Goal: Task Accomplishment & Management: Use online tool/utility

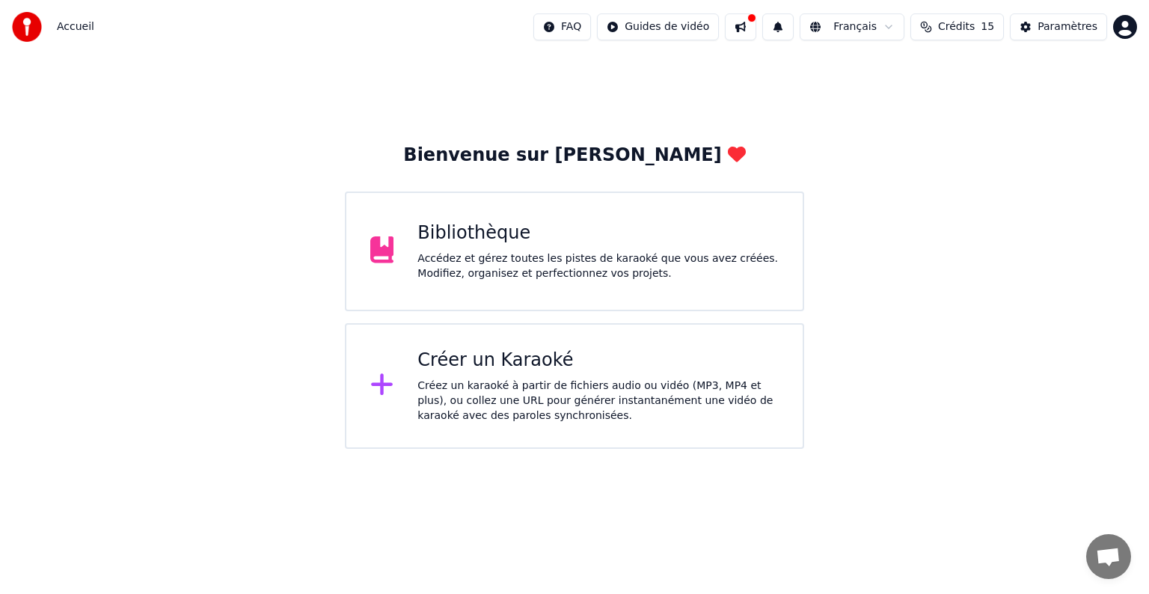
click at [521, 361] on div "Créer un Karaoké" at bounding box center [597, 361] width 361 height 24
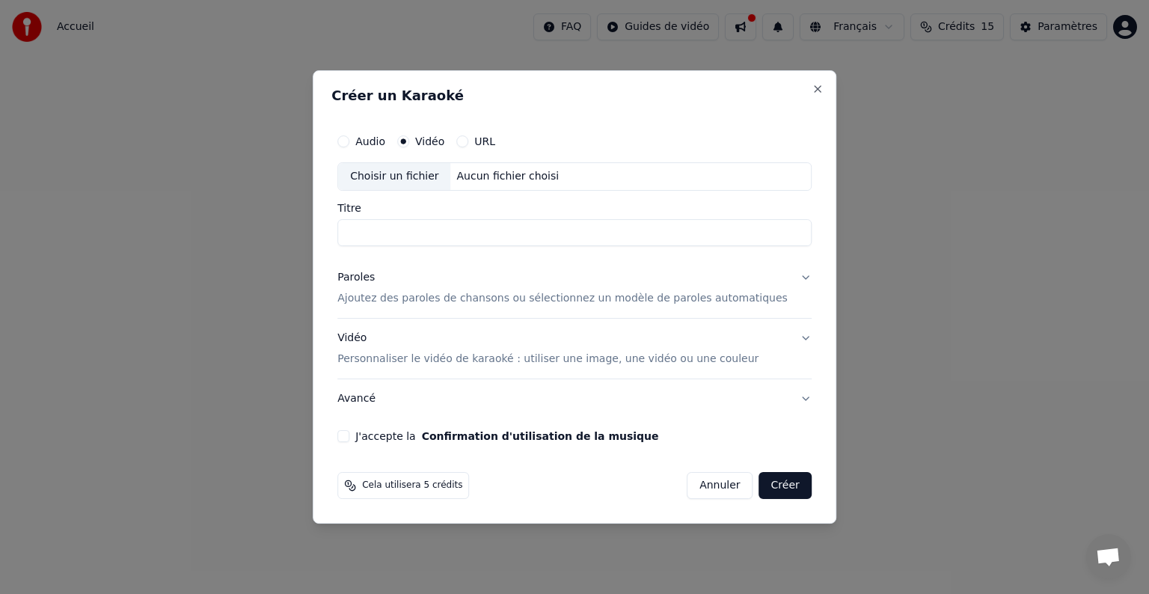
click at [509, 180] on div "Aucun fichier choisi" at bounding box center [508, 176] width 114 height 15
type input "**********"
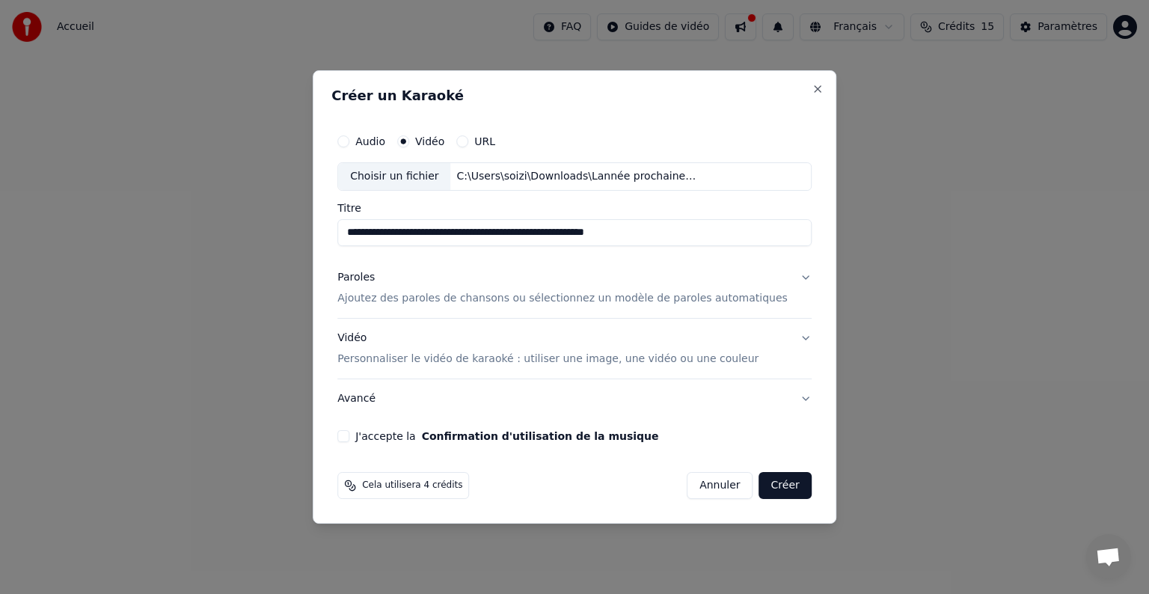
click at [680, 233] on input "**********" at bounding box center [574, 232] width 474 height 27
click at [430, 301] on p "Ajoutez des paroles de chansons ou sélectionnez un modèle de paroles automatiqu…" at bounding box center [562, 298] width 450 height 15
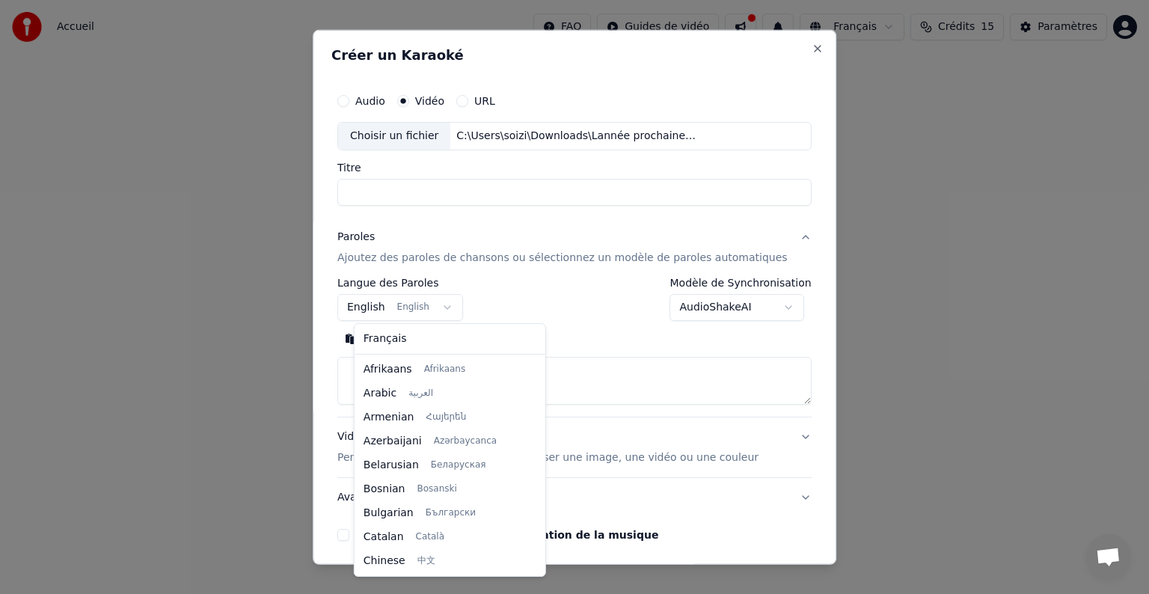
click at [382, 307] on body "**********" at bounding box center [574, 224] width 1149 height 449
select select "**"
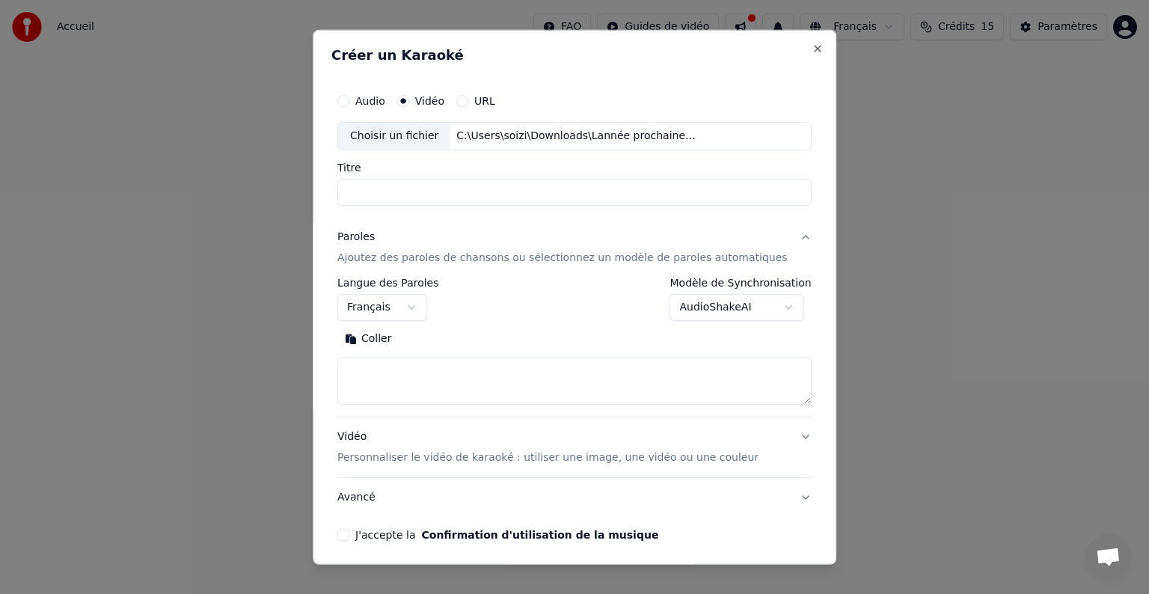
click at [378, 364] on textarea at bounding box center [574, 381] width 474 height 48
paste textarea "******"
type textarea "*"
paste textarea "**********"
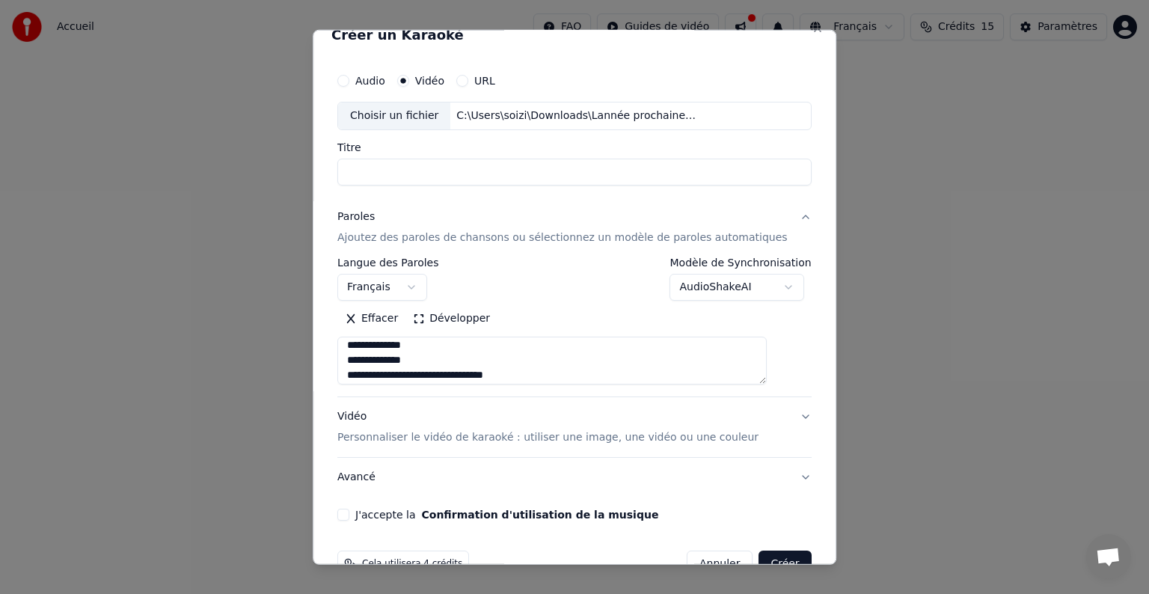
scroll to position [969, 0]
click at [433, 353] on textarea at bounding box center [551, 361] width 429 height 48
type textarea "**********"
click at [423, 178] on input "Titre" at bounding box center [574, 172] width 474 height 27
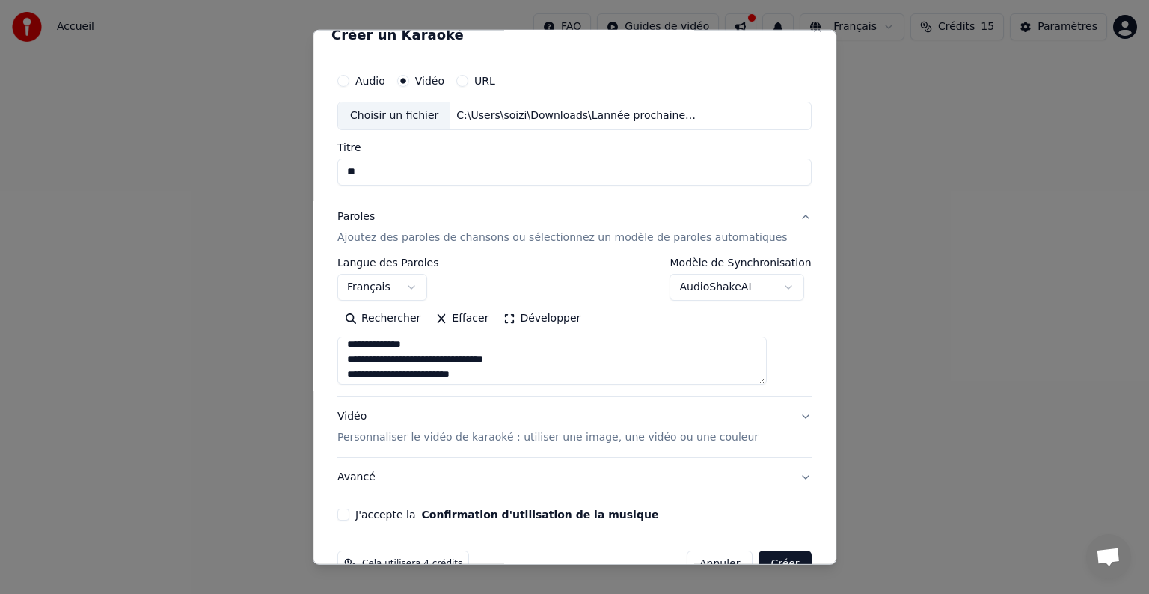
scroll to position [57, 0]
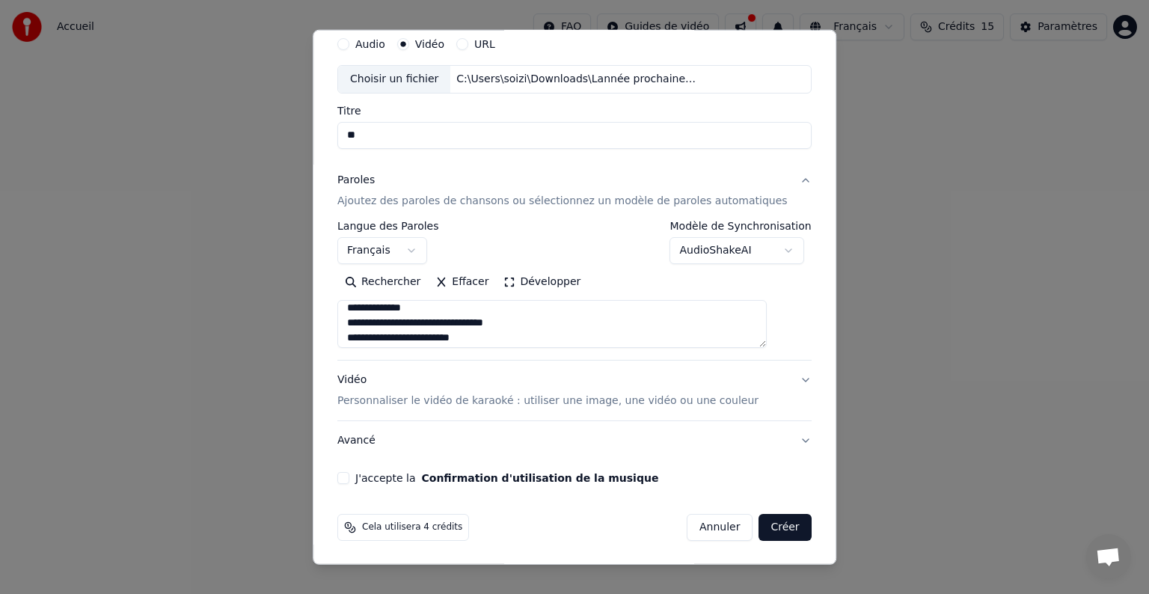
type input "**"
click at [367, 380] on div "Vidéo Personnaliser le vidéo de karaoké : utiliser une image, une vidéo ou une …" at bounding box center [547, 391] width 421 height 36
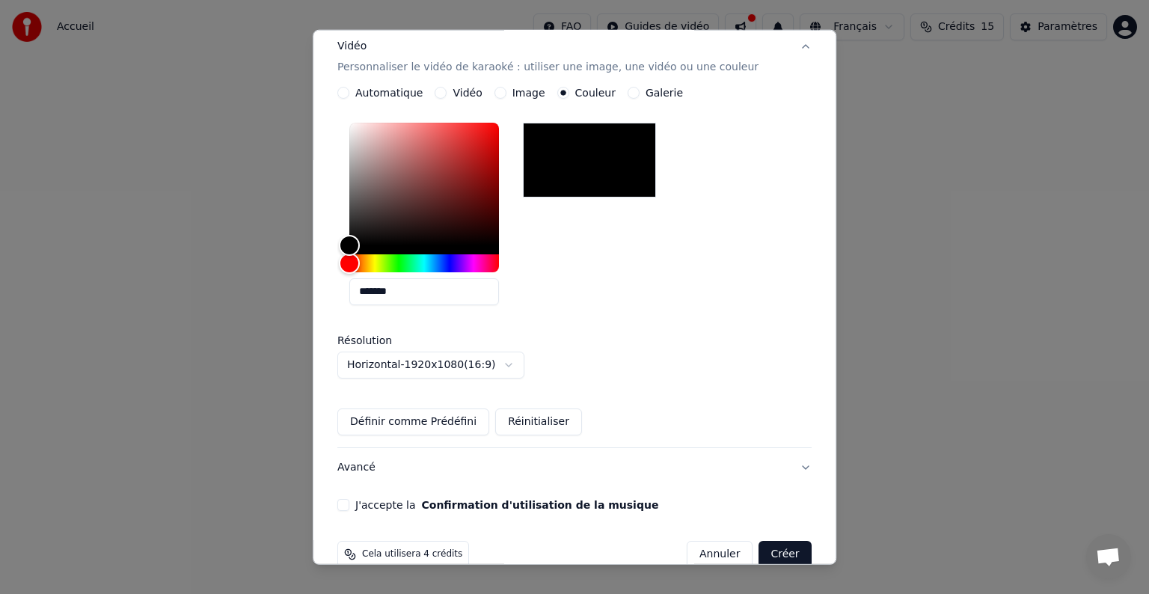
scroll to position [278, 0]
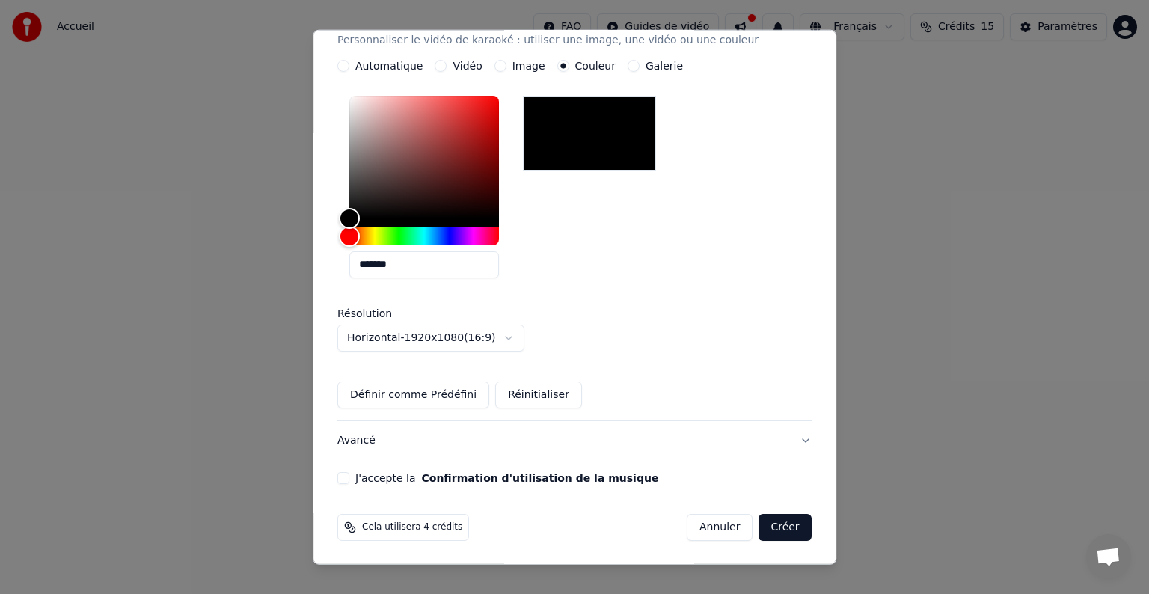
click at [354, 482] on div "J'accepte la Confirmation d'utilisation de la musique" at bounding box center [574, 478] width 474 height 12
click at [349, 479] on button "J'accepte la Confirmation d'utilisation de la musique" at bounding box center [343, 478] width 12 height 12
click at [759, 525] on button "Créer" at bounding box center [785, 527] width 52 height 27
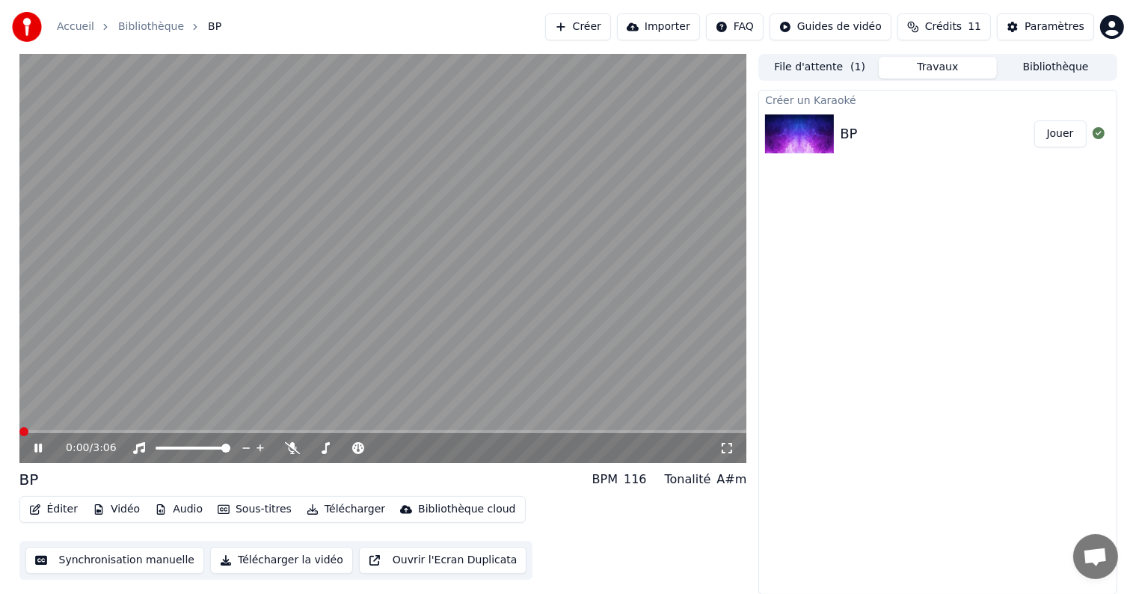
click at [19, 427] on span at bounding box center [23, 431] width 9 height 9
click at [19, 431] on span at bounding box center [23, 431] width 9 height 9
click at [727, 446] on icon at bounding box center [727, 448] width 15 height 12
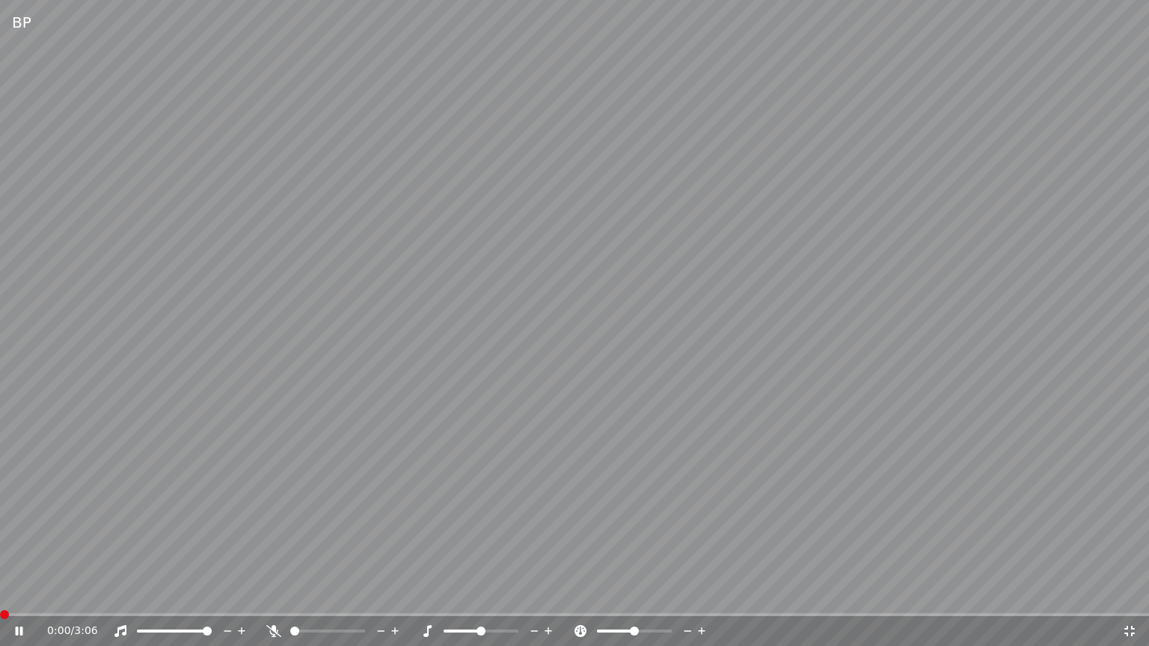
click at [0, 593] on span at bounding box center [4, 614] width 9 height 9
click at [17, 593] on icon at bounding box center [19, 631] width 7 height 9
click at [0, 593] on span at bounding box center [4, 614] width 9 height 9
click at [244, 593] on video at bounding box center [574, 323] width 1149 height 646
click at [251, 593] on span at bounding box center [574, 614] width 1149 height 3
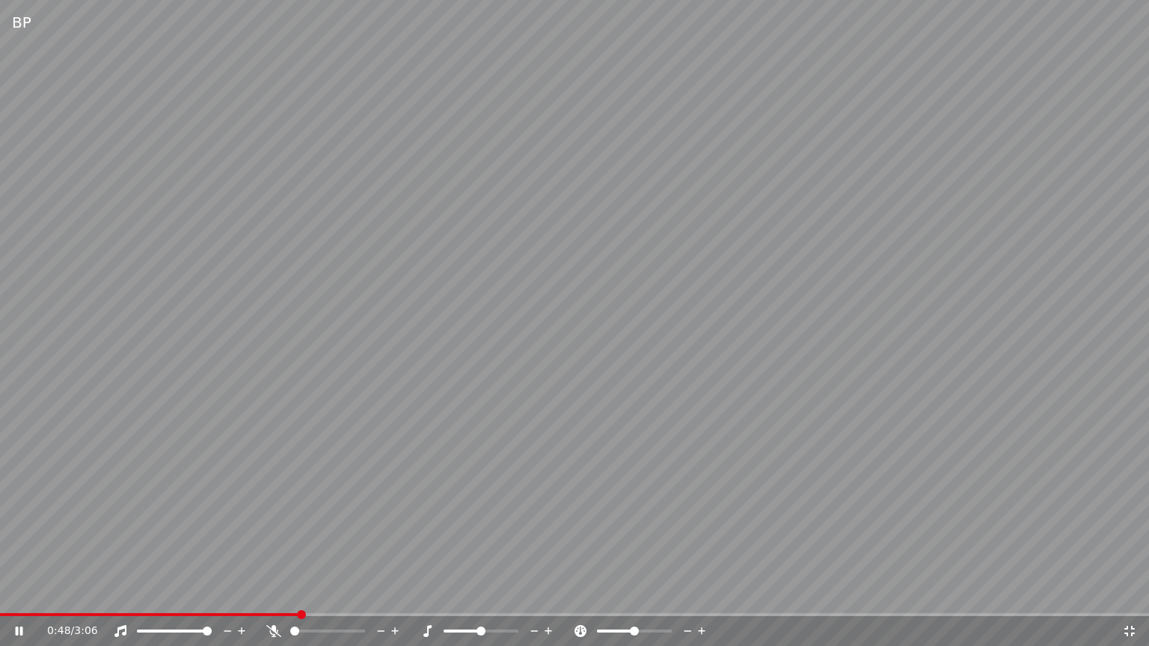
click at [1131, 593] on icon at bounding box center [1129, 631] width 10 height 10
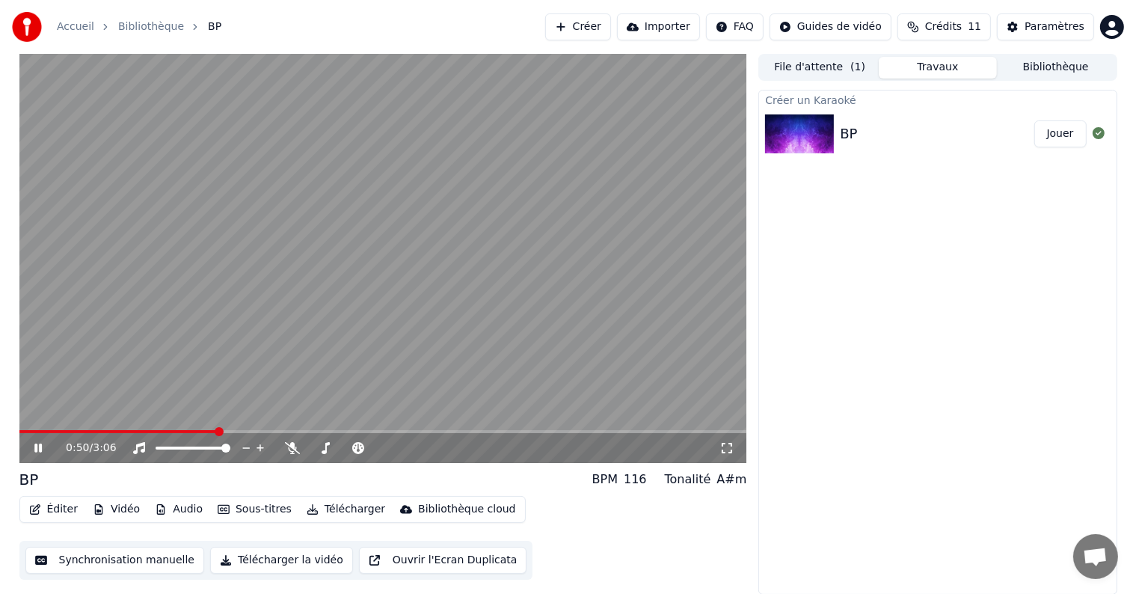
click at [40, 449] on icon at bounding box center [37, 448] width 7 height 9
click at [53, 519] on button "Éditer" at bounding box center [53, 509] width 61 height 21
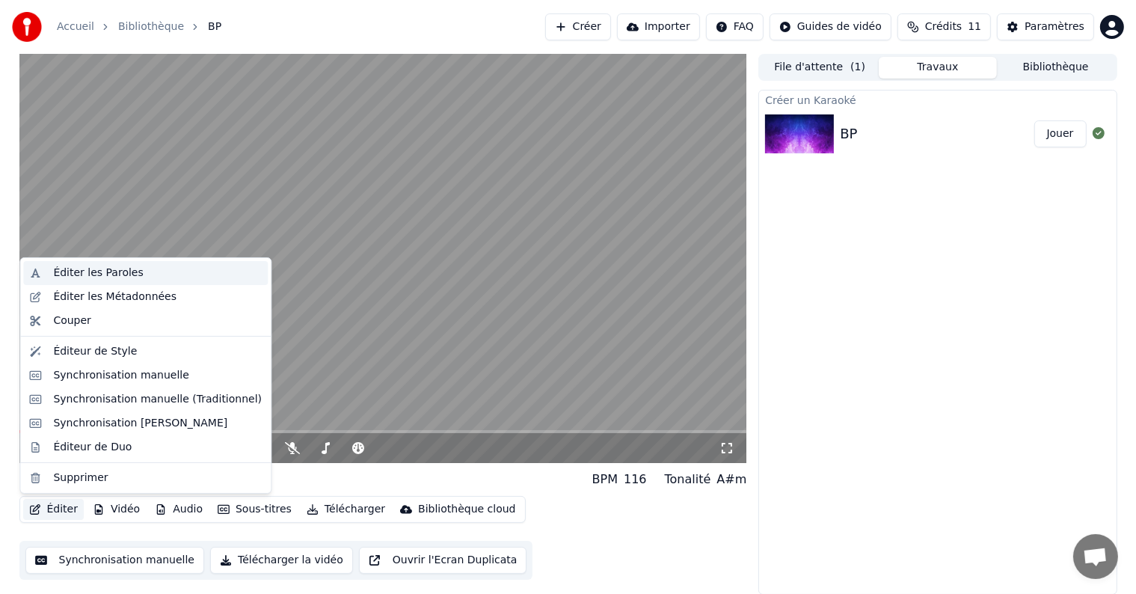
click at [96, 263] on div "Éditer les Paroles" at bounding box center [145, 273] width 245 height 24
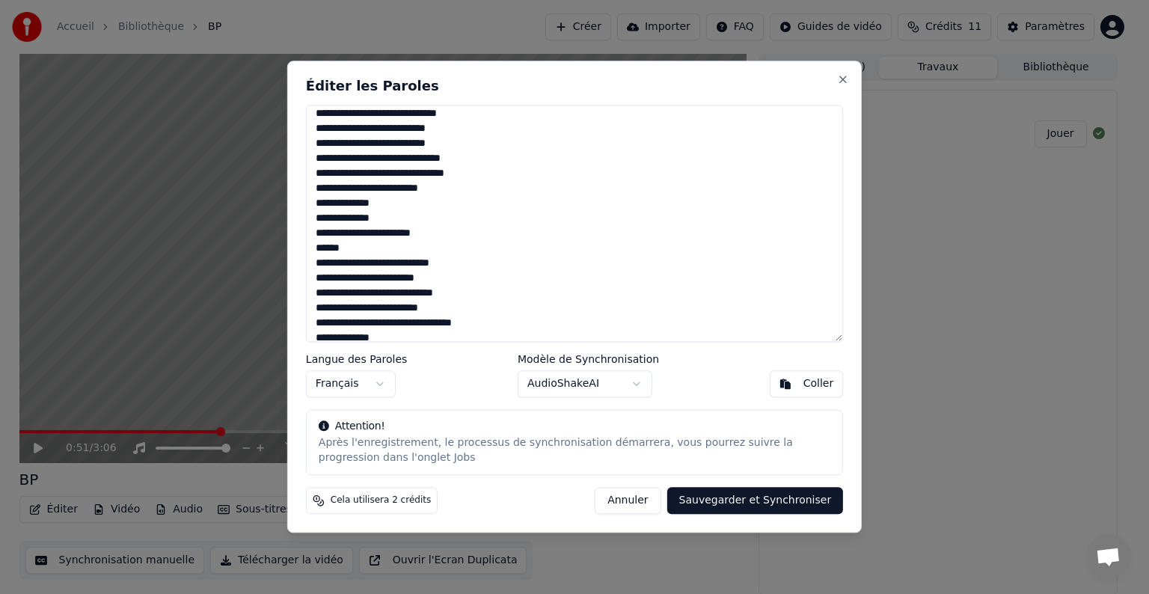
scroll to position [36, 0]
click at [315, 247] on textarea at bounding box center [574, 223] width 537 height 237
type textarea "**********"
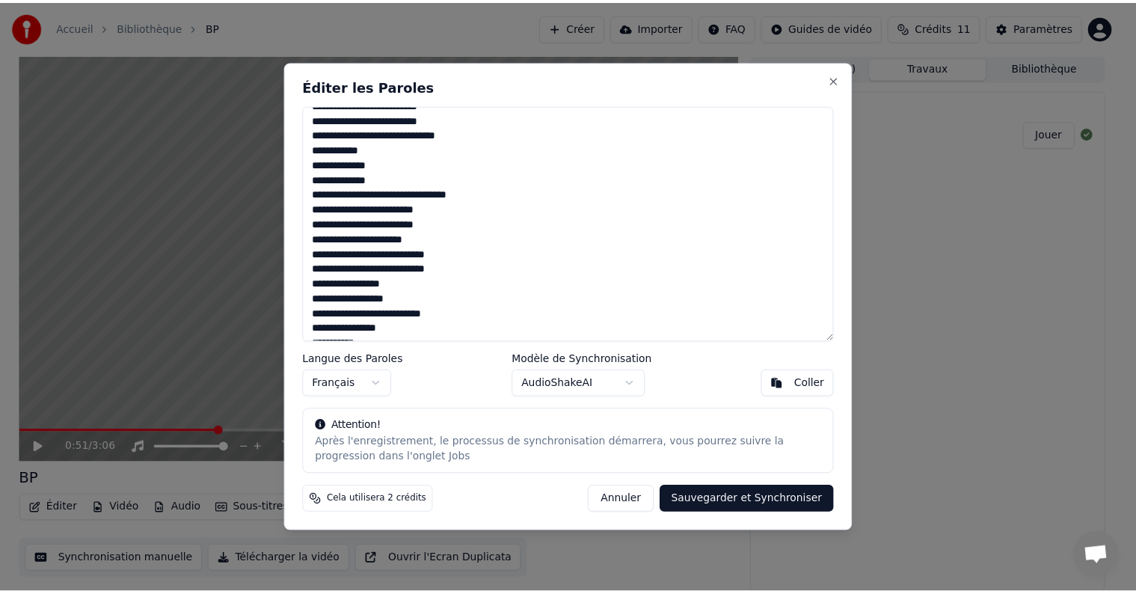
scroll to position [1047, 0]
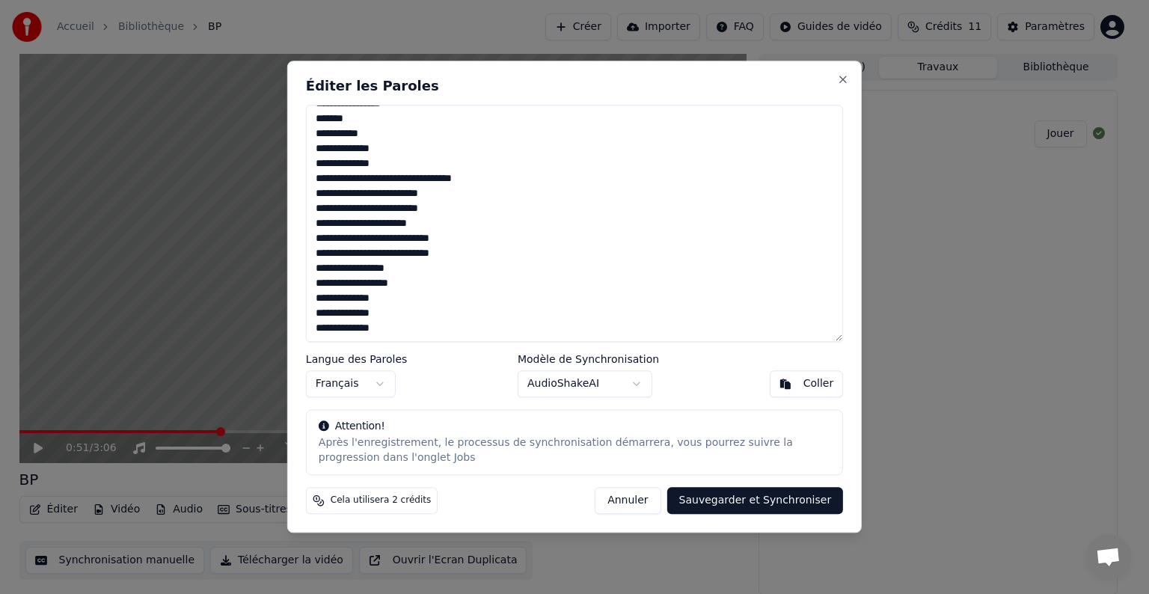
click at [736, 498] on button "Sauvegarder et Synchroniser" at bounding box center [755, 501] width 177 height 27
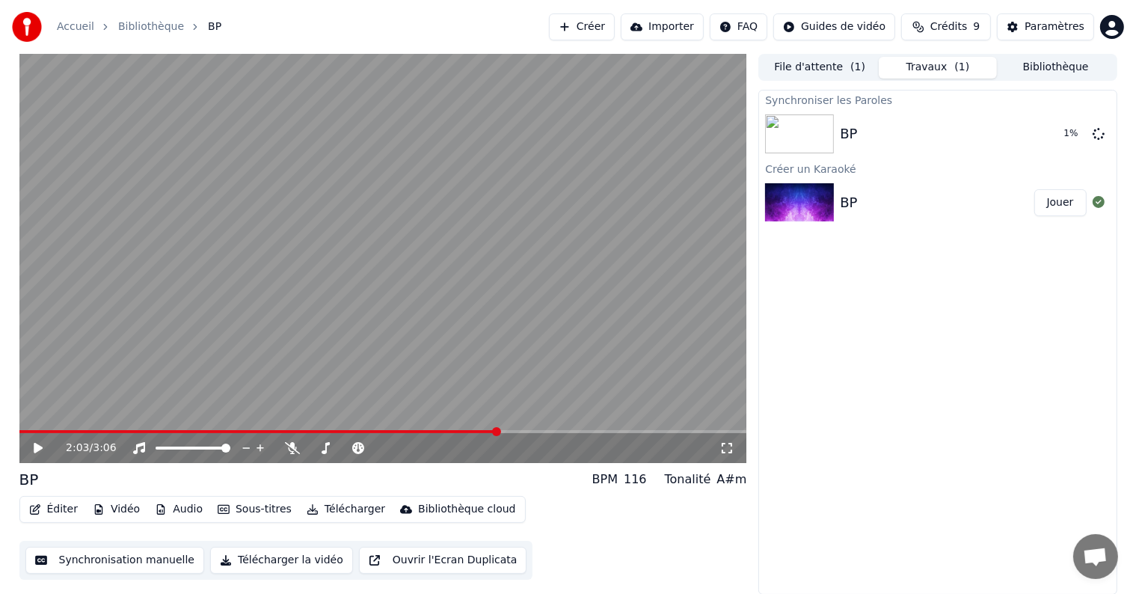
click at [497, 428] on span at bounding box center [496, 431] width 9 height 9
drag, startPoint x: 479, startPoint y: 428, endPoint x: 333, endPoint y: 427, distance: 146.6
click at [333, 427] on video at bounding box center [383, 258] width 728 height 409
click at [333, 428] on video at bounding box center [383, 258] width 728 height 409
click at [33, 449] on icon at bounding box center [48, 448] width 35 height 12
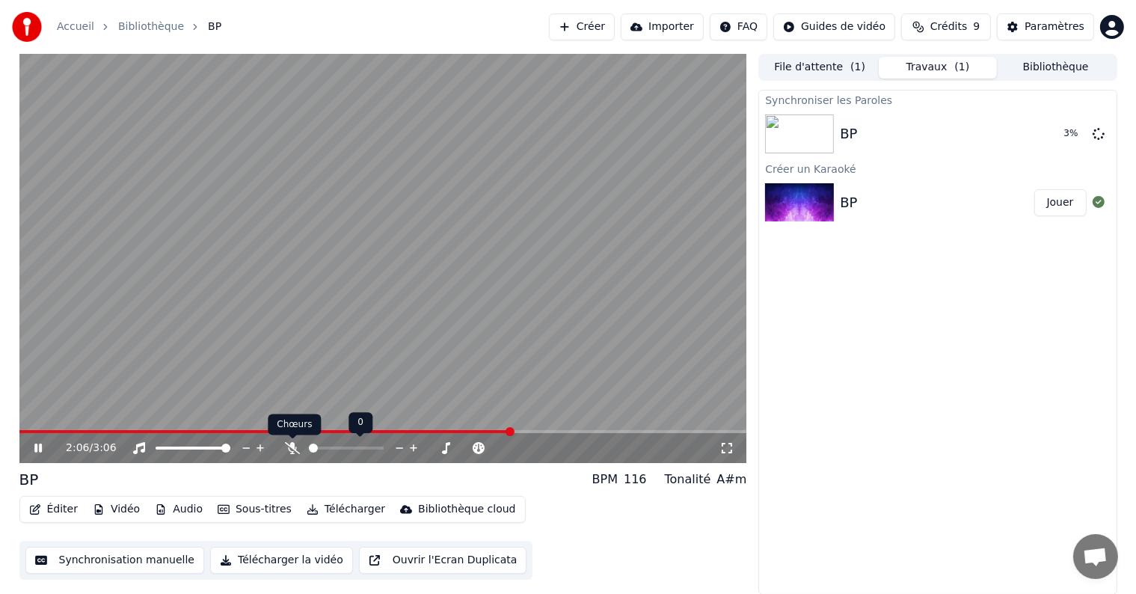
click at [287, 453] on icon at bounding box center [292, 448] width 15 height 12
click at [362, 447] on icon at bounding box center [358, 448] width 12 height 12
click at [390, 447] on span at bounding box center [392, 448] width 9 height 9
click at [395, 447] on span at bounding box center [397, 448] width 9 height 9
click at [873, 150] on div "BP Jouer" at bounding box center [937, 133] width 357 height 51
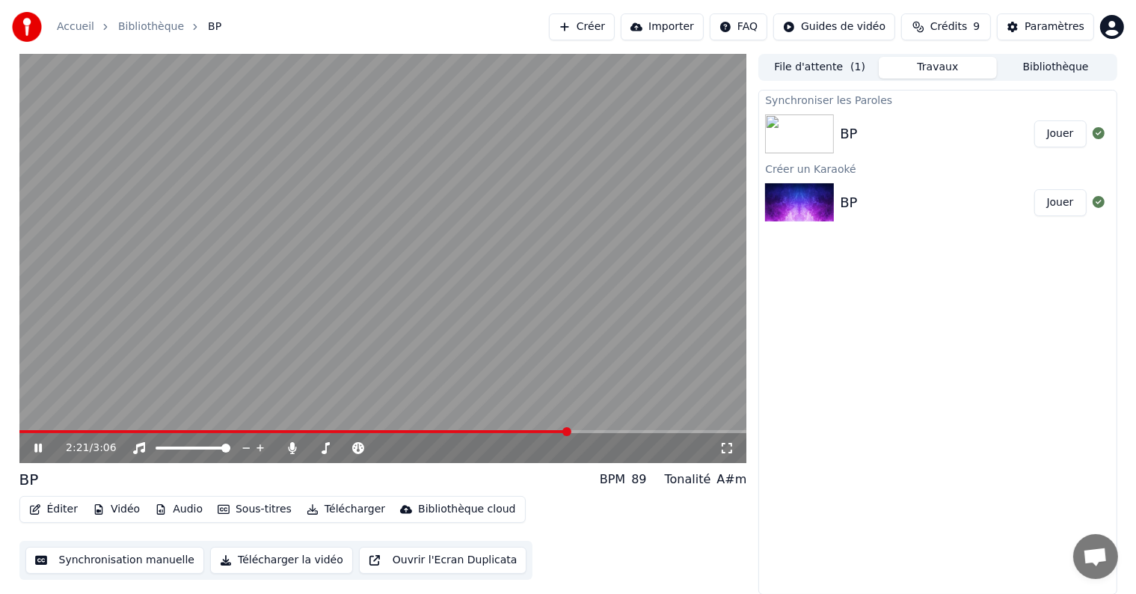
click at [794, 130] on img at bounding box center [799, 133] width 69 height 39
click at [35, 441] on div "2:23 / 3:06" at bounding box center [383, 448] width 716 height 15
click at [40, 444] on icon at bounding box center [37, 448] width 7 height 9
click at [841, 60] on button "File d'attente ( 1 )" at bounding box center [820, 68] width 118 height 22
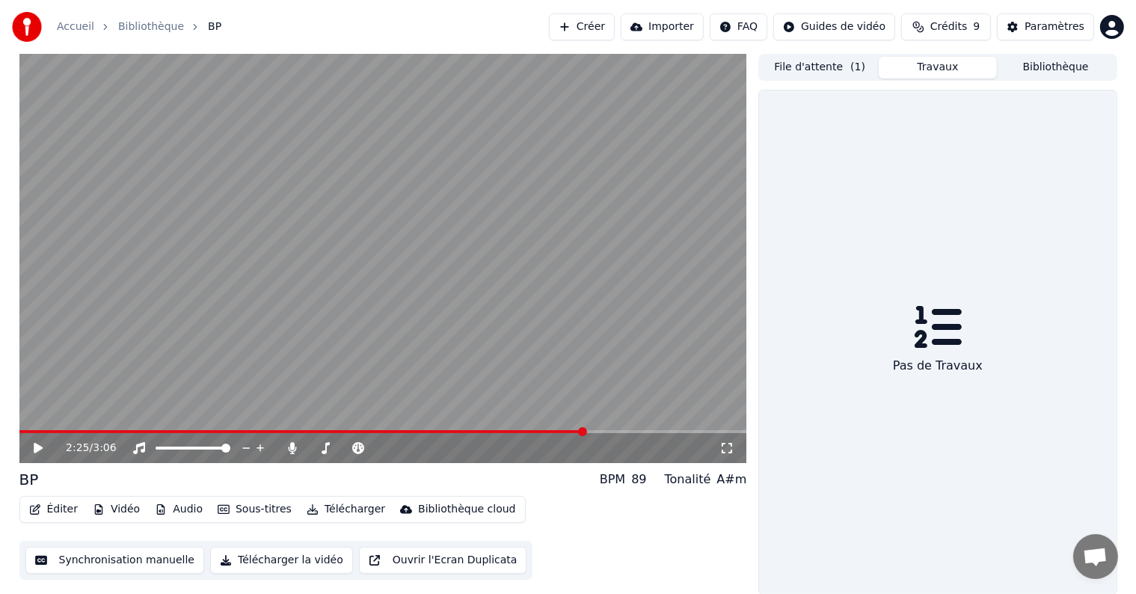
click at [943, 66] on button "Travaux" at bounding box center [938, 68] width 118 height 22
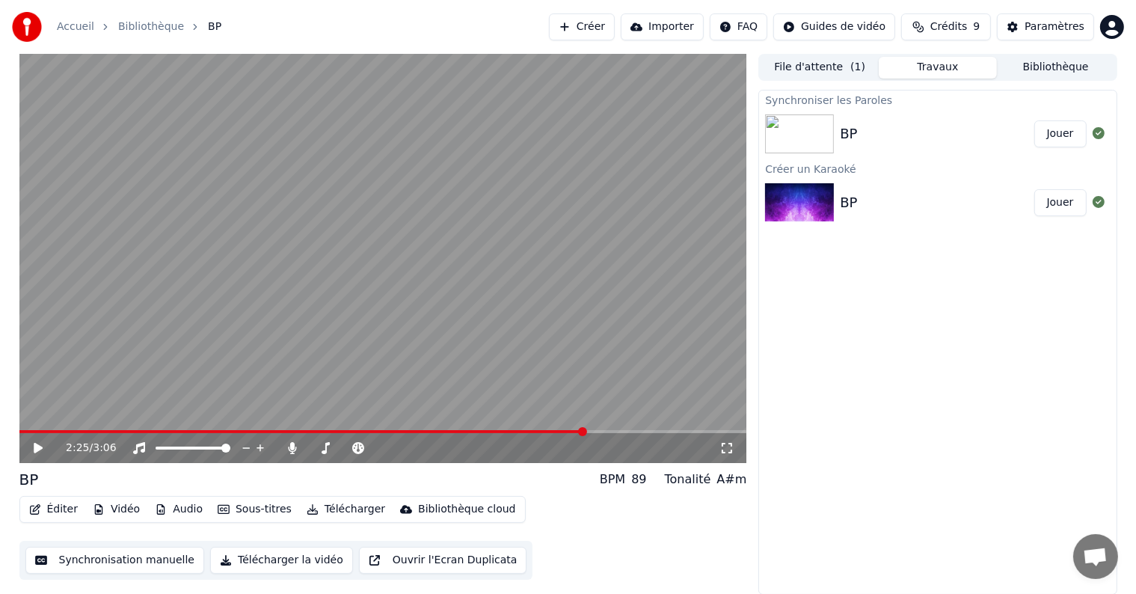
click at [895, 138] on div "BP" at bounding box center [937, 133] width 194 height 21
click at [1049, 134] on button "Jouer" at bounding box center [1061, 133] width 52 height 27
click at [116, 565] on button "Synchronisation manuelle" at bounding box center [115, 560] width 180 height 27
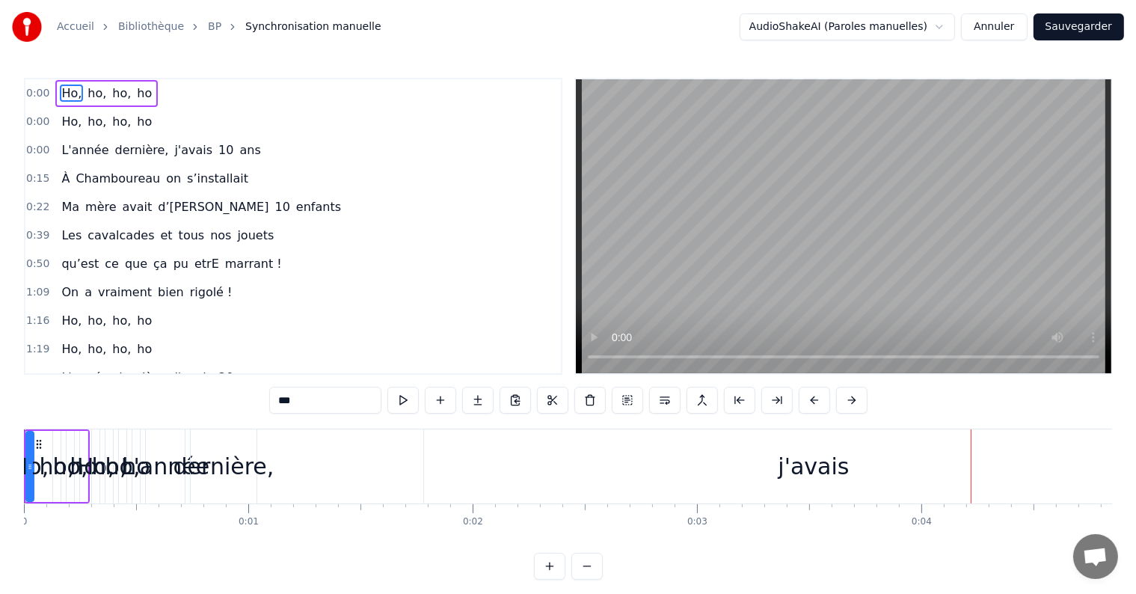
scroll to position [22, 0]
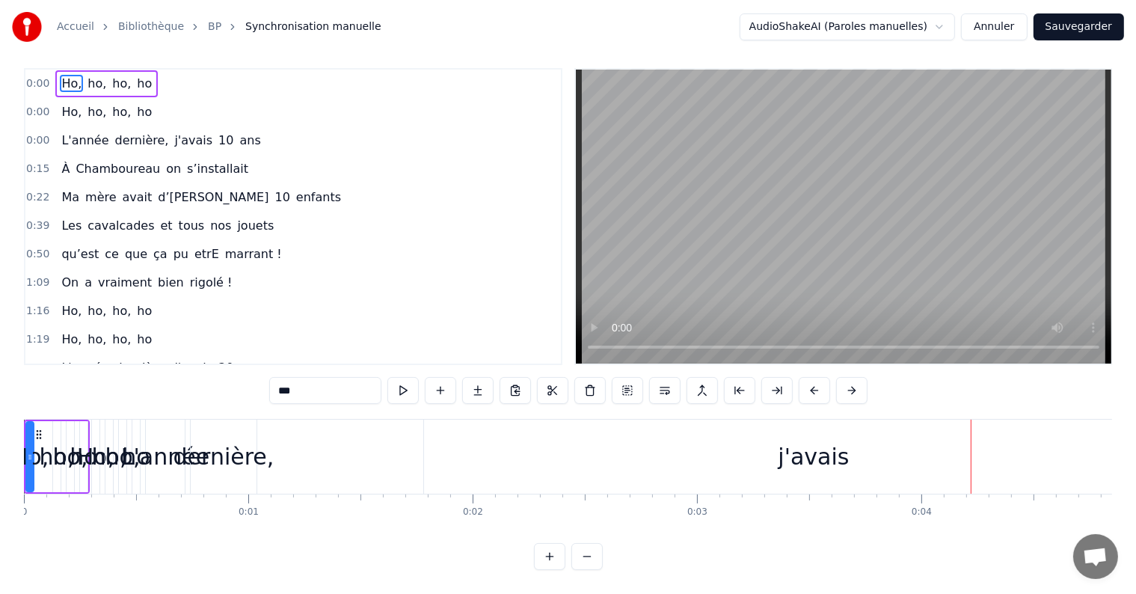
click at [123, 36] on div "Accueil Bibliothèque BP Synchronisation manuelle" at bounding box center [197, 27] width 370 height 30
click at [131, 25] on link "Bibliothèque" at bounding box center [151, 26] width 66 height 15
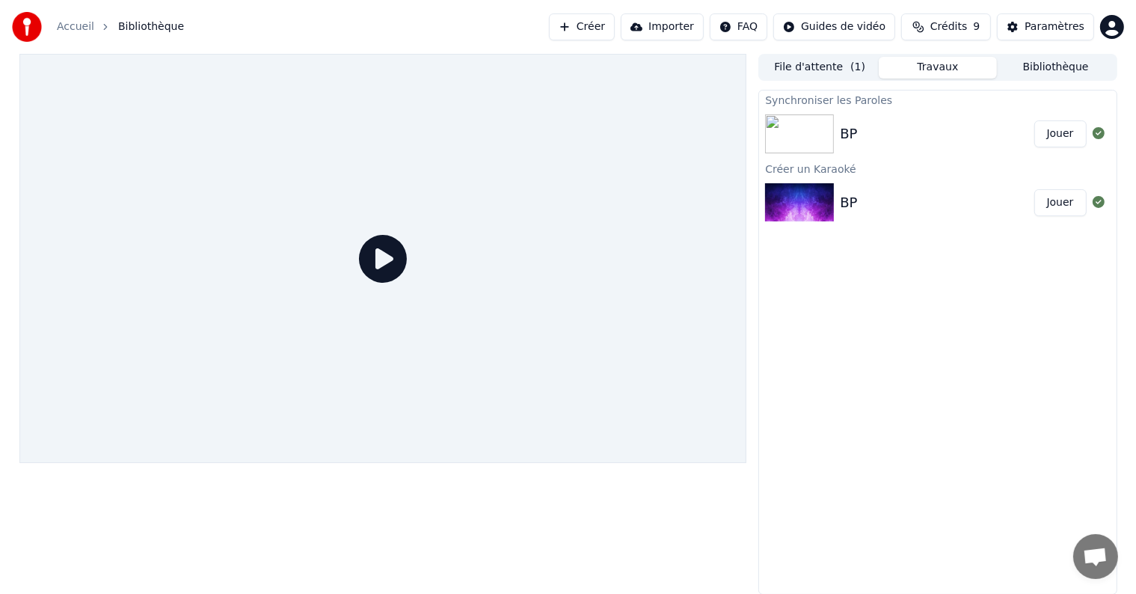
click at [654, 25] on button "Importer" at bounding box center [662, 26] width 83 height 27
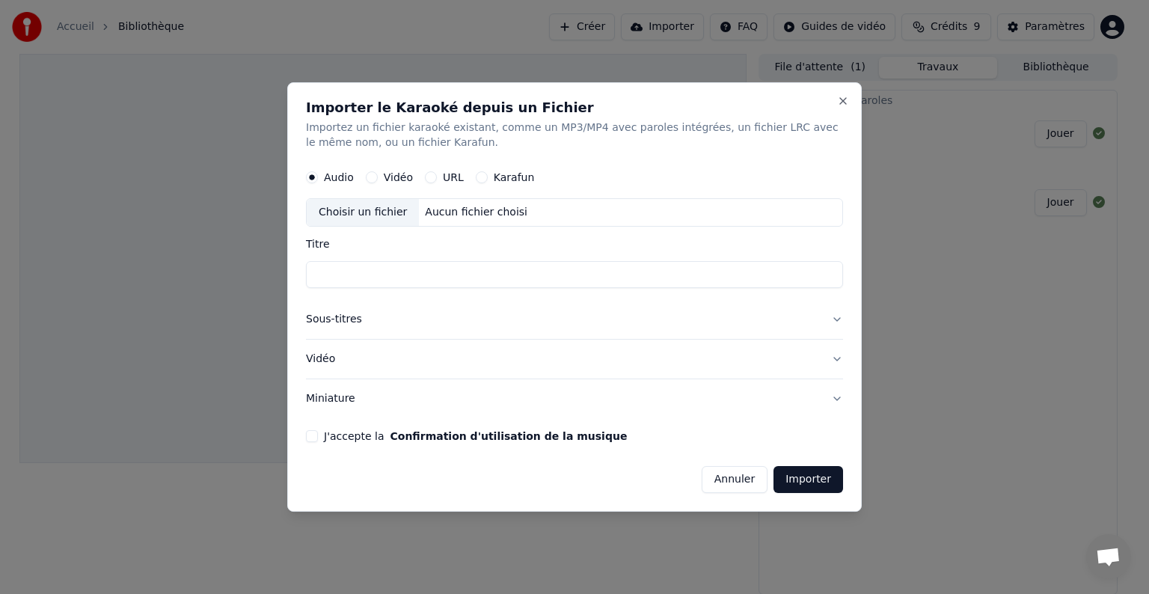
click at [347, 210] on div "Choisir un fichier" at bounding box center [363, 212] width 112 height 27
type input "**********"
click at [311, 435] on button "J'accepte la Confirmation d'utilisation de la musique" at bounding box center [312, 436] width 12 height 12
click at [368, 359] on button "Vidéo" at bounding box center [574, 359] width 537 height 39
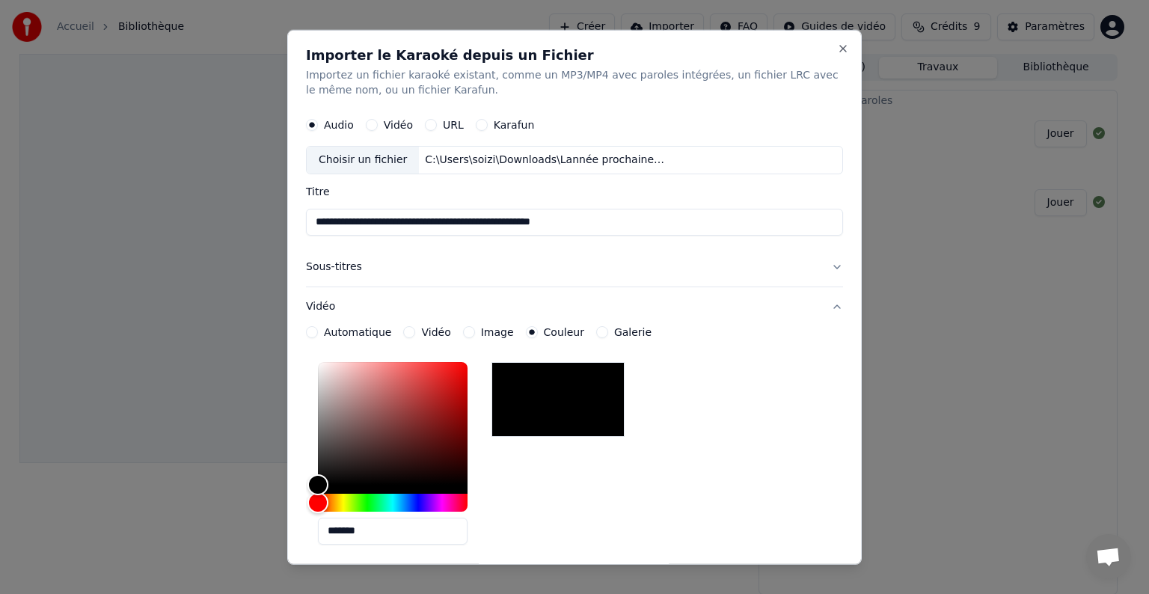
click at [371, 125] on button "Vidéo" at bounding box center [372, 125] width 12 height 12
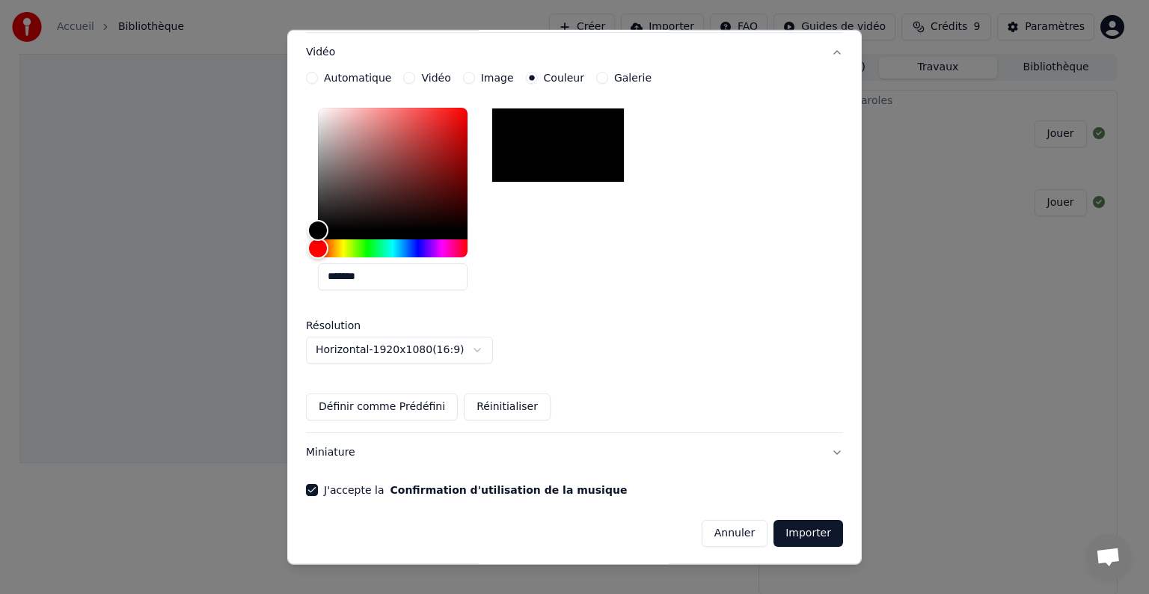
click at [788, 540] on button "Importer" at bounding box center [808, 533] width 70 height 27
click at [793, 524] on button "Importer" at bounding box center [808, 533] width 70 height 27
click at [793, 531] on button "Importer" at bounding box center [808, 533] width 70 height 27
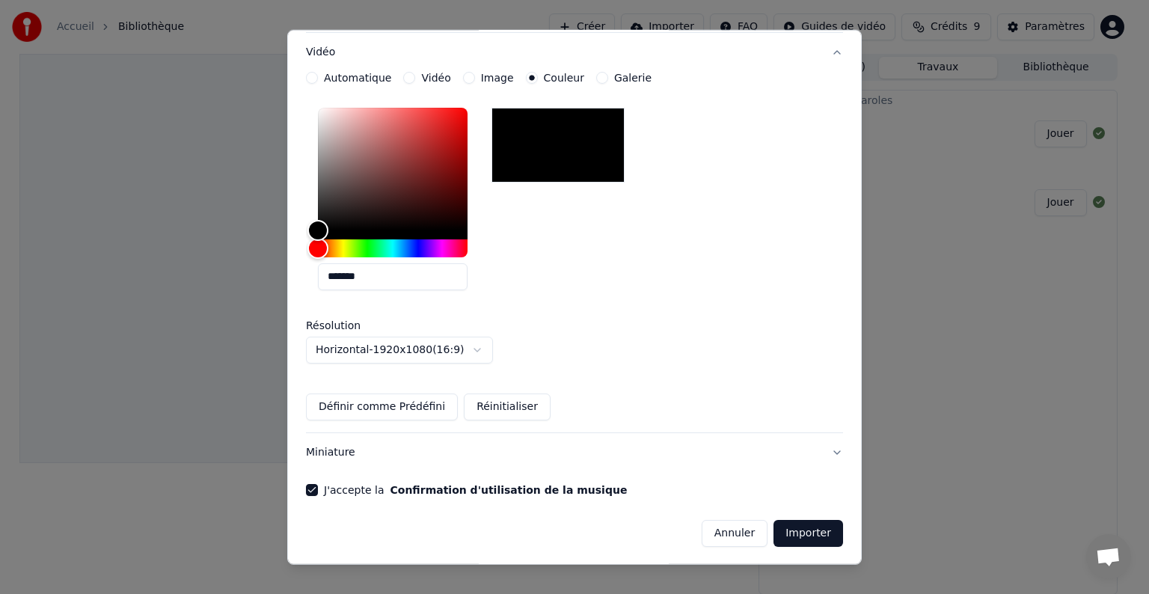
scroll to position [0, 0]
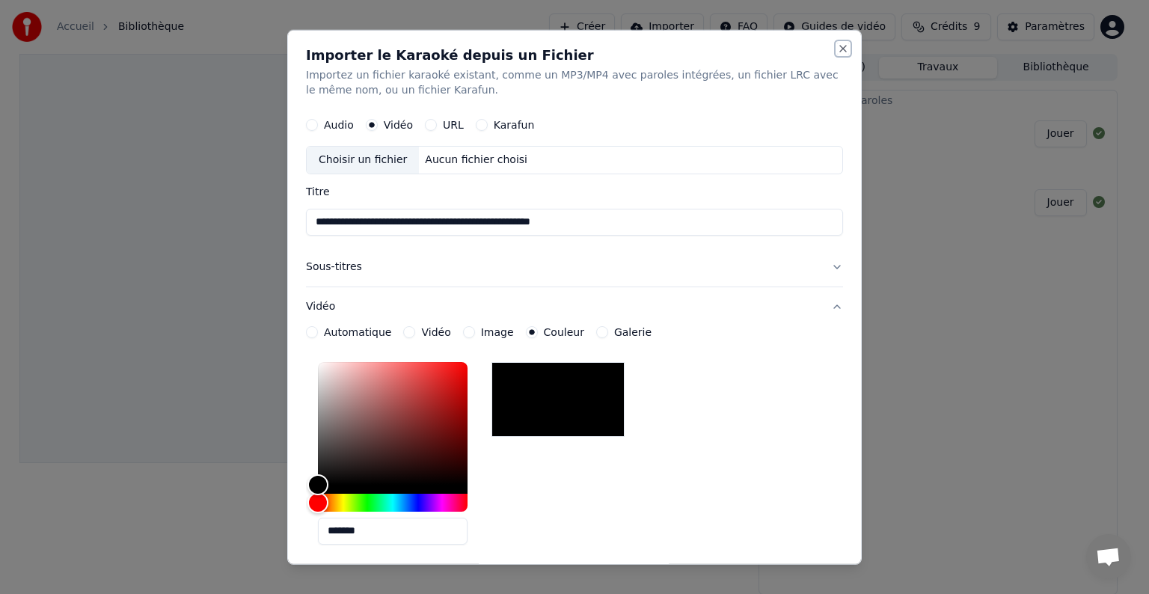
click at [837, 49] on button "Close" at bounding box center [843, 49] width 12 height 12
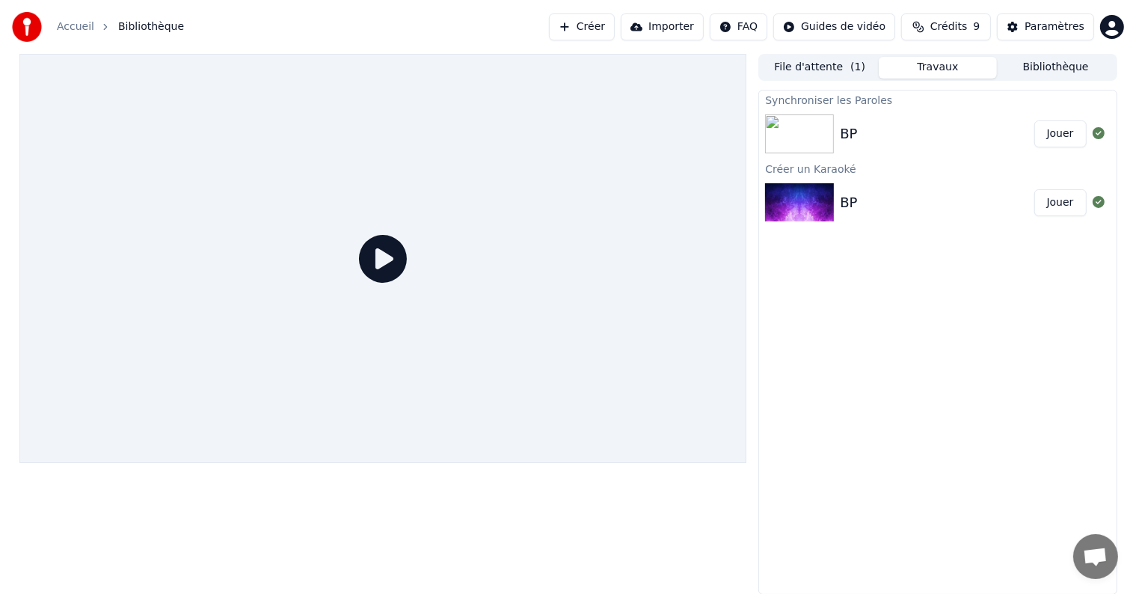
click at [604, 22] on button "Créer" at bounding box center [582, 26] width 66 height 27
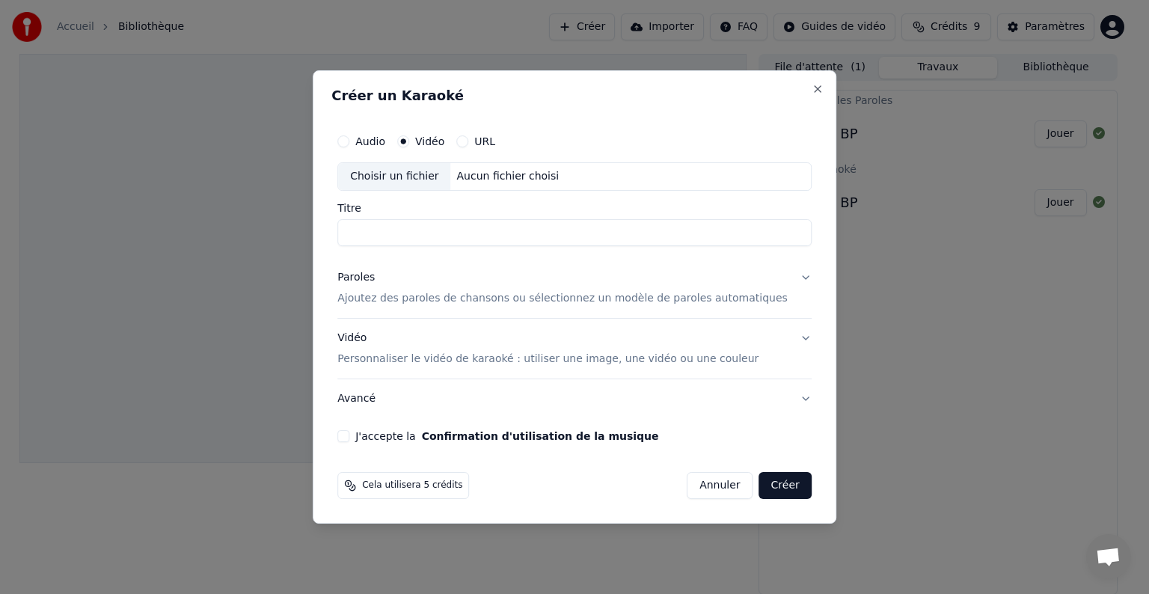
click at [429, 178] on div "Choisir un fichier" at bounding box center [394, 176] width 112 height 27
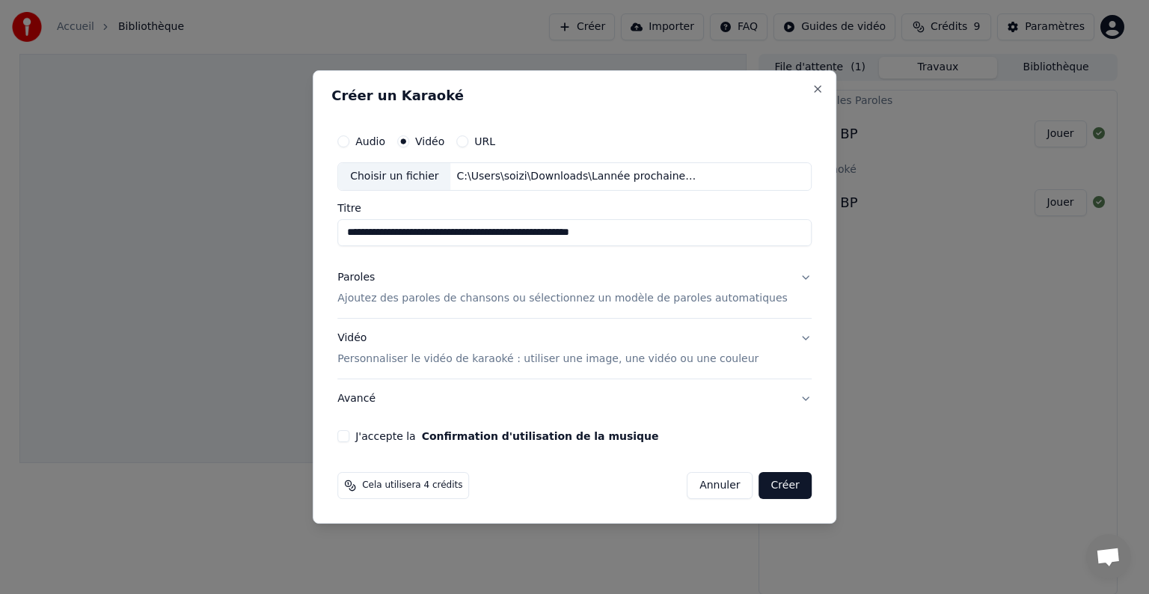
click at [643, 233] on input "**********" at bounding box center [574, 232] width 474 height 27
type input "**"
click at [759, 494] on button "Créer" at bounding box center [785, 485] width 52 height 27
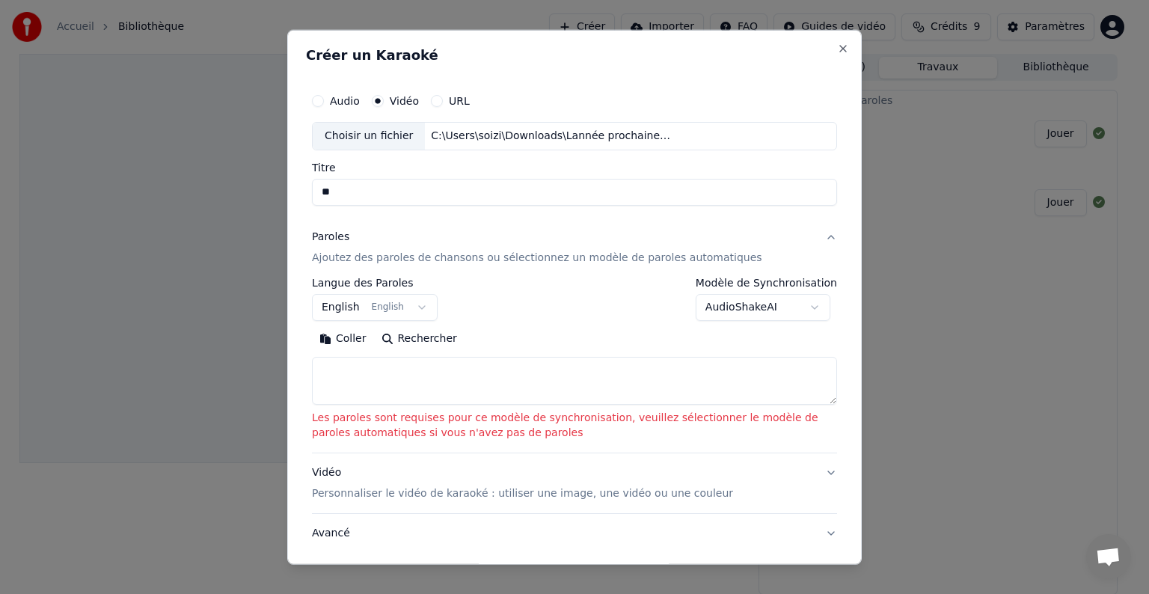
click at [365, 262] on p "Ajoutez des paroles de chansons ou sélectionnez un modèle de paroles automatiqu…" at bounding box center [537, 258] width 450 height 15
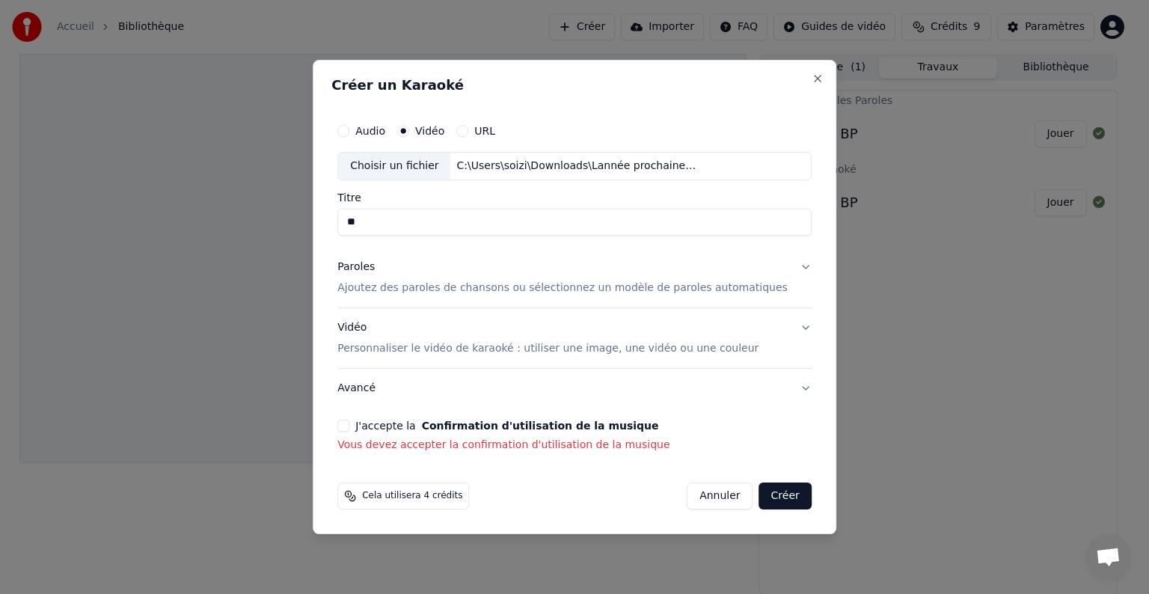
click at [349, 425] on button "J'accepte la Confirmation d'utilisation de la musique" at bounding box center [343, 426] width 12 height 12
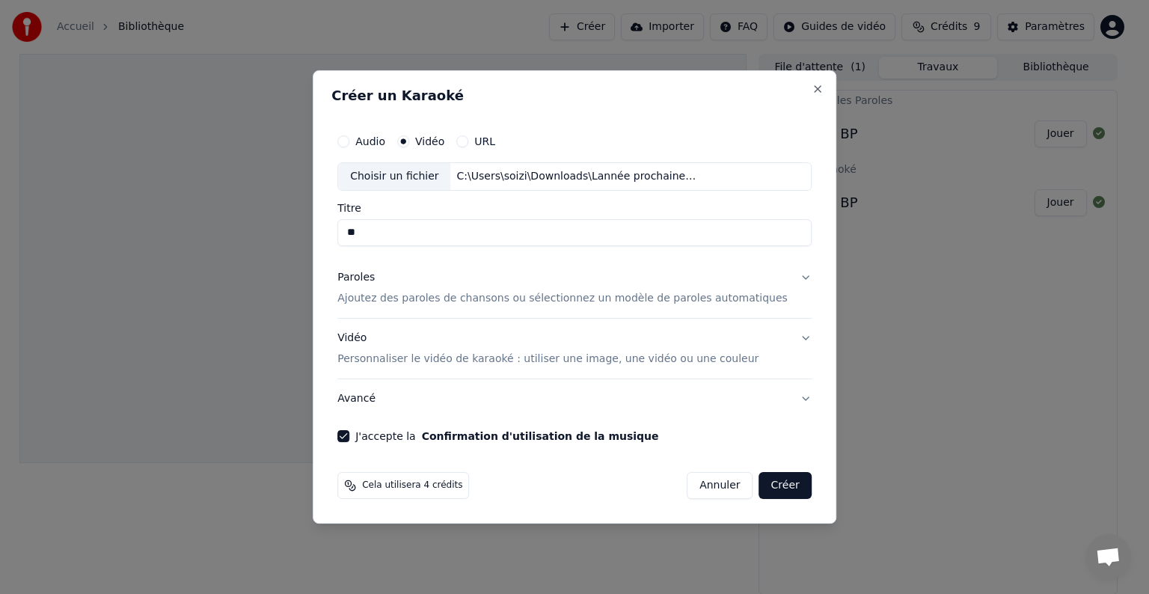
click at [367, 425] on div "Audio Vidéo URL Choisir un fichier C:\Users\soizi\Downloads\Lannée prochaine -…" at bounding box center [574, 284] width 486 height 328
click at [759, 479] on button "Créer" at bounding box center [785, 485] width 52 height 27
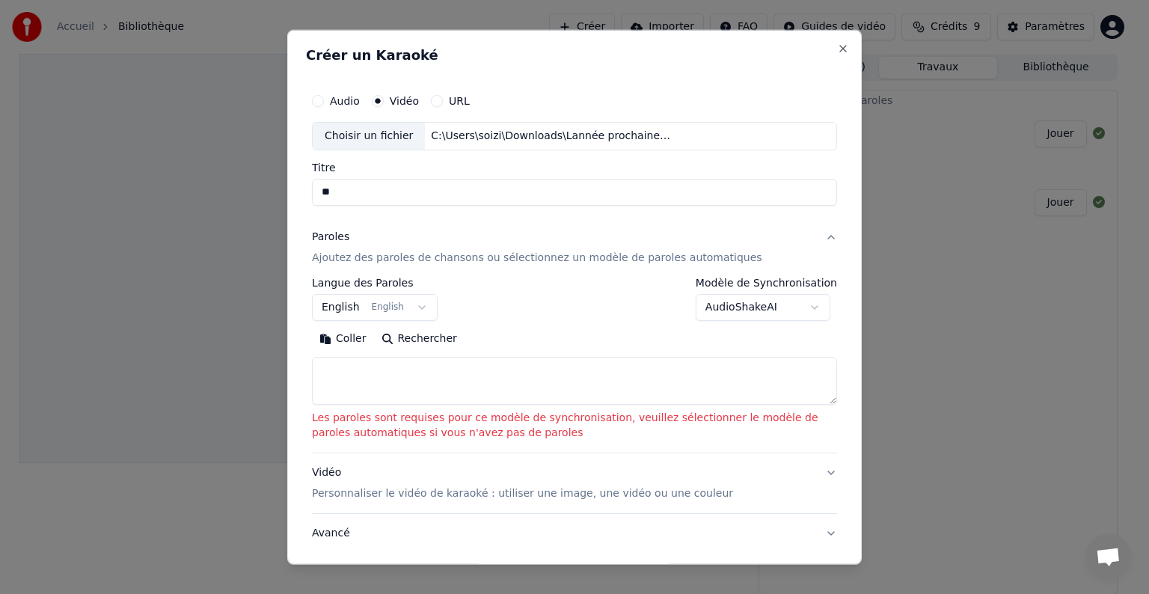
click at [374, 381] on textarea at bounding box center [574, 381] width 525 height 48
paste textarea "**********"
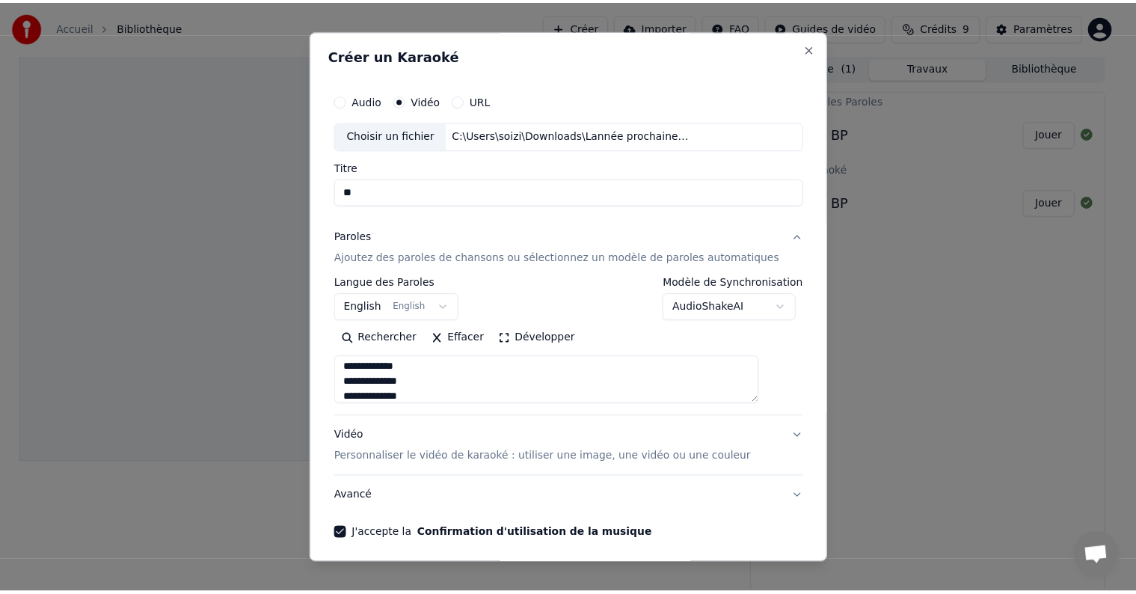
scroll to position [57, 0]
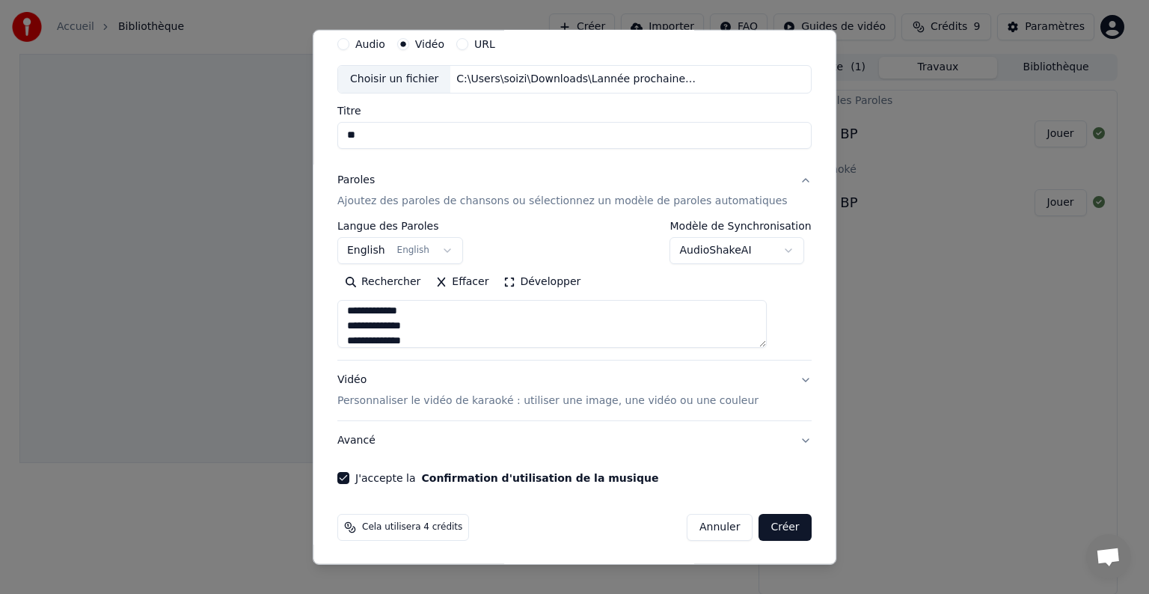
type textarea "**********"
drag, startPoint x: 785, startPoint y: 537, endPoint x: 764, endPoint y: 528, distance: 22.8
click at [764, 528] on div "Cela utilisera 4 crédits Annuler Créer" at bounding box center [574, 527] width 486 height 39
click at [764, 528] on button "Créer" at bounding box center [785, 527] width 52 height 27
select select "**"
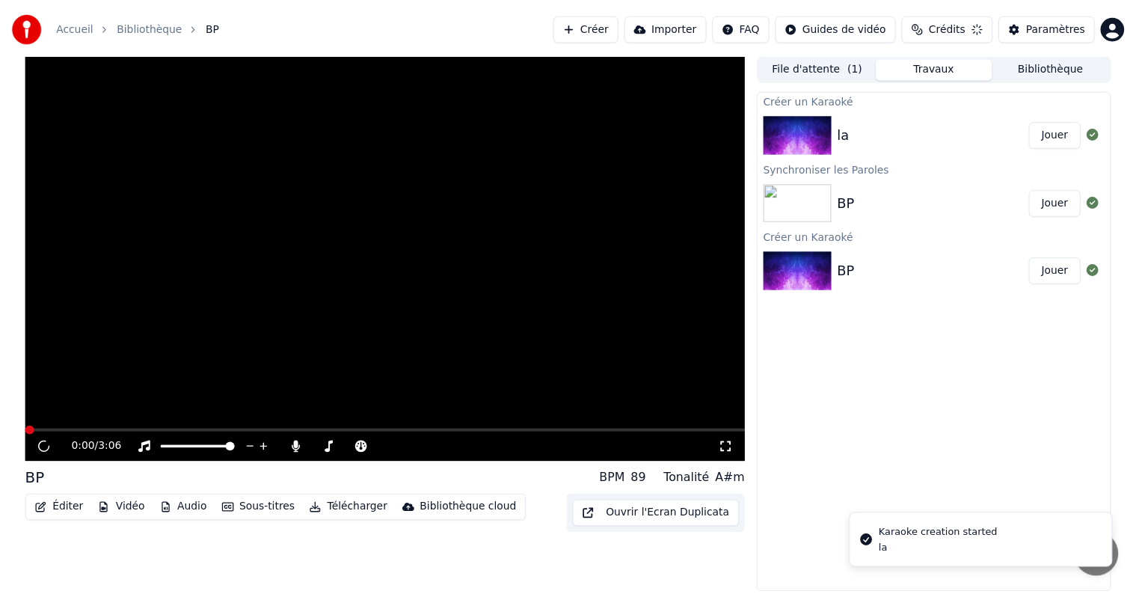
scroll to position [0, 0]
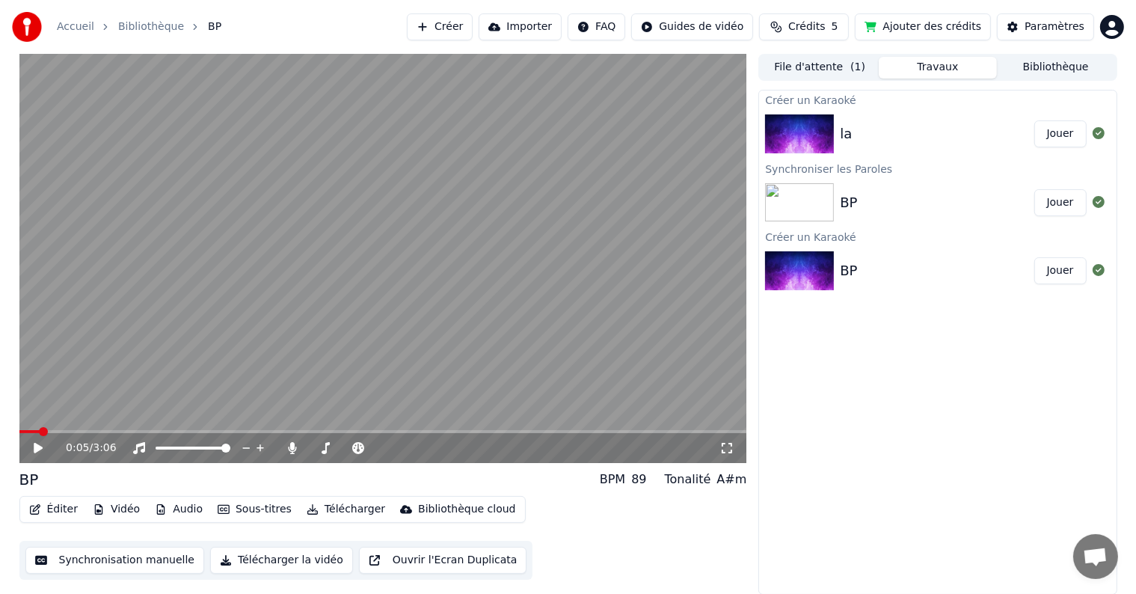
click at [850, 129] on div "la" at bounding box center [846, 133] width 12 height 21
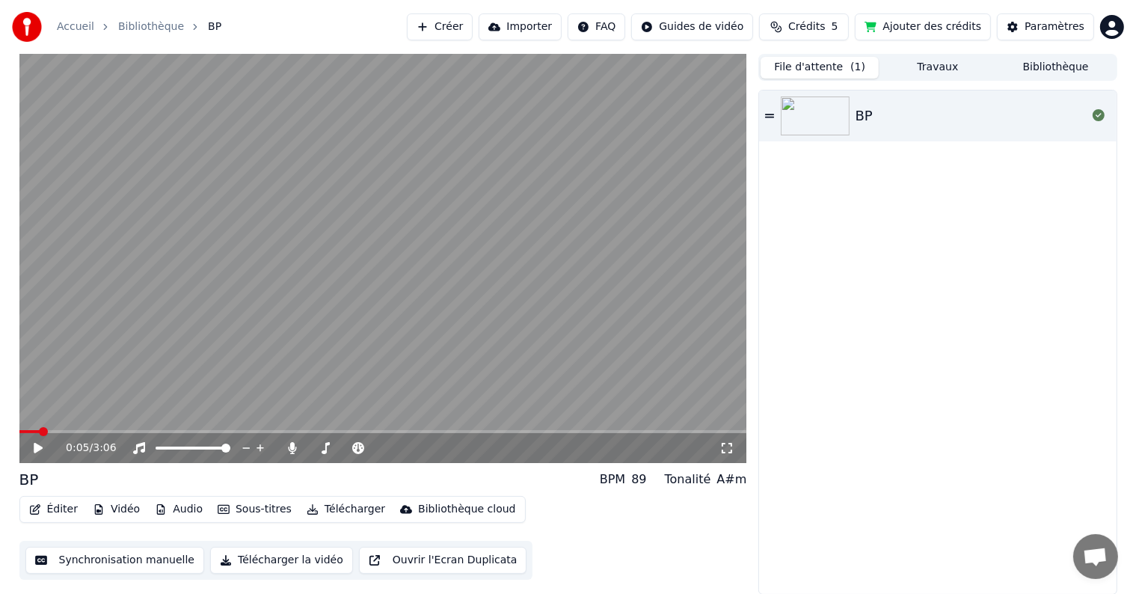
click at [814, 72] on button "File d'attente ( 1 )" at bounding box center [820, 68] width 118 height 22
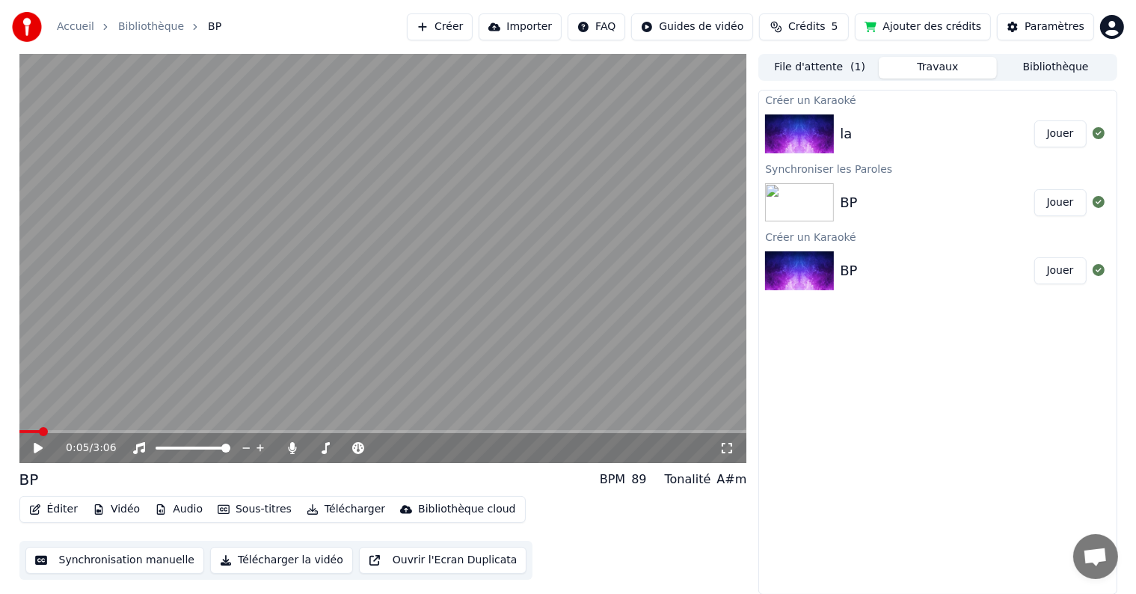
click at [904, 68] on button "Travaux" at bounding box center [938, 68] width 118 height 22
click at [1064, 136] on button "Jouer" at bounding box center [1061, 133] width 52 height 27
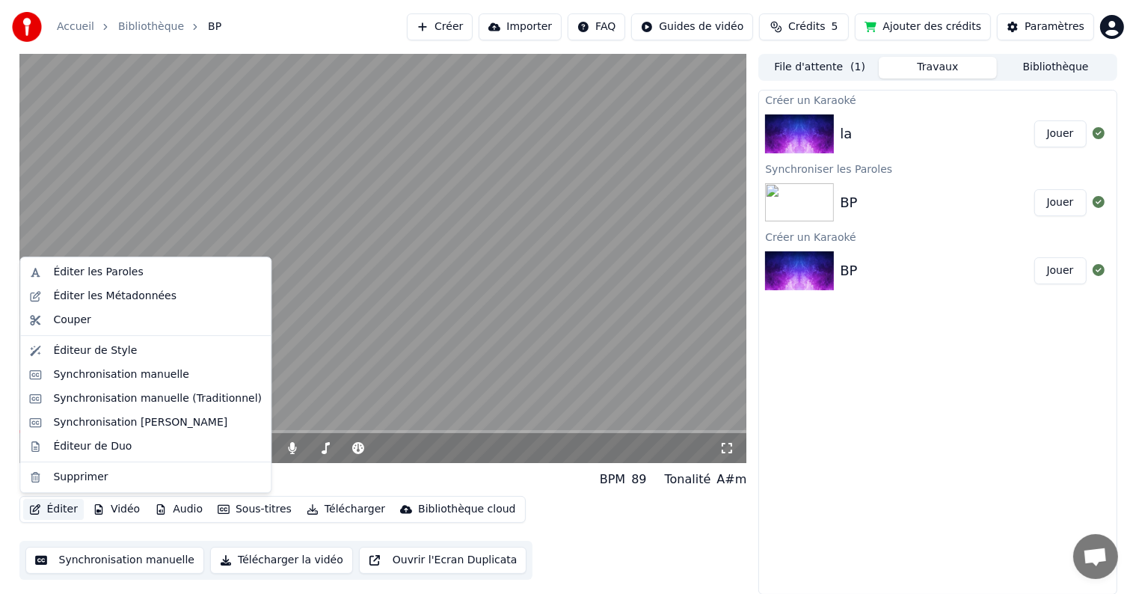
click at [58, 509] on button "Éditer" at bounding box center [53, 509] width 61 height 21
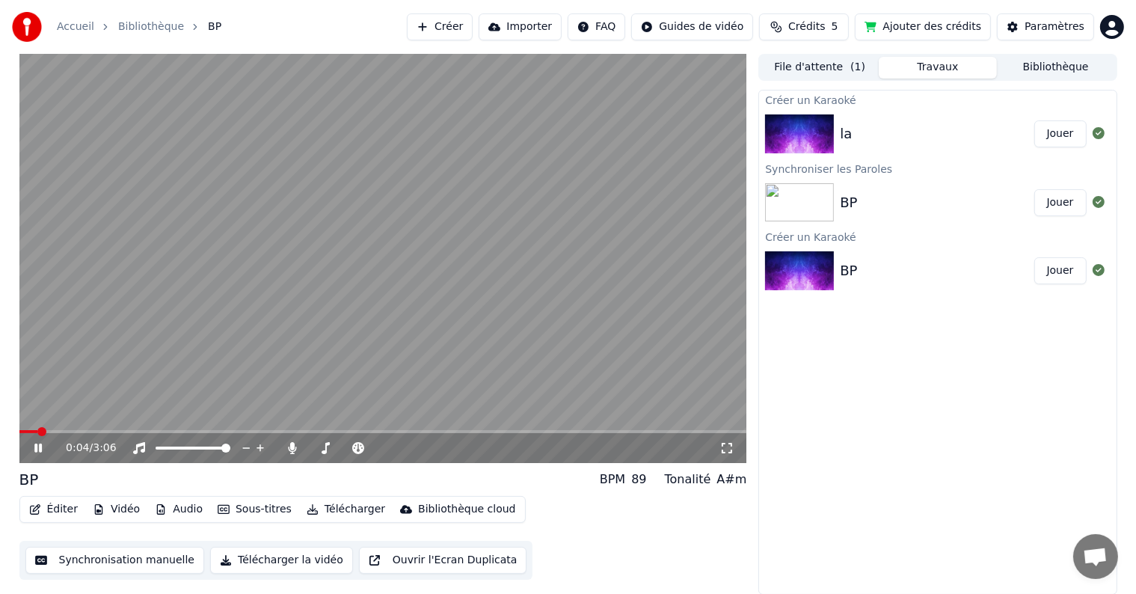
click at [123, 572] on button "Synchronisation manuelle" at bounding box center [115, 560] width 180 height 27
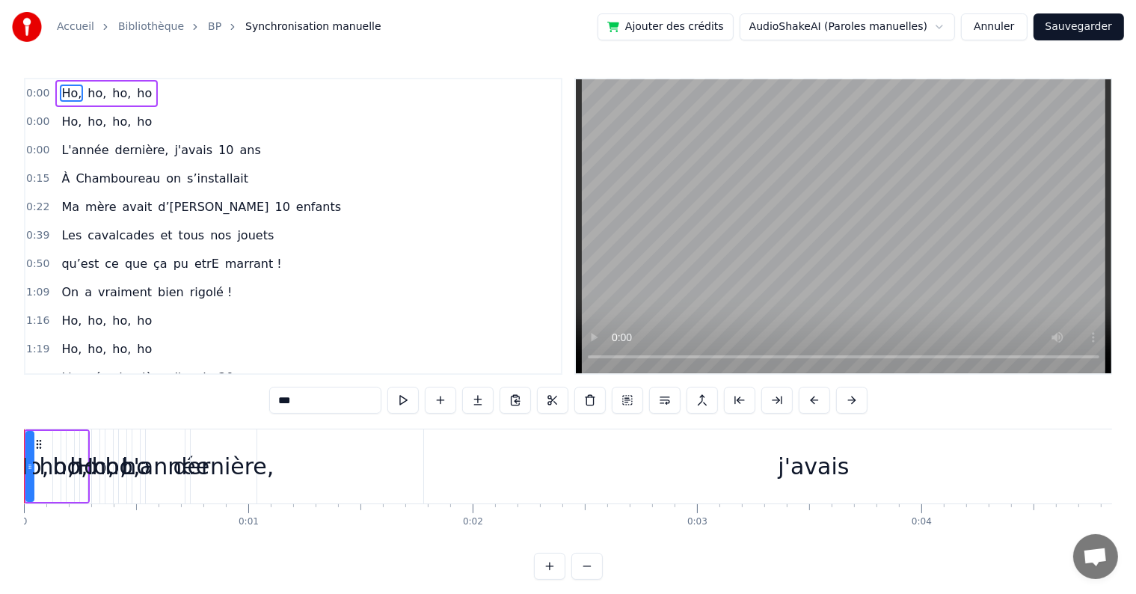
click at [208, 22] on link "BP" at bounding box center [214, 26] width 13 height 15
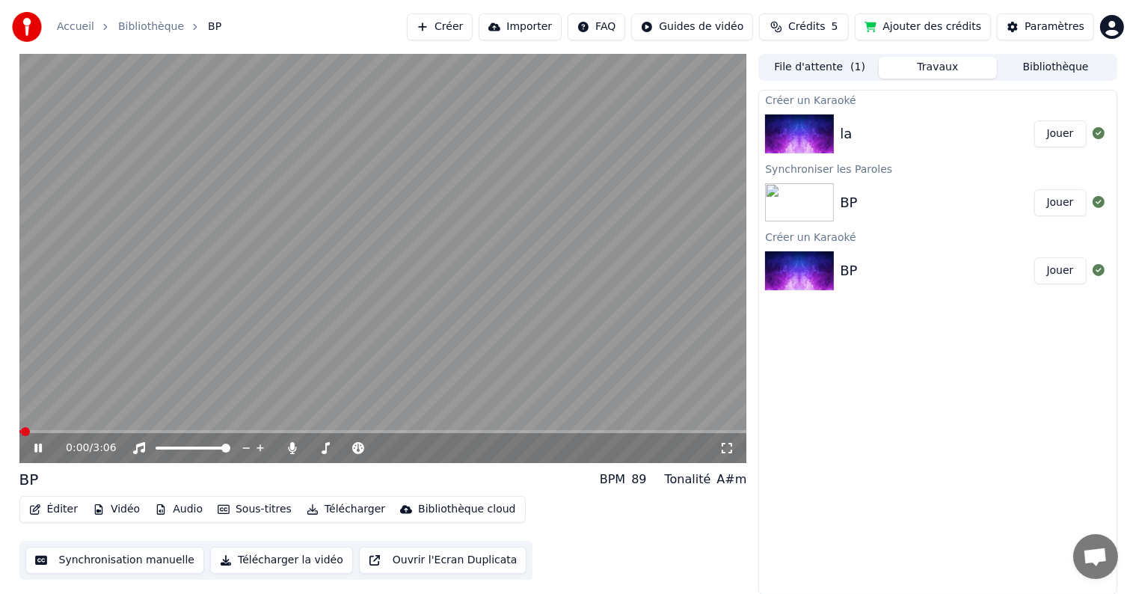
click at [1063, 138] on button "Jouer" at bounding box center [1061, 133] width 52 height 27
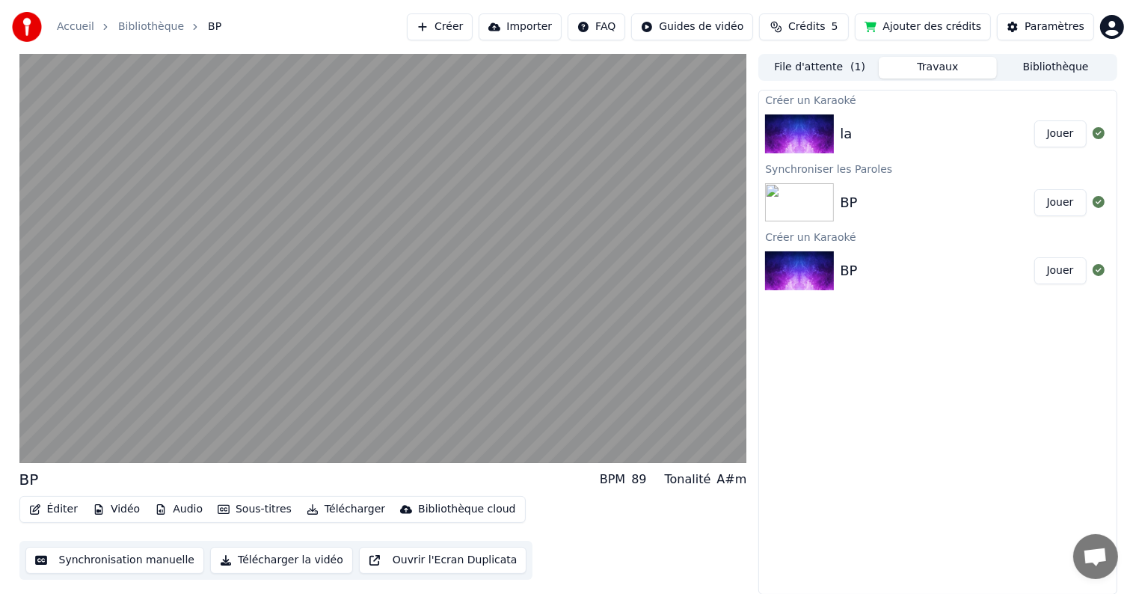
click at [1055, 135] on button "Jouer" at bounding box center [1061, 133] width 52 height 27
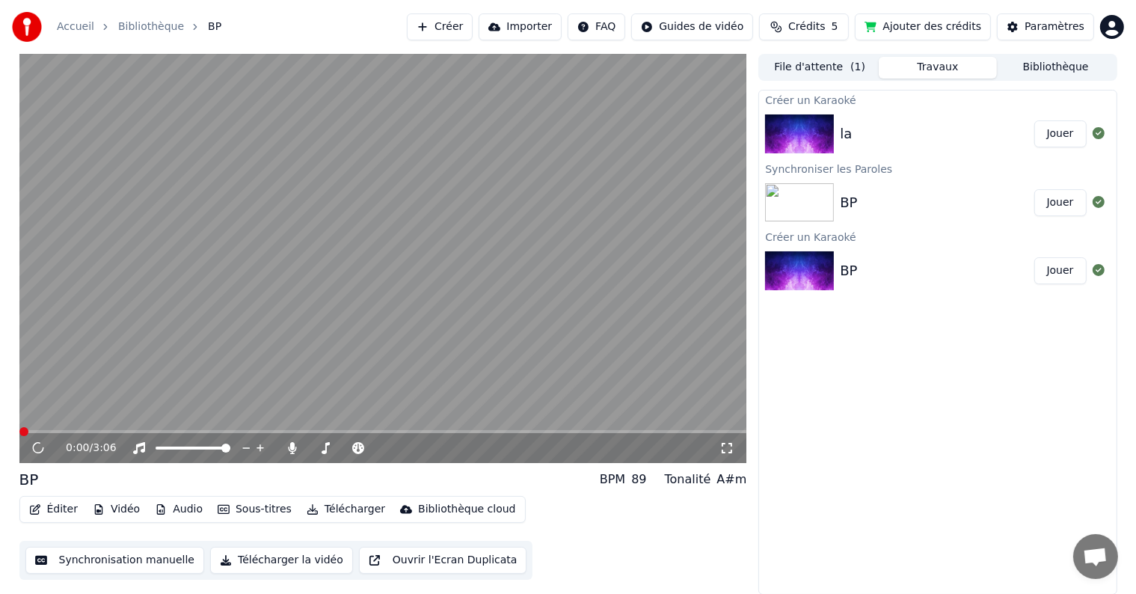
click at [1055, 135] on button "Jouer" at bounding box center [1061, 133] width 52 height 27
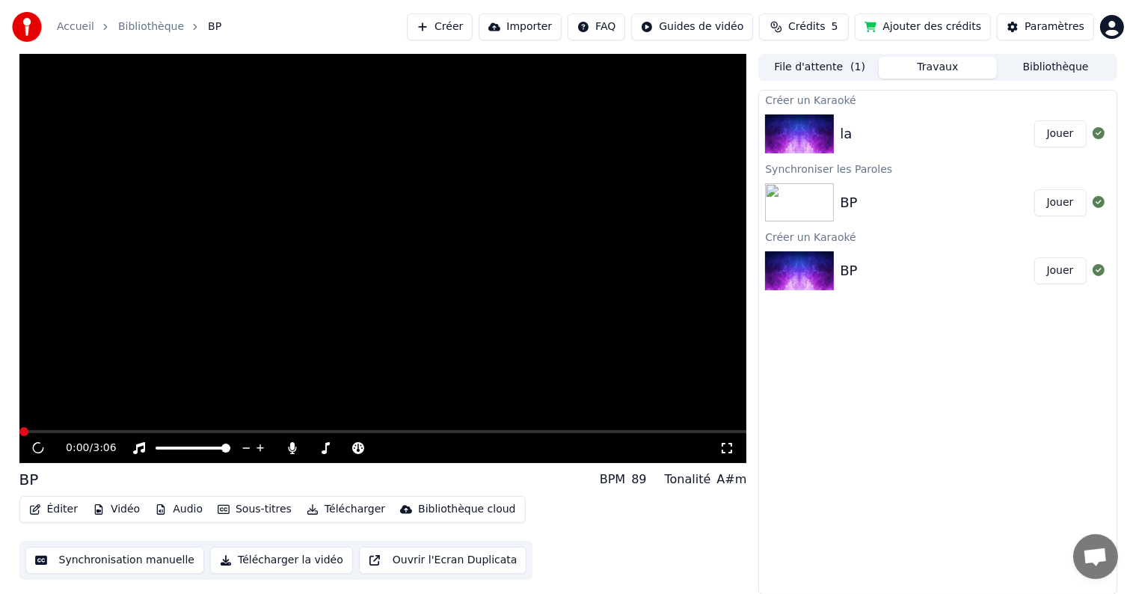
click at [1055, 135] on button "Jouer" at bounding box center [1061, 133] width 52 height 27
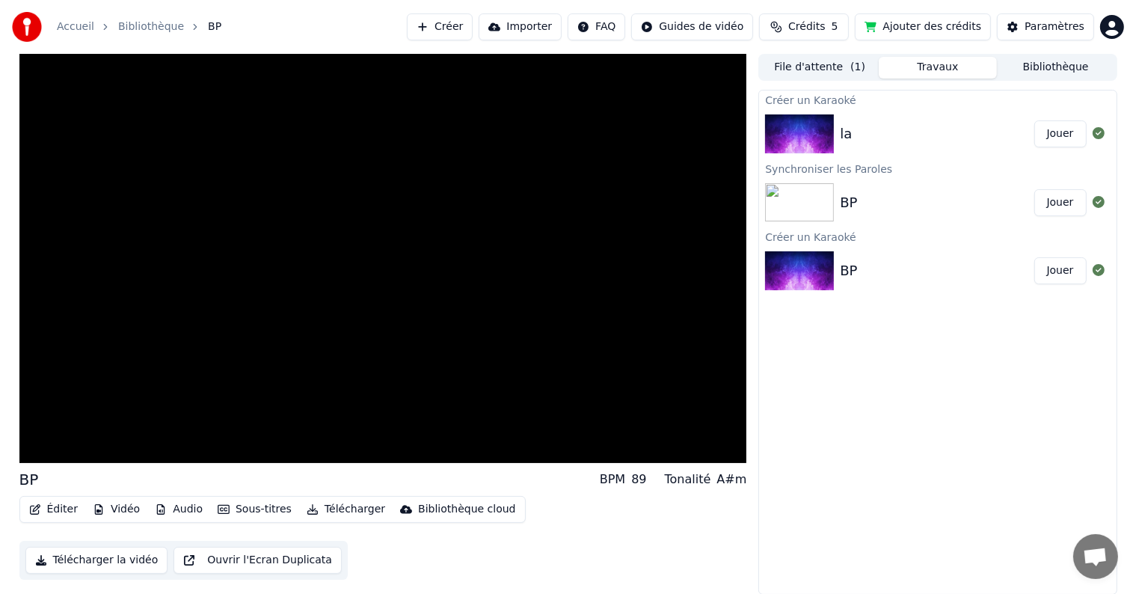
click at [1055, 135] on button "Jouer" at bounding box center [1061, 133] width 52 height 27
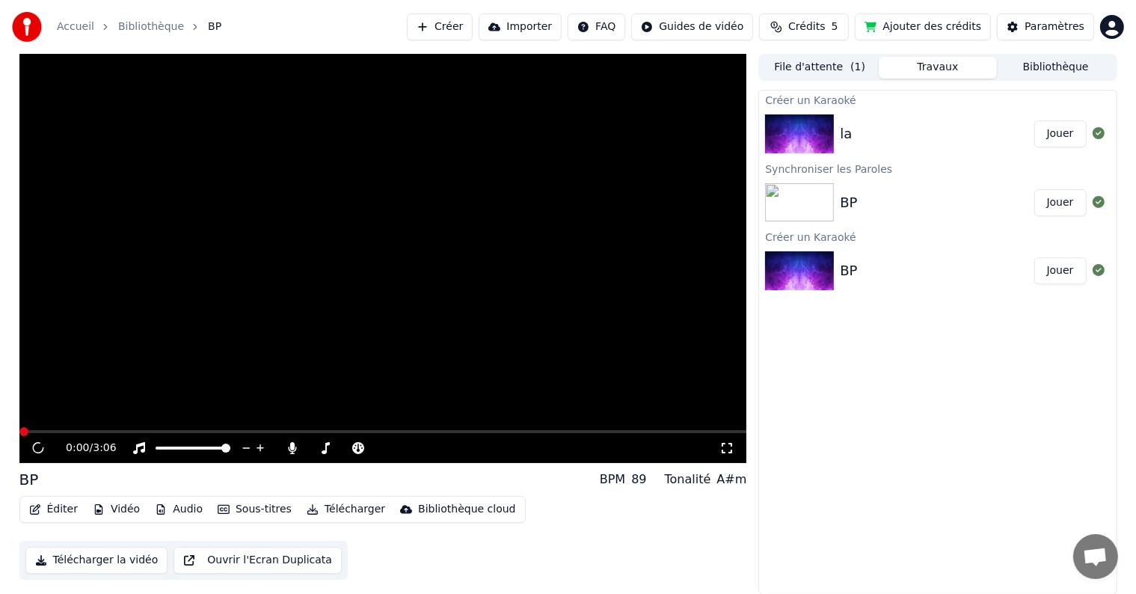
click at [1055, 135] on button "Jouer" at bounding box center [1061, 133] width 52 height 27
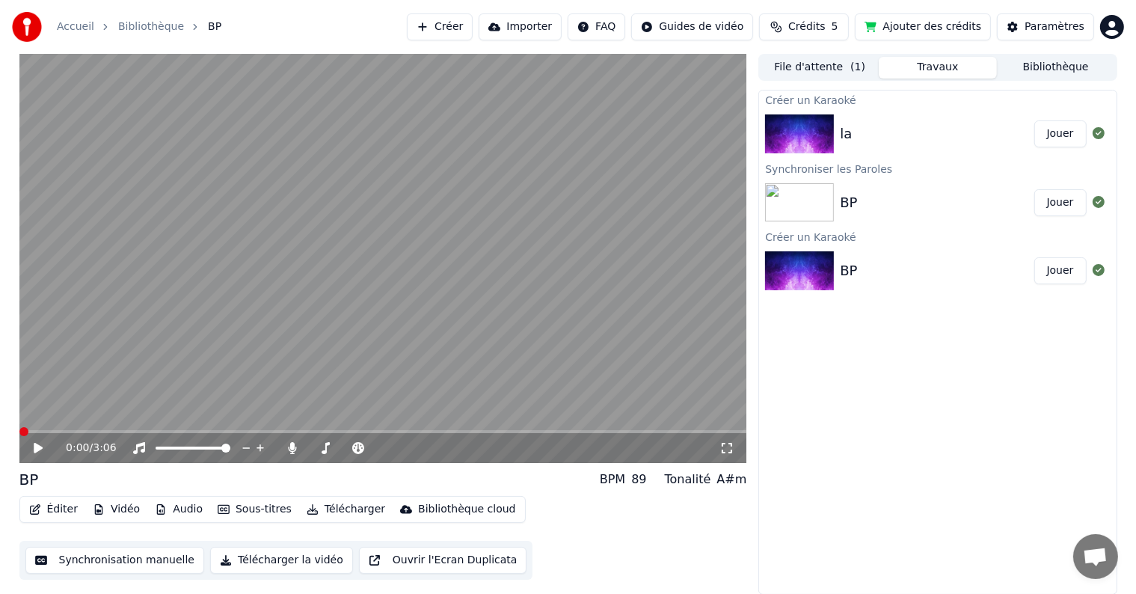
click at [876, 143] on div "la" at bounding box center [937, 133] width 194 height 21
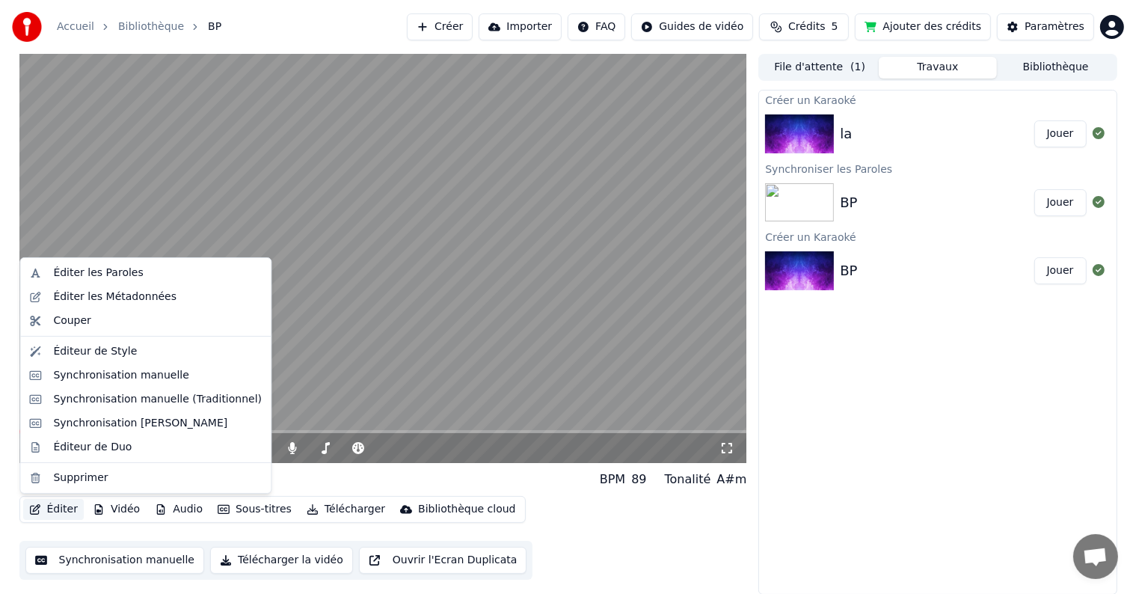
click at [58, 506] on button "Éditer" at bounding box center [53, 509] width 61 height 21
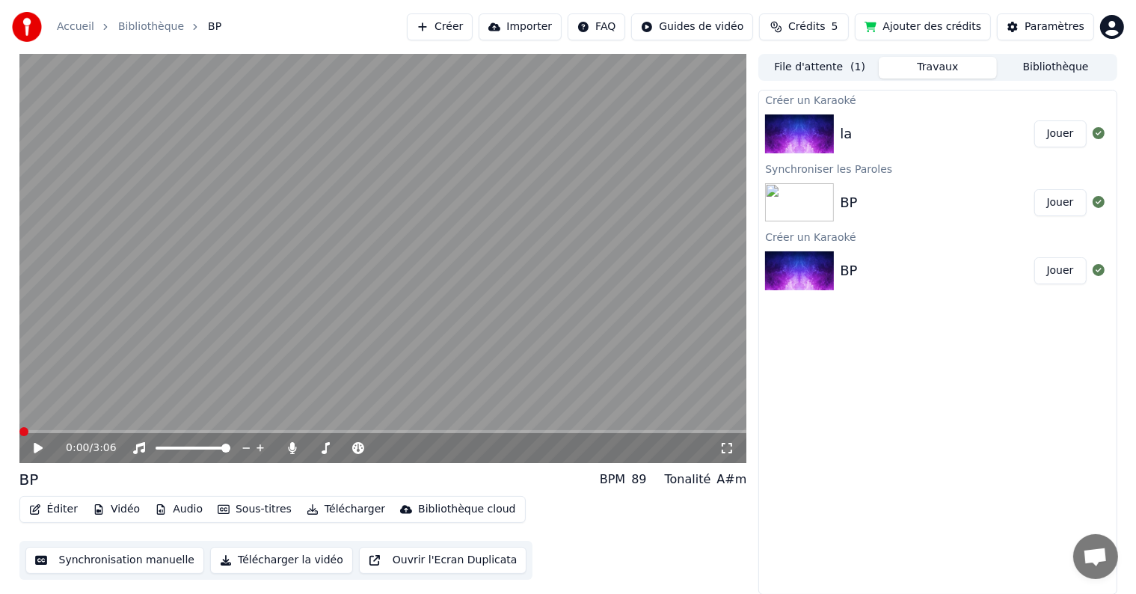
click at [815, 362] on div "Créer un Karaoké la Jouer Synchroniser les Paroles BP Jouer Créer un Karaoké BP…" at bounding box center [938, 342] width 358 height 505
click at [473, 26] on button "Créer" at bounding box center [440, 26] width 66 height 27
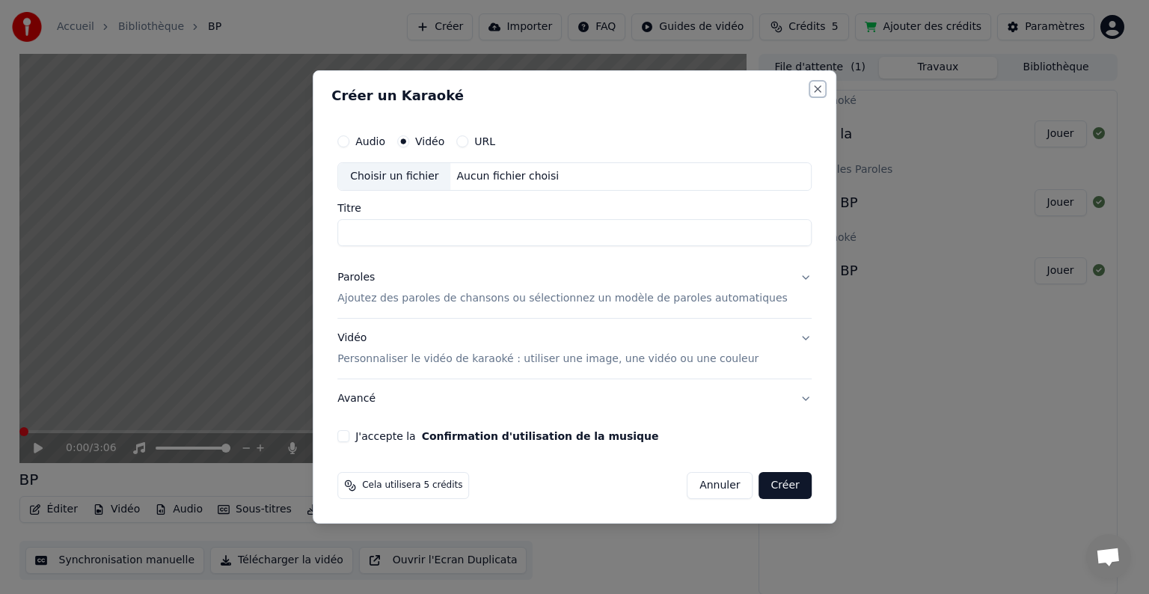
click at [812, 89] on button "Close" at bounding box center [818, 89] width 12 height 12
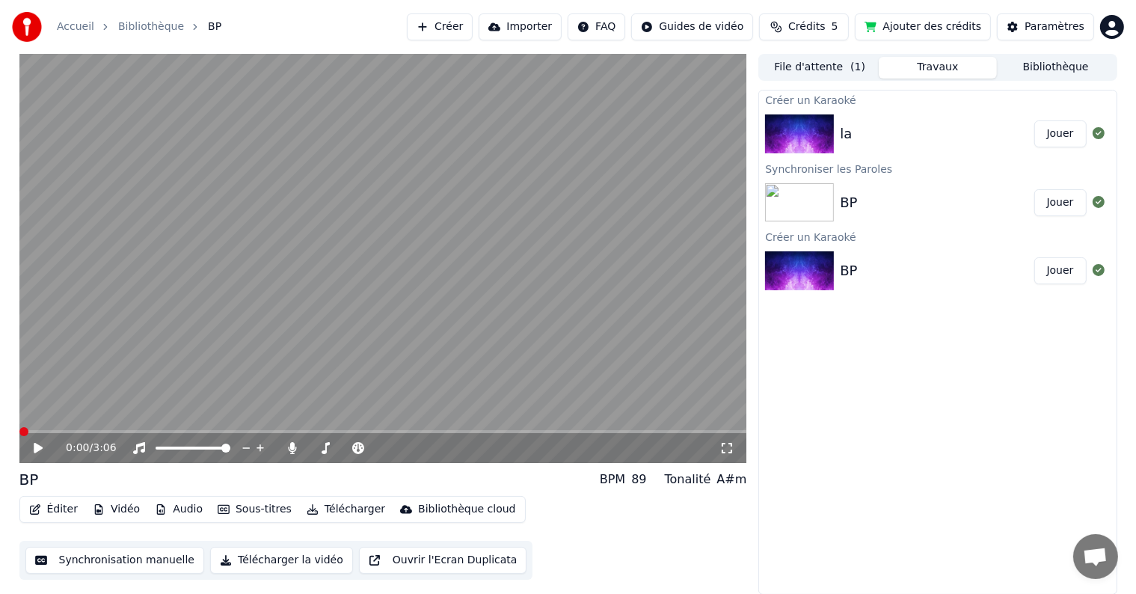
click at [872, 196] on div "BP" at bounding box center [937, 202] width 194 height 21
click at [802, 218] on img at bounding box center [799, 202] width 69 height 39
click at [872, 168] on div "Synchroniser les Paroles" at bounding box center [937, 168] width 357 height 18
click at [67, 566] on button "Synchronisation manuelle" at bounding box center [115, 560] width 180 height 27
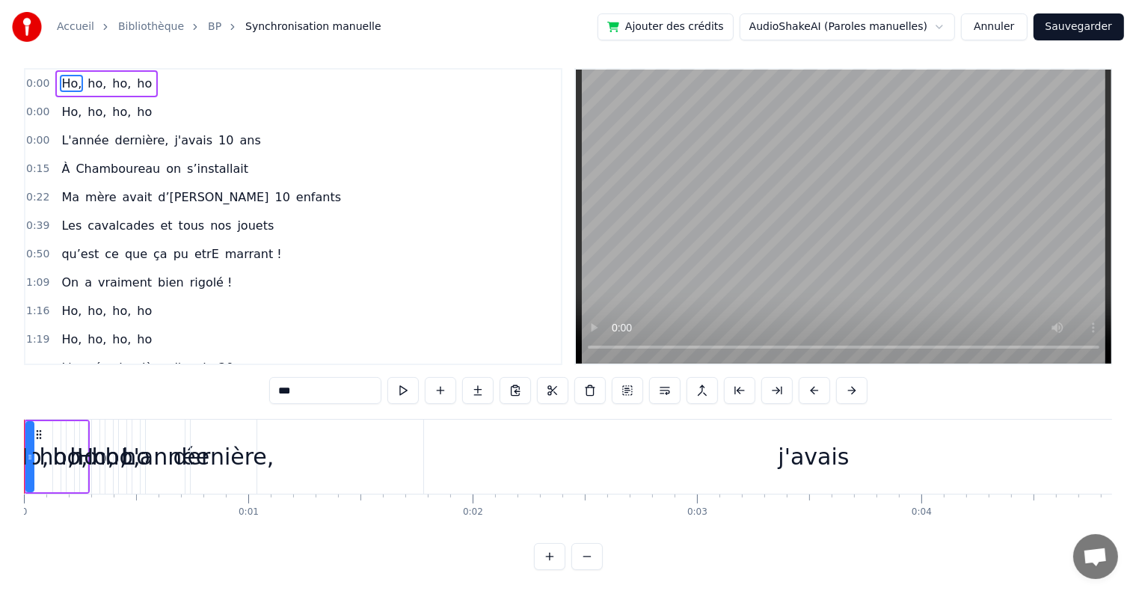
scroll to position [22, 0]
click at [425, 441] on div "j'avais" at bounding box center [813, 457] width 779 height 74
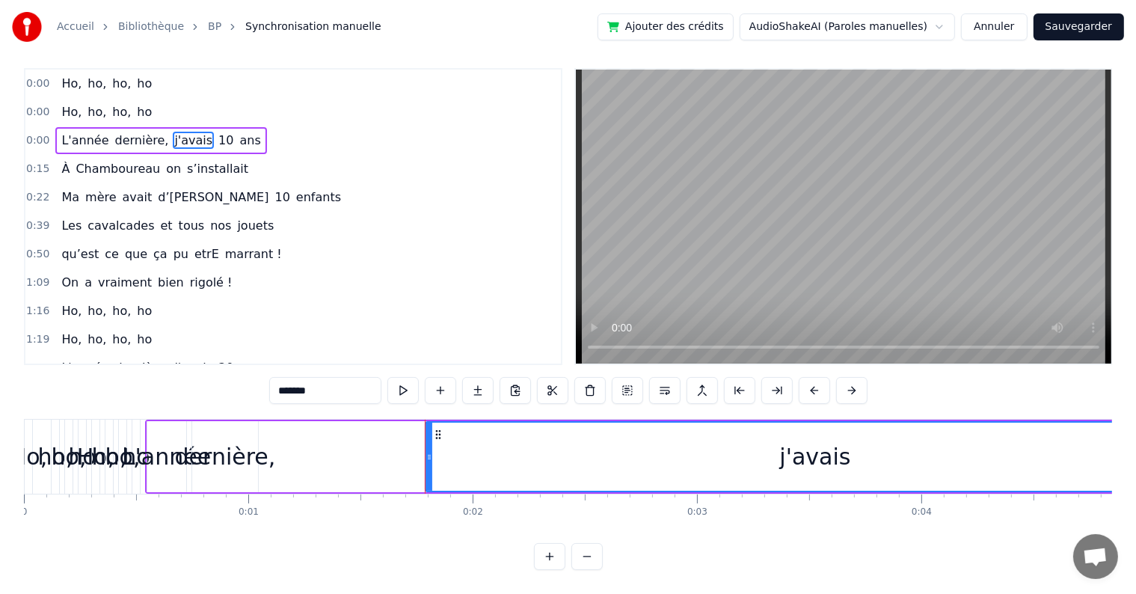
scroll to position [0, 0]
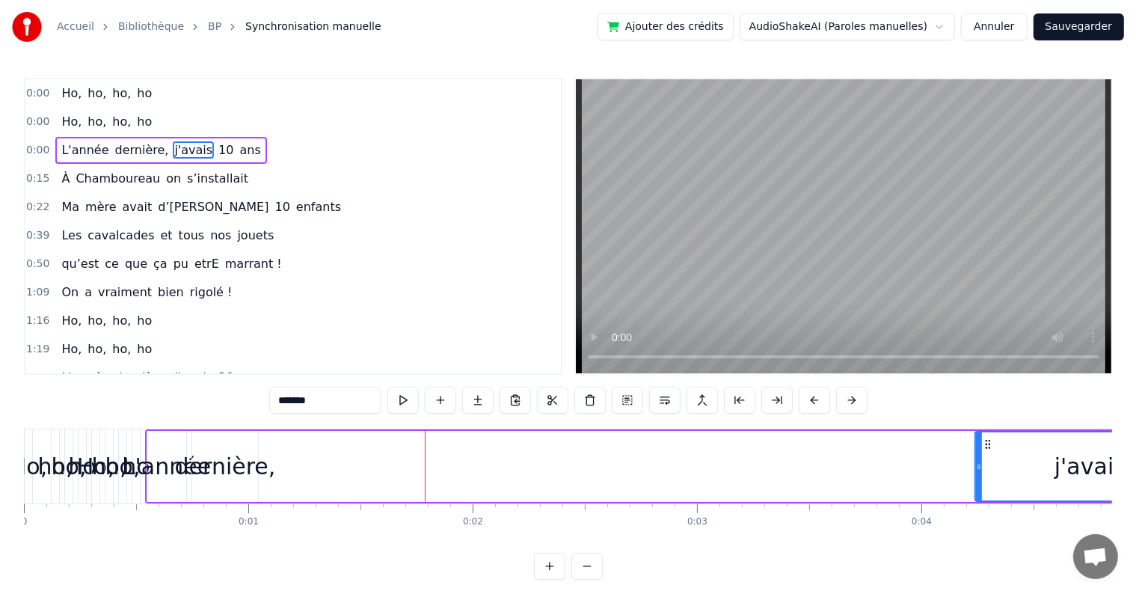
drag, startPoint x: 428, startPoint y: 465, endPoint x: 978, endPoint y: 464, distance: 549.8
click at [978, 464] on icon at bounding box center [979, 467] width 6 height 12
click at [201, 452] on div "dernière," at bounding box center [225, 467] width 101 height 34
type input "*********"
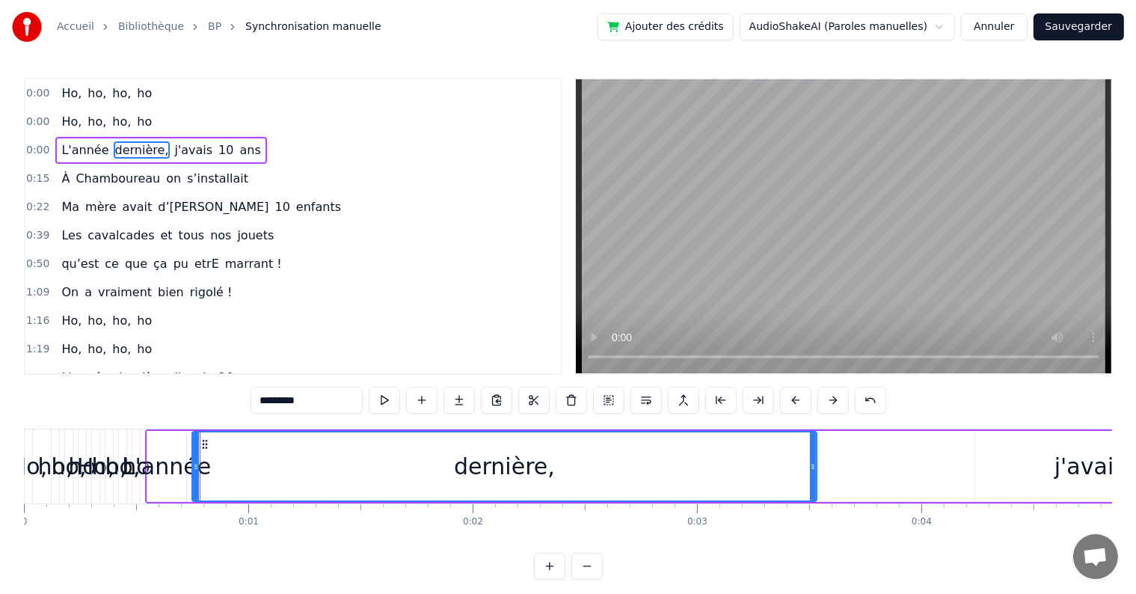
drag, startPoint x: 254, startPoint y: 449, endPoint x: 655, endPoint y: 440, distance: 401.8
click at [810, 432] on div at bounding box center [813, 466] width 6 height 68
drag, startPoint x: 491, startPoint y: 449, endPoint x: 854, endPoint y: 433, distance: 363.1
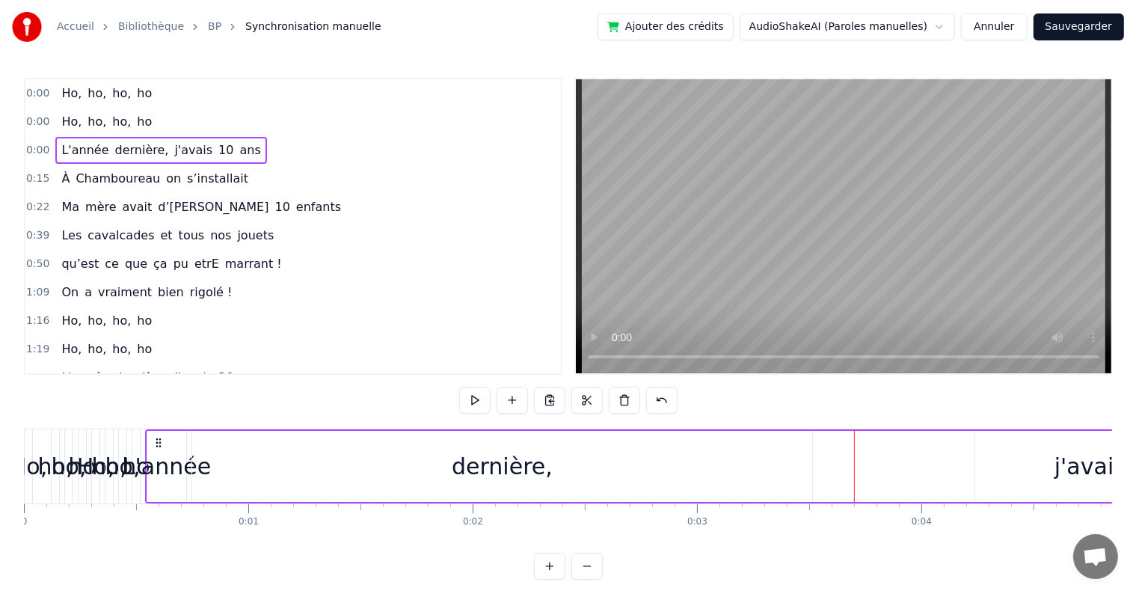
click at [197, 452] on div "dernière," at bounding box center [502, 466] width 620 height 71
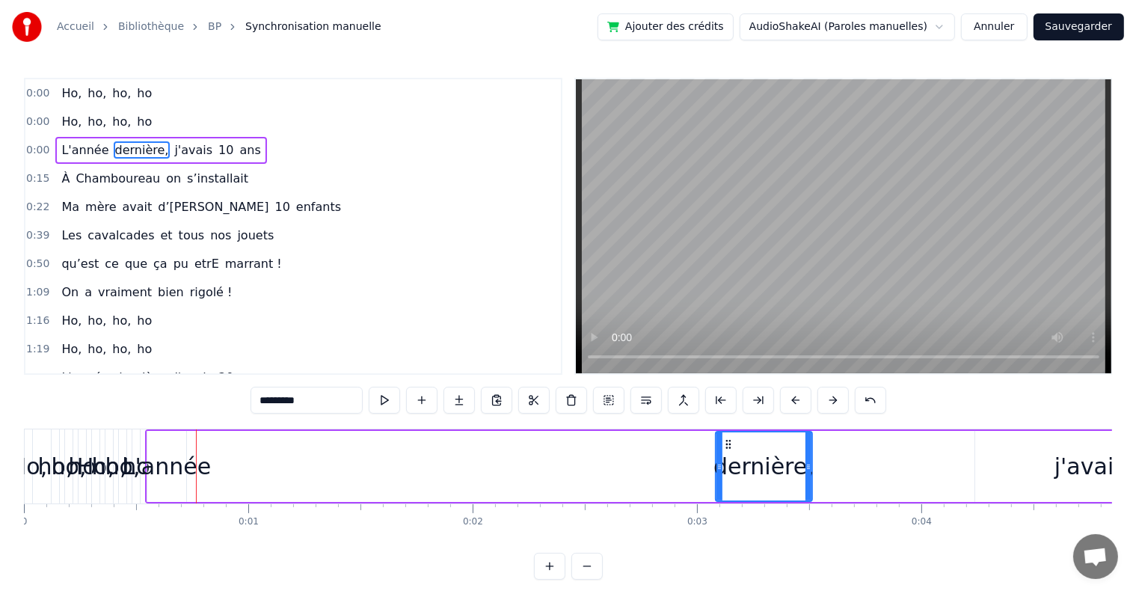
drag, startPoint x: 192, startPoint y: 452, endPoint x: 716, endPoint y: 465, distance: 523.8
click at [717, 465] on div at bounding box center [720, 466] width 6 height 68
click at [188, 452] on div "L'année" at bounding box center [167, 467] width 88 height 34
type input "*******"
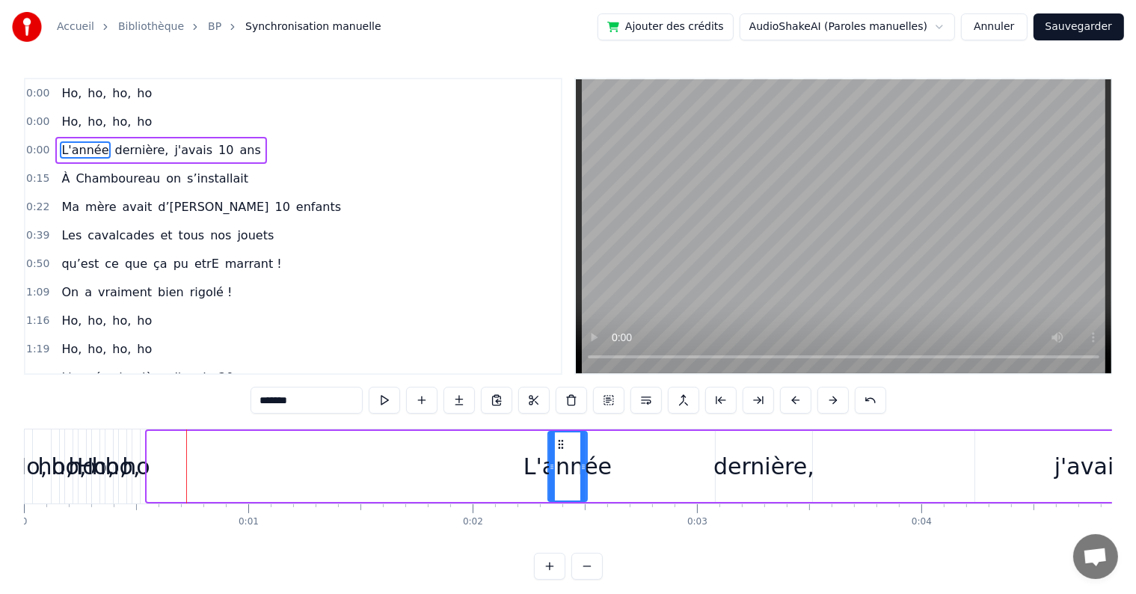
drag, startPoint x: 162, startPoint y: 443, endPoint x: 563, endPoint y: 447, distance: 401.0
click at [563, 447] on icon at bounding box center [561, 444] width 12 height 12
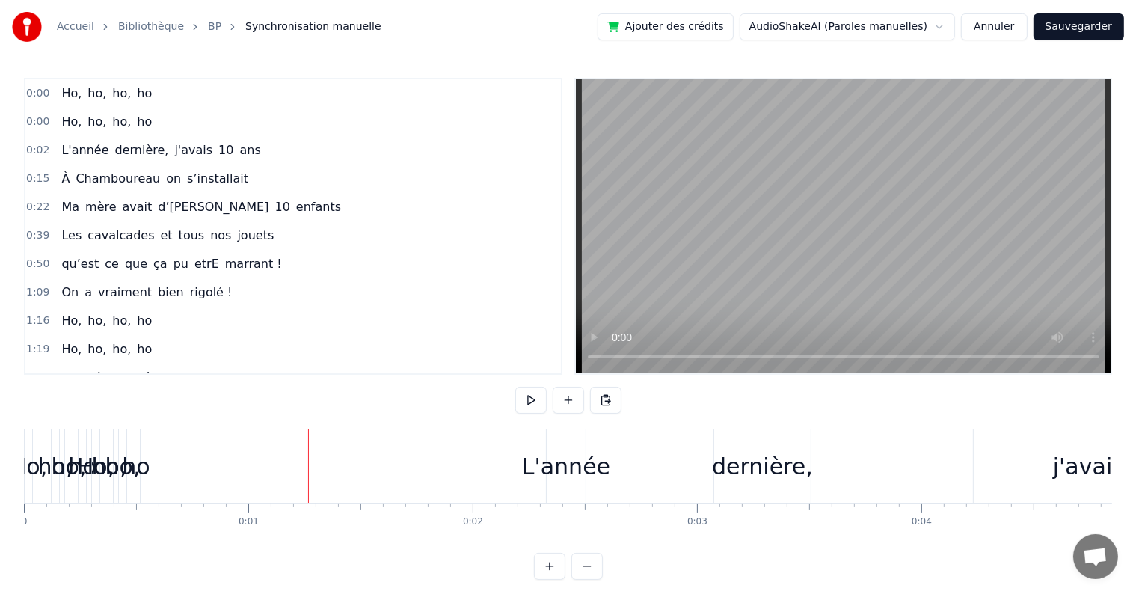
click at [138, 462] on div "ho" at bounding box center [136, 467] width 28 height 34
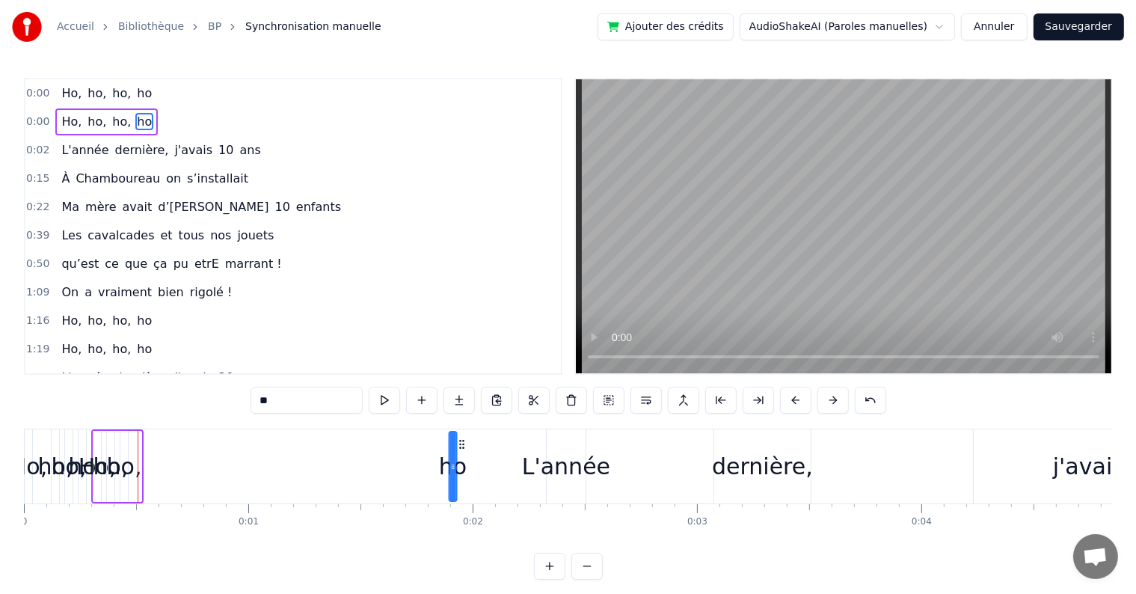
drag, startPoint x: 145, startPoint y: 442, endPoint x: 461, endPoint y: 452, distance: 315.8
click at [456, 452] on div "ho" at bounding box center [453, 466] width 6 height 68
click at [131, 447] on div "Ho, ho, ho, ho" at bounding box center [275, 466] width 368 height 74
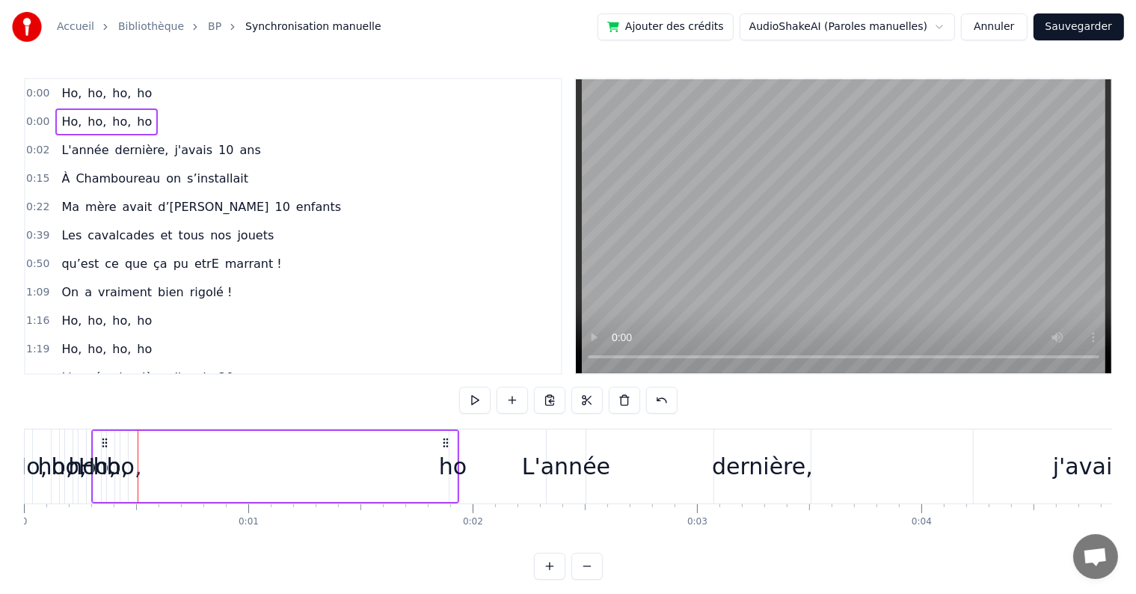
click at [123, 446] on div "ho," at bounding box center [123, 466] width 7 height 71
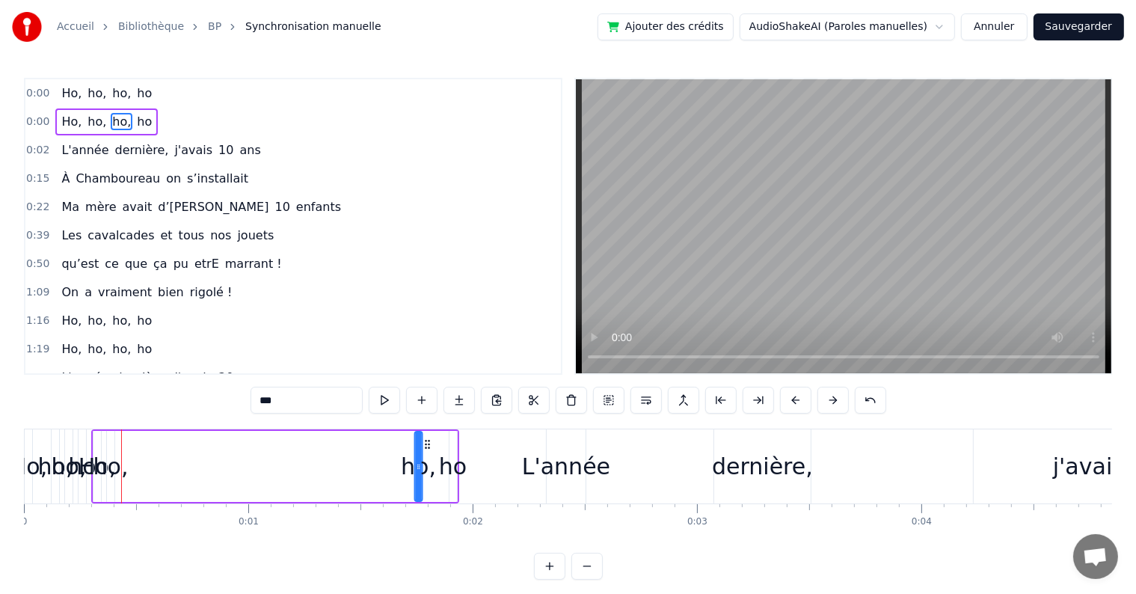
drag, startPoint x: 130, startPoint y: 445, endPoint x: 425, endPoint y: 450, distance: 294.8
click at [422, 450] on div "ho," at bounding box center [419, 466] width 6 height 68
click at [108, 452] on div "ho," at bounding box center [111, 467] width 35 height 34
drag, startPoint x: 117, startPoint y: 443, endPoint x: 378, endPoint y: 434, distance: 261.2
click at [378, 434] on div "Ho, ho, ho, ho" at bounding box center [275, 466] width 368 height 74
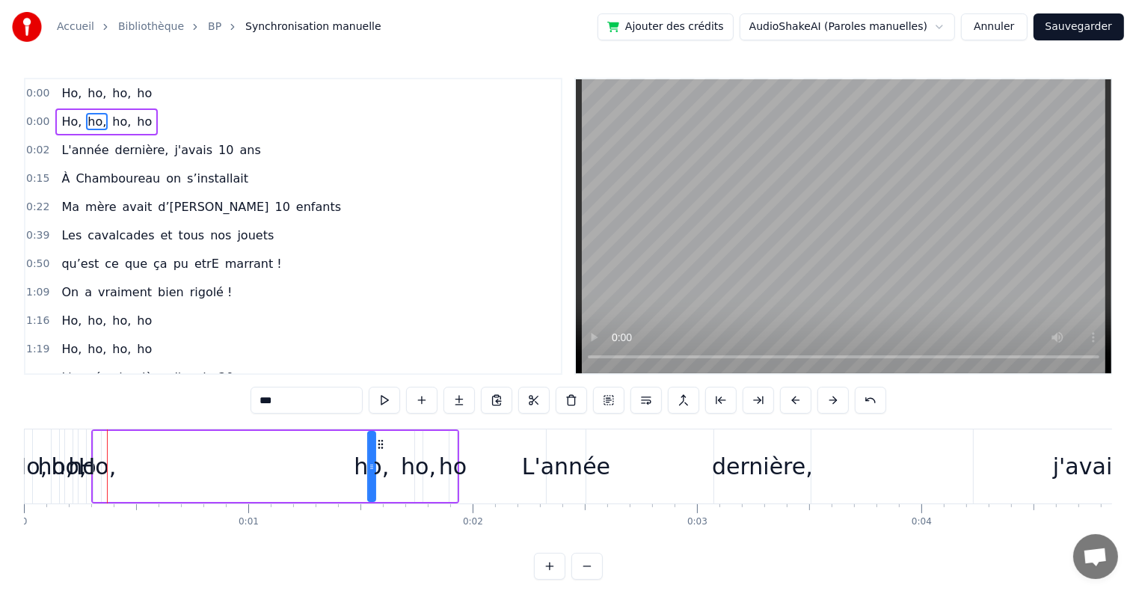
click at [93, 455] on div "Ho," at bounding box center [97, 467] width 37 height 34
drag, startPoint x: 105, startPoint y: 442, endPoint x: 349, endPoint y: 441, distance: 244.6
click at [349, 441] on icon at bounding box center [351, 444] width 12 height 12
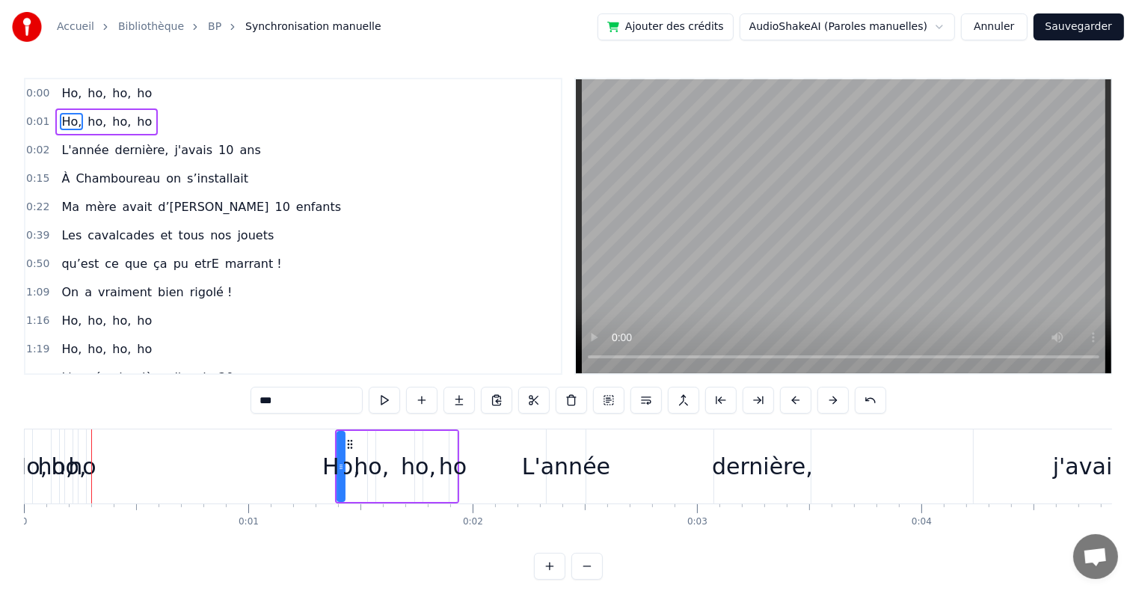
click at [78, 455] on div "ho" at bounding box center [82, 467] width 28 height 34
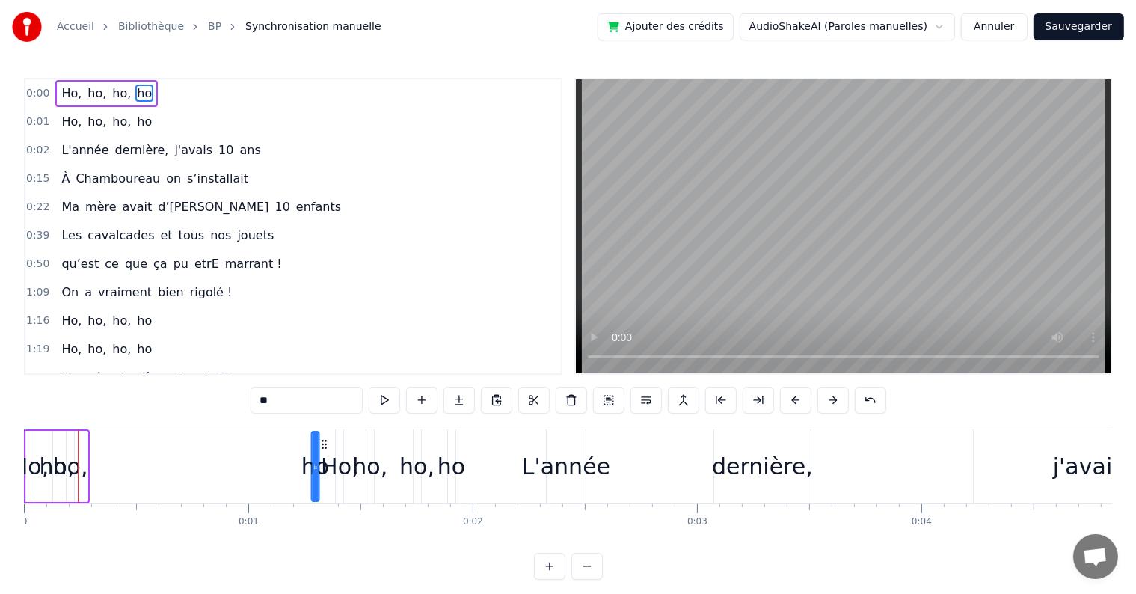
drag, startPoint x: 88, startPoint y: 444, endPoint x: 320, endPoint y: 449, distance: 232.0
click at [319, 449] on div "ho" at bounding box center [316, 466] width 6 height 68
click at [69, 456] on div "ho," at bounding box center [70, 467] width 35 height 34
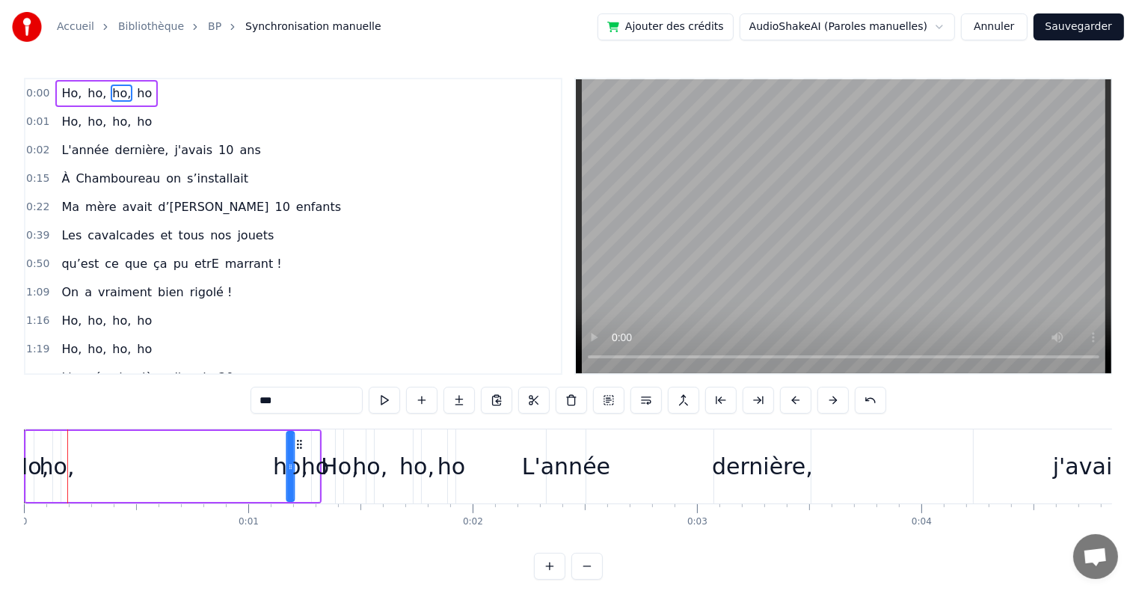
drag, startPoint x: 82, startPoint y: 440, endPoint x: 302, endPoint y: 451, distance: 221.0
click at [293, 451] on div "ho," at bounding box center [290, 466] width 6 height 68
click at [60, 453] on div "ho," at bounding box center [57, 467] width 35 height 34
drag, startPoint x: 64, startPoint y: 438, endPoint x: 268, endPoint y: 442, distance: 203.5
click at [268, 442] on icon at bounding box center [269, 444] width 12 height 12
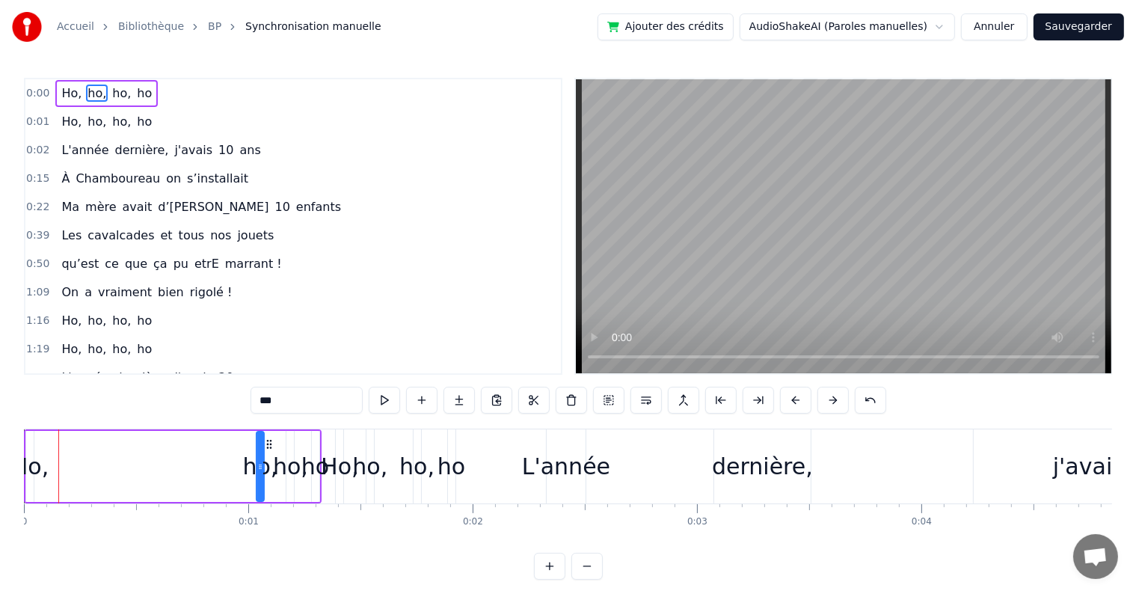
click at [33, 459] on div "Ho," at bounding box center [29, 467] width 37 height 34
type input "***"
drag, startPoint x: 40, startPoint y: 443, endPoint x: 242, endPoint y: 452, distance: 202.2
click at [235, 452] on div "Ho," at bounding box center [232, 466] width 6 height 68
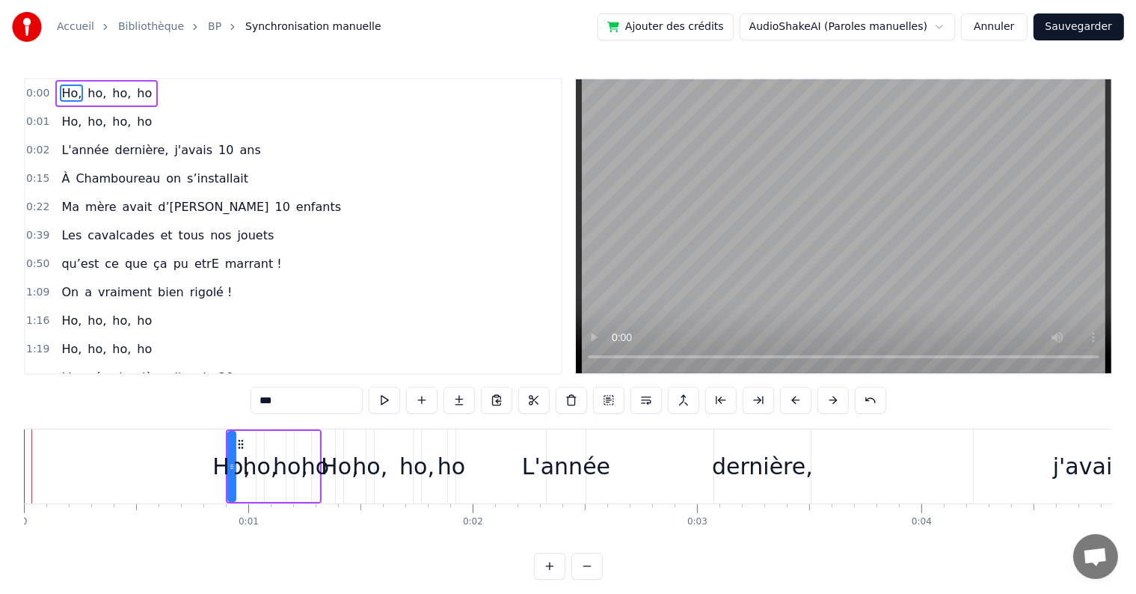
click at [224, 458] on div "Ho," at bounding box center [230, 467] width 37 height 34
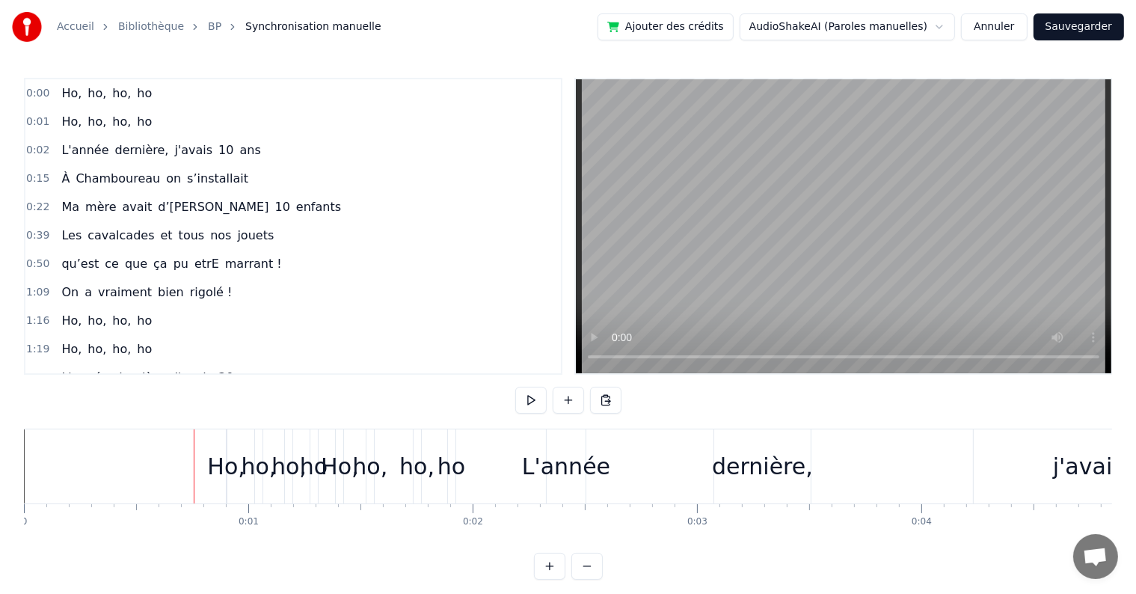
click at [224, 465] on div "Ho," at bounding box center [225, 467] width 37 height 34
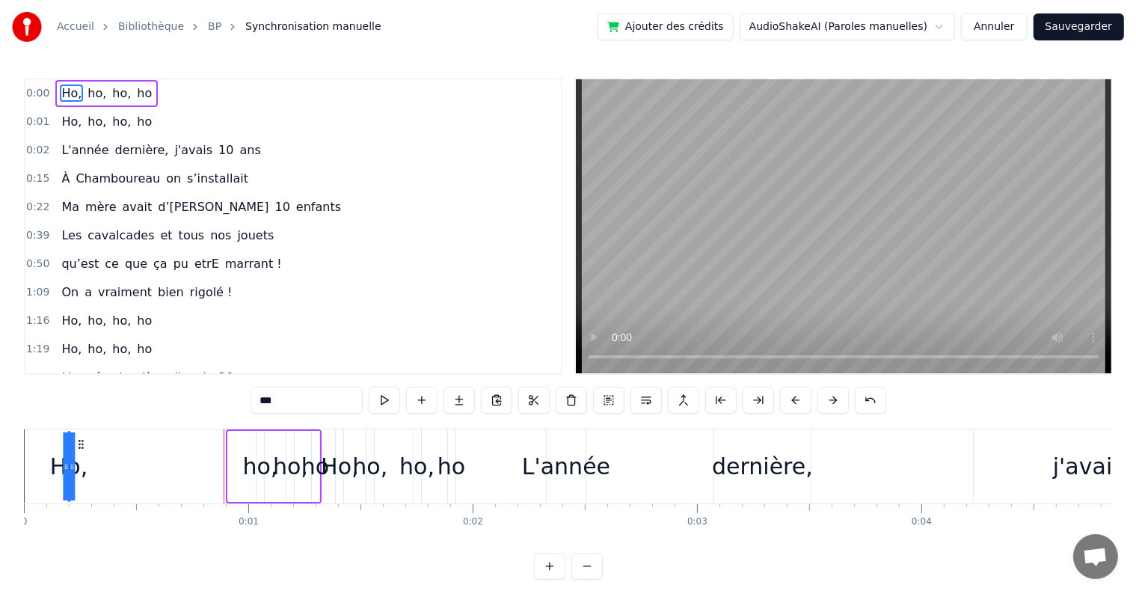
drag, startPoint x: 236, startPoint y: 446, endPoint x: 77, endPoint y: 454, distance: 159.5
click at [69, 454] on div "Ho," at bounding box center [69, 466] width 0 height 68
drag, startPoint x: 67, startPoint y: 455, endPoint x: 120, endPoint y: 462, distance: 53.6
click at [120, 462] on div "Ho, ho, ho, ho" at bounding box center [194, 466] width 256 height 74
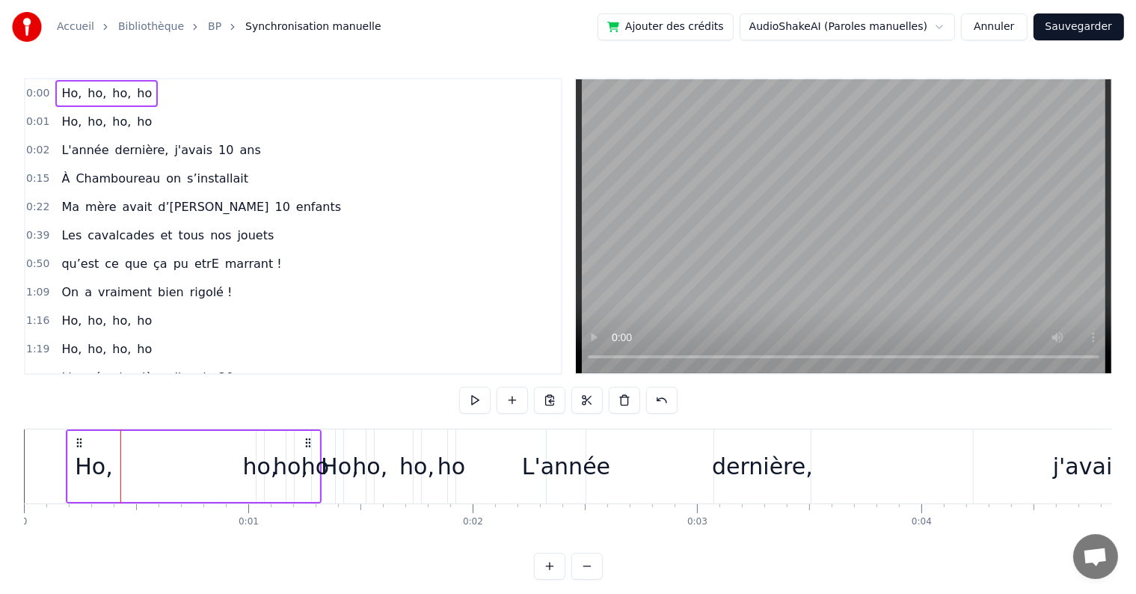
click at [248, 461] on div "ho," at bounding box center [260, 467] width 35 height 34
click at [566, 462] on div "L'année" at bounding box center [566, 467] width 88 height 34
type input "*******"
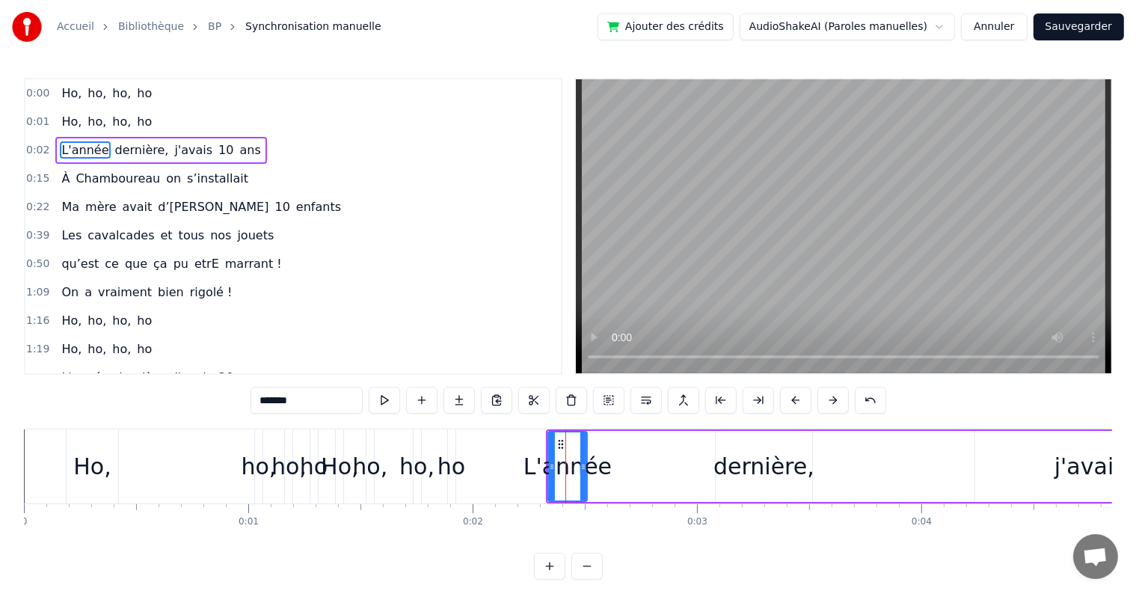
drag, startPoint x: 566, startPoint y: 462, endPoint x: 533, endPoint y: 481, distance: 37.9
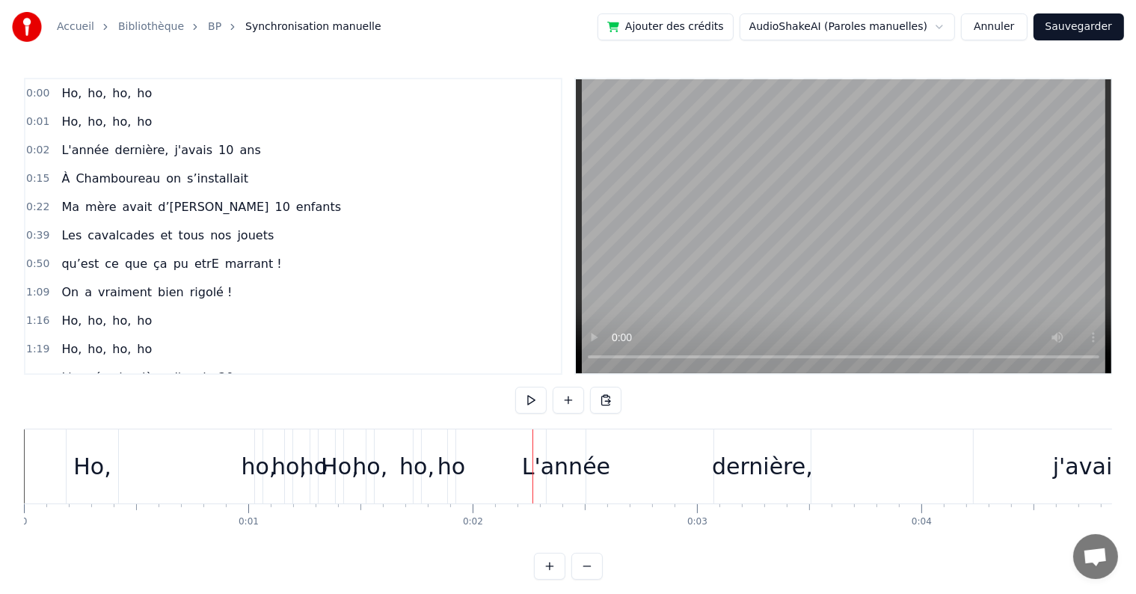
click at [569, 477] on div "L'année" at bounding box center [566, 467] width 88 height 34
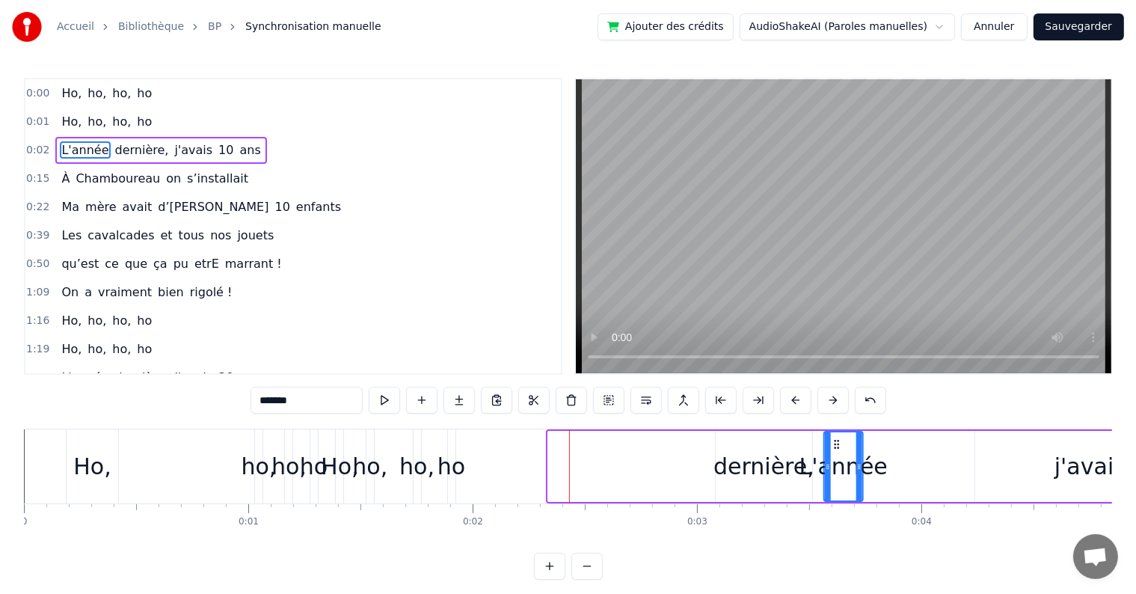
scroll to position [0, 1]
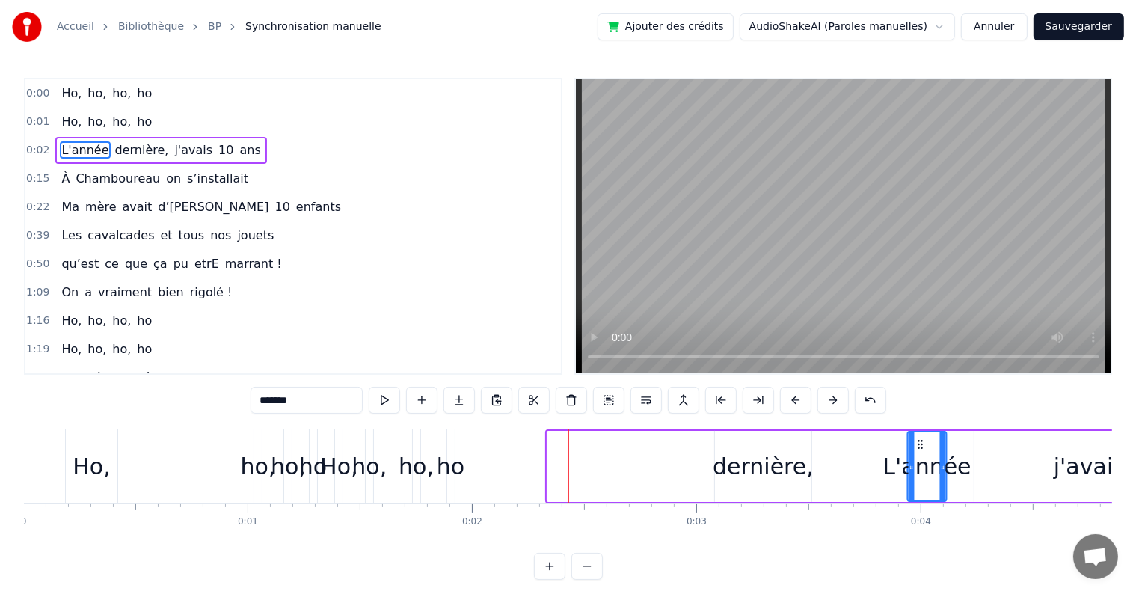
drag, startPoint x: 557, startPoint y: 440, endPoint x: 916, endPoint y: 477, distance: 360.9
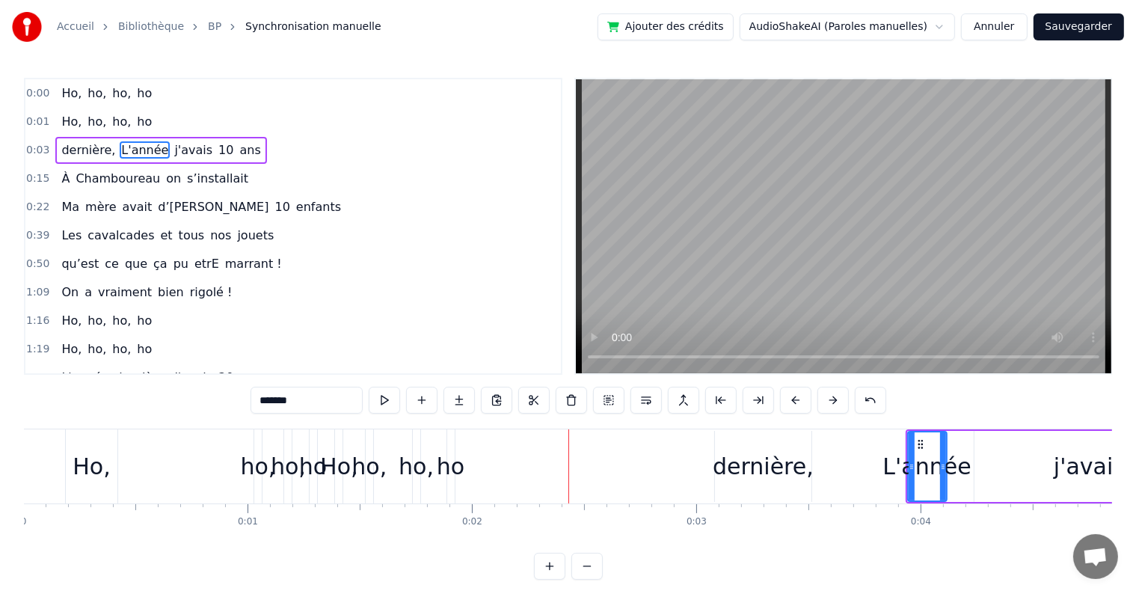
click at [782, 477] on div "dernière," at bounding box center [763, 467] width 101 height 34
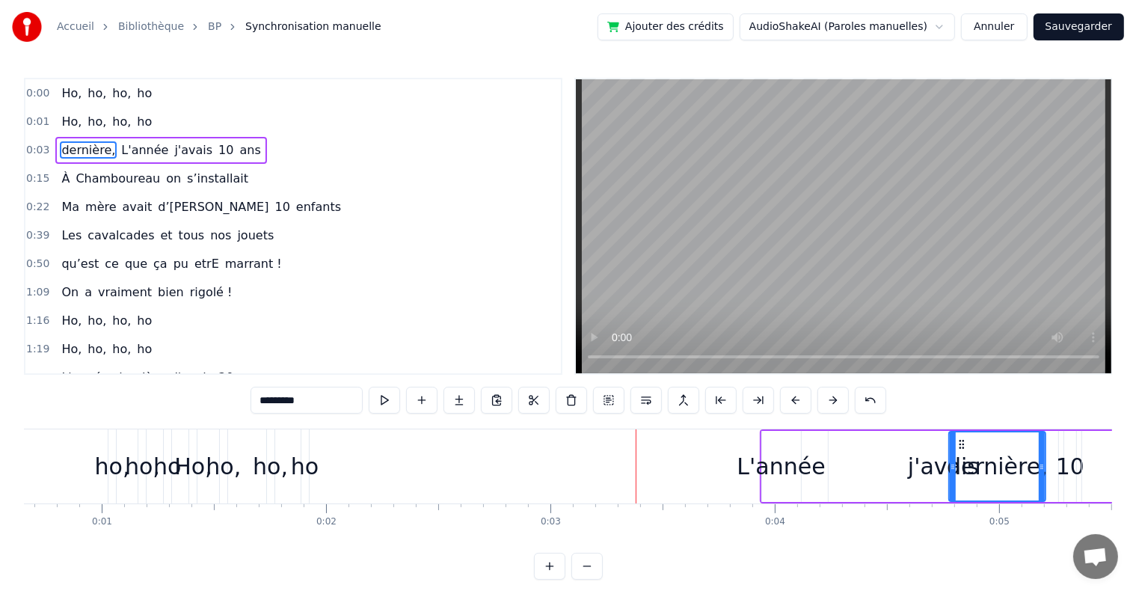
scroll to position [0, 154]
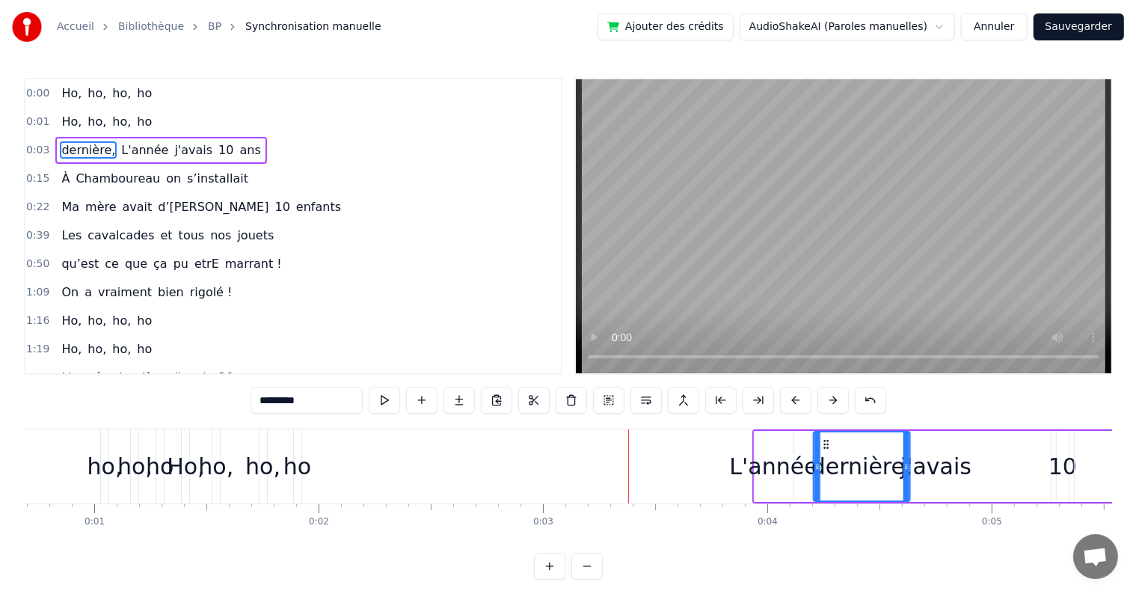
drag, startPoint x: 723, startPoint y: 438, endPoint x: 821, endPoint y: 474, distance: 105.1
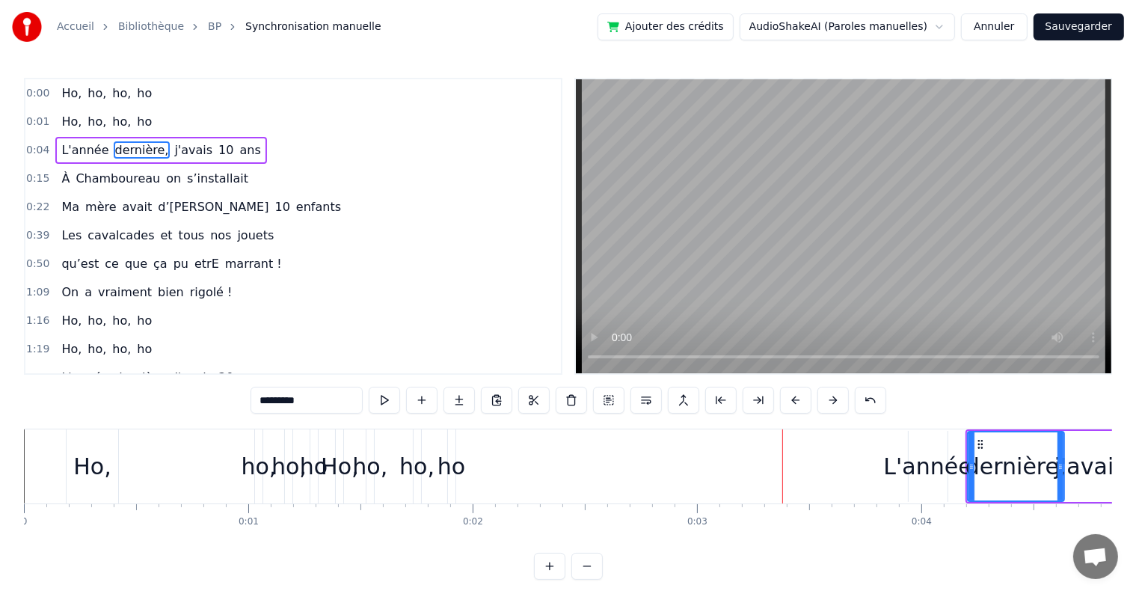
click at [251, 465] on div "ho," at bounding box center [259, 467] width 35 height 34
type input "***"
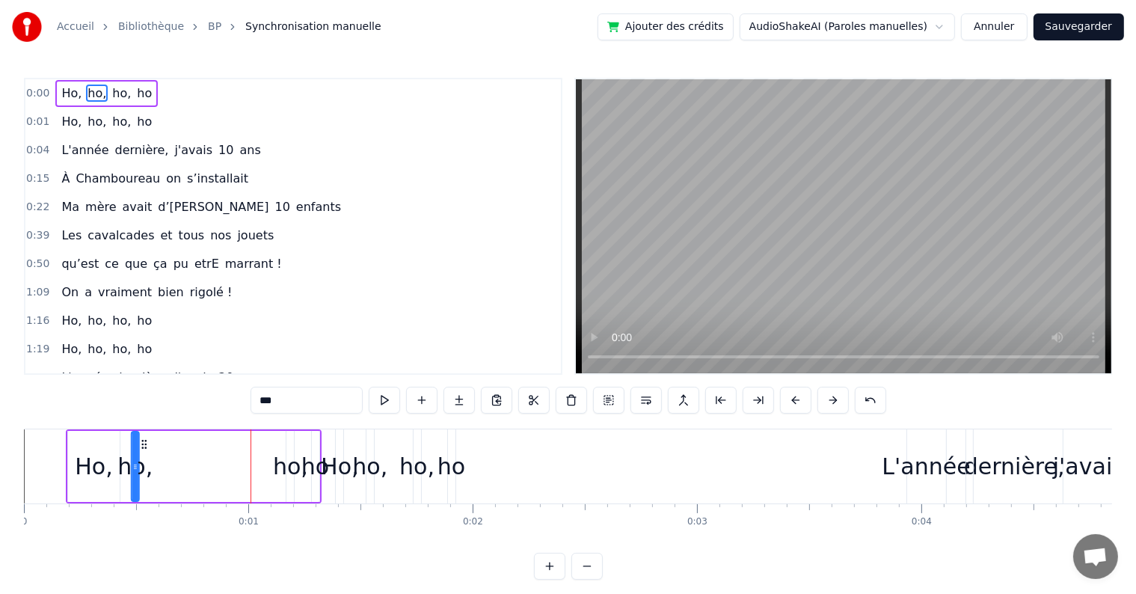
drag, startPoint x: 266, startPoint y: 444, endPoint x: 141, endPoint y: 446, distance: 125.7
click at [141, 446] on icon at bounding box center [144, 444] width 12 height 12
drag, startPoint x: 134, startPoint y: 463, endPoint x: 178, endPoint y: 471, distance: 44.9
click at [178, 471] on icon at bounding box center [179, 467] width 6 height 12
drag, startPoint x: 142, startPoint y: 442, endPoint x: 123, endPoint y: 443, distance: 19.5
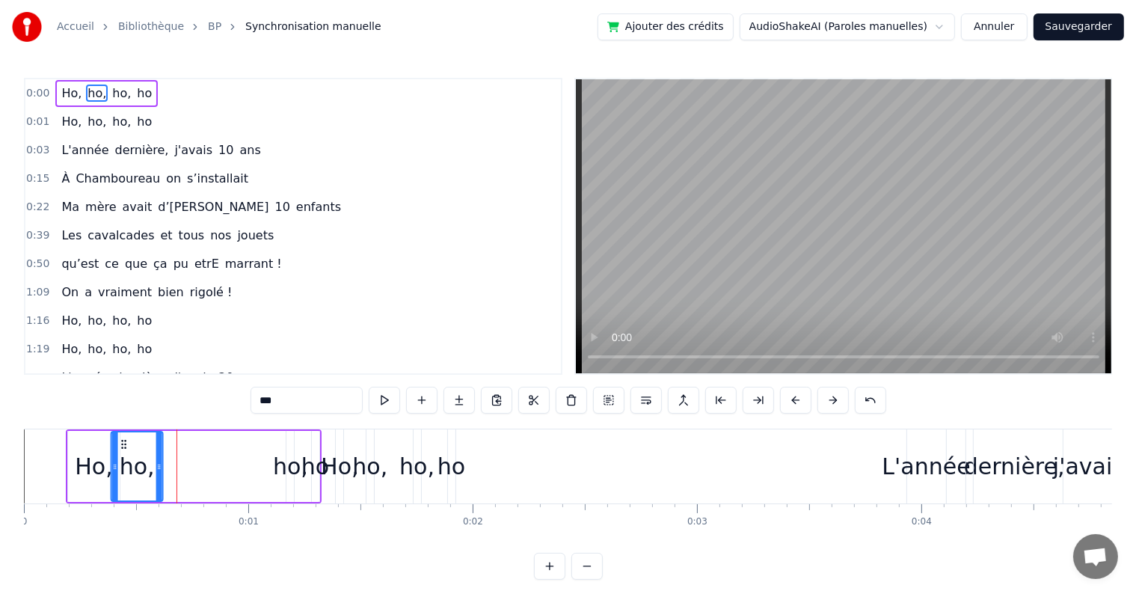
click at [123, 443] on icon at bounding box center [124, 444] width 12 height 12
click at [284, 470] on div "ho," at bounding box center [290, 467] width 35 height 34
click at [289, 461] on div at bounding box center [292, 466] width 6 height 68
drag, startPoint x: 289, startPoint y: 461, endPoint x: 276, endPoint y: 471, distance: 17.1
click at [287, 471] on div "ho," at bounding box center [287, 466] width 0 height 68
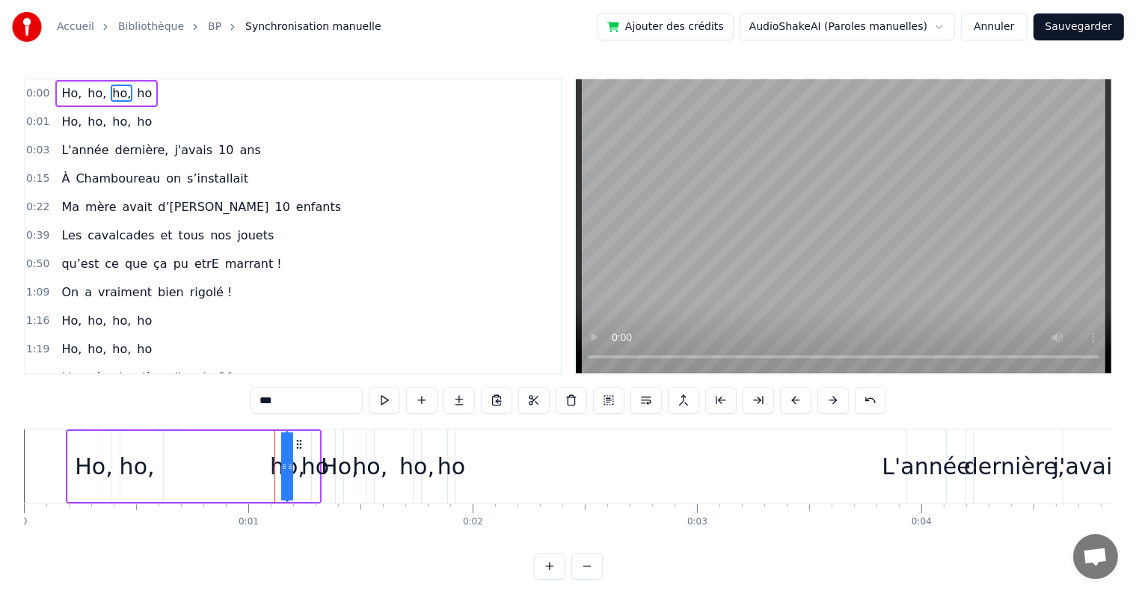
drag, startPoint x: 289, startPoint y: 465, endPoint x: 344, endPoint y: 467, distance: 55.4
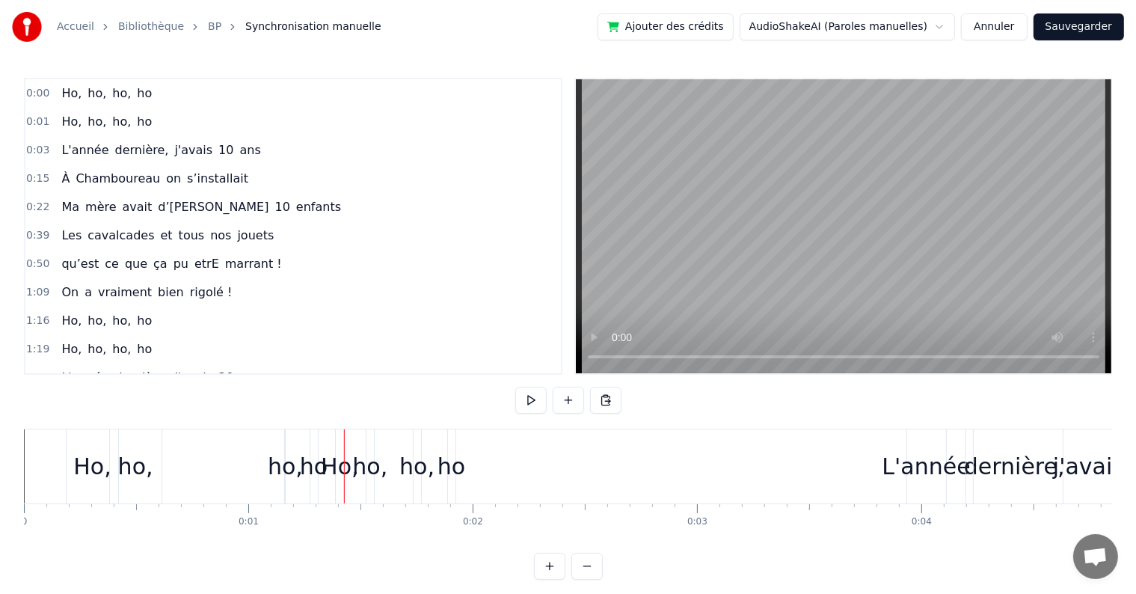
click at [293, 443] on div "Ho, ho, ho, ho" at bounding box center [194, 466] width 256 height 74
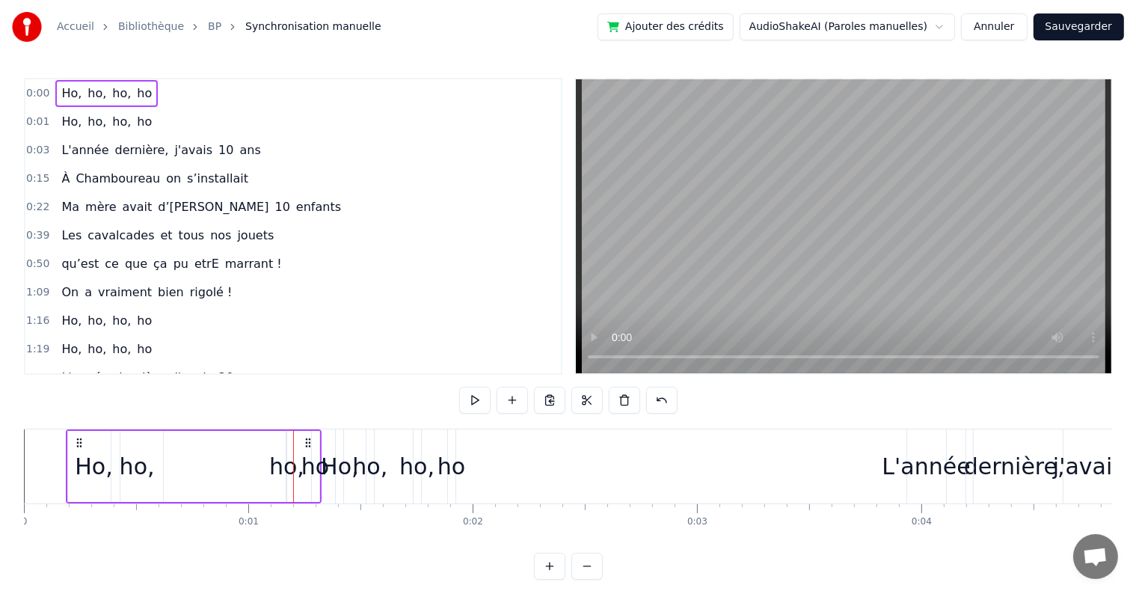
click at [283, 450] on div "ho," at bounding box center [286, 467] width 35 height 34
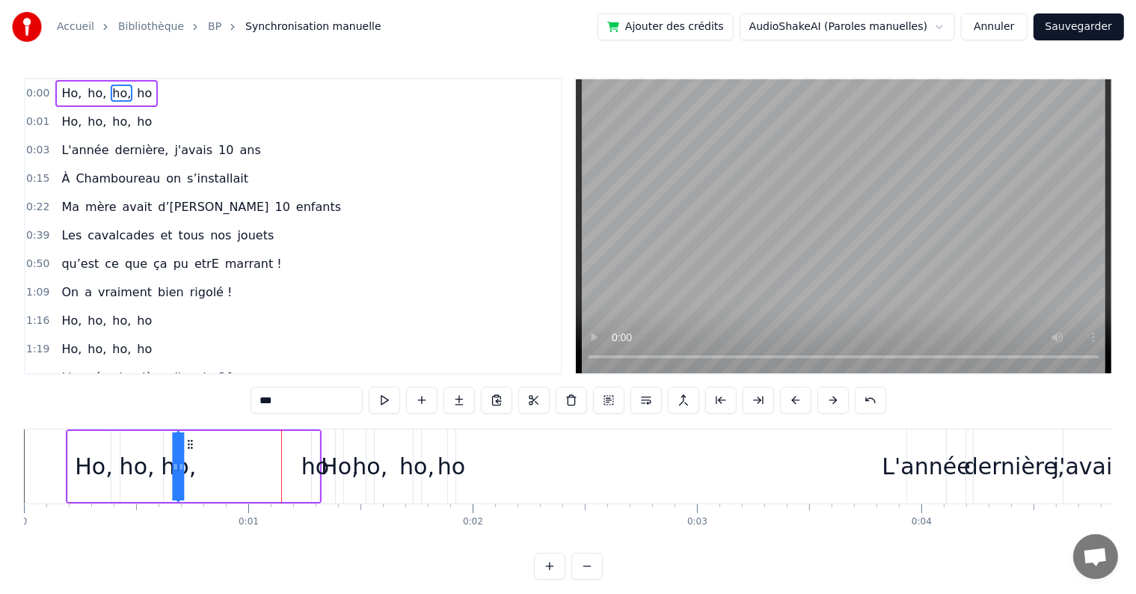
drag, startPoint x: 297, startPoint y: 444, endPoint x: 189, endPoint y: 449, distance: 108.6
click at [179, 449] on div "ho," at bounding box center [179, 466] width 0 height 68
click at [311, 468] on div "ho" at bounding box center [315, 467] width 28 height 34
drag, startPoint x: 322, startPoint y: 445, endPoint x: 215, endPoint y: 455, distance: 107.4
click at [212, 455] on div "ho" at bounding box center [209, 466] width 6 height 68
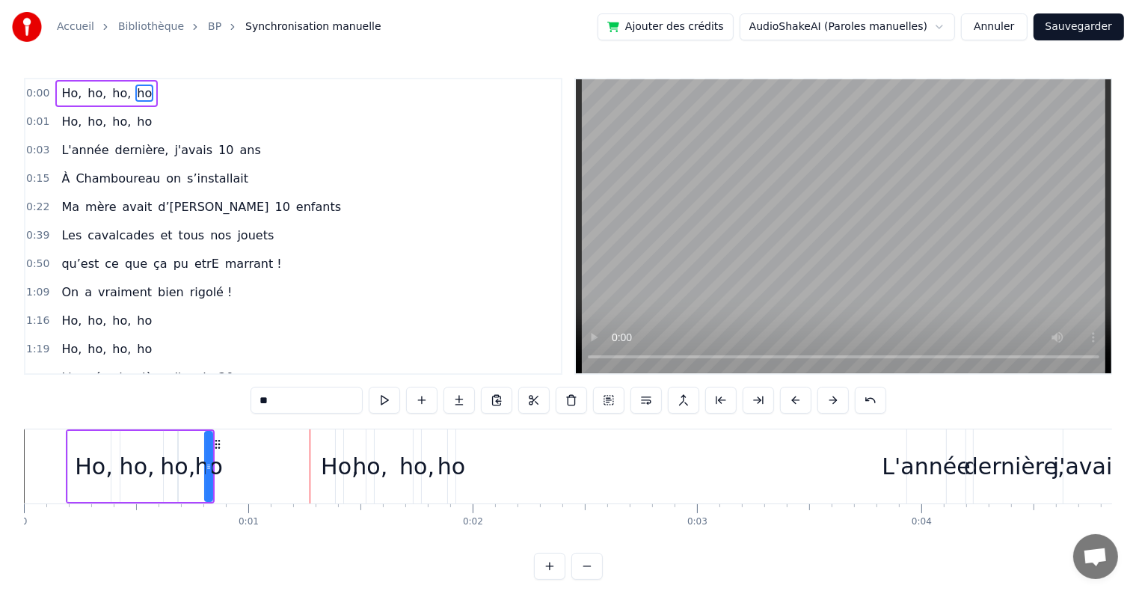
click at [328, 462] on div "Ho," at bounding box center [339, 467] width 37 height 34
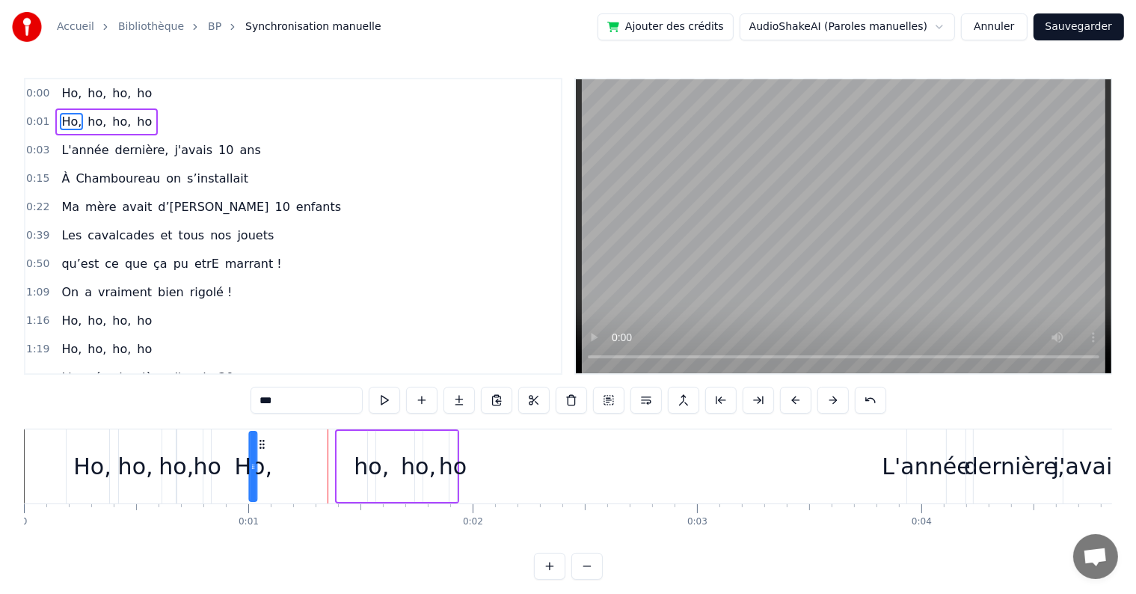
drag, startPoint x: 353, startPoint y: 445, endPoint x: 265, endPoint y: 447, distance: 88.3
click at [265, 447] on icon at bounding box center [263, 444] width 12 height 12
click at [371, 462] on div "ho," at bounding box center [371, 467] width 35 height 34
drag, startPoint x: 377, startPoint y: 447, endPoint x: 298, endPoint y: 458, distance: 80.0
click at [295, 458] on div "ho," at bounding box center [292, 466] width 6 height 68
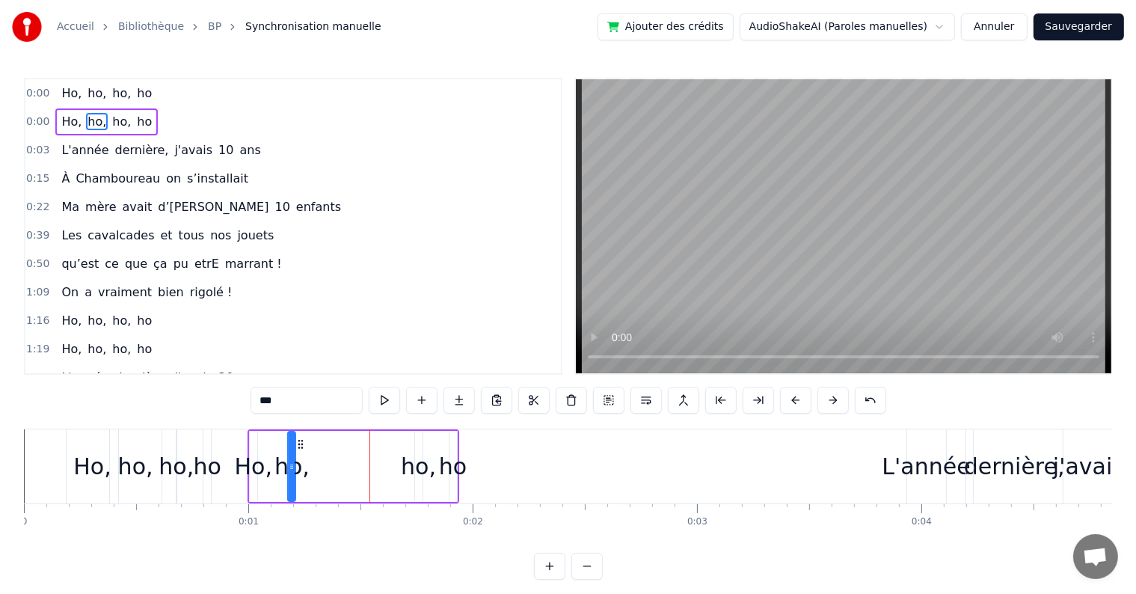
click at [411, 469] on div "ho," at bounding box center [418, 467] width 35 height 34
drag, startPoint x: 428, startPoint y: 449, endPoint x: 332, endPoint y: 456, distance: 96.0
click at [325, 456] on div "ho," at bounding box center [322, 466] width 6 height 68
click at [446, 463] on div "ho" at bounding box center [453, 467] width 28 height 34
drag, startPoint x: 462, startPoint y: 447, endPoint x: 367, endPoint y: 449, distance: 95.0
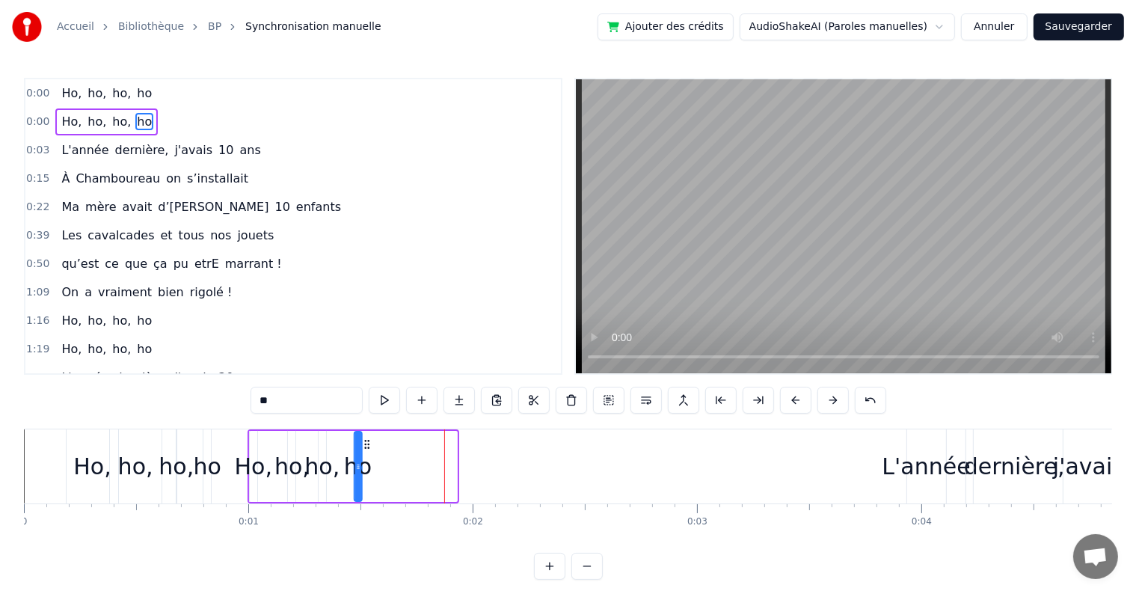
click at [361, 449] on div "ho" at bounding box center [358, 466] width 6 height 68
drag, startPoint x: 359, startPoint y: 467, endPoint x: 425, endPoint y: 468, distance: 65.8
click at [425, 468] on icon at bounding box center [423, 467] width 6 height 12
click at [900, 459] on div "L'année" at bounding box center [926, 467] width 88 height 34
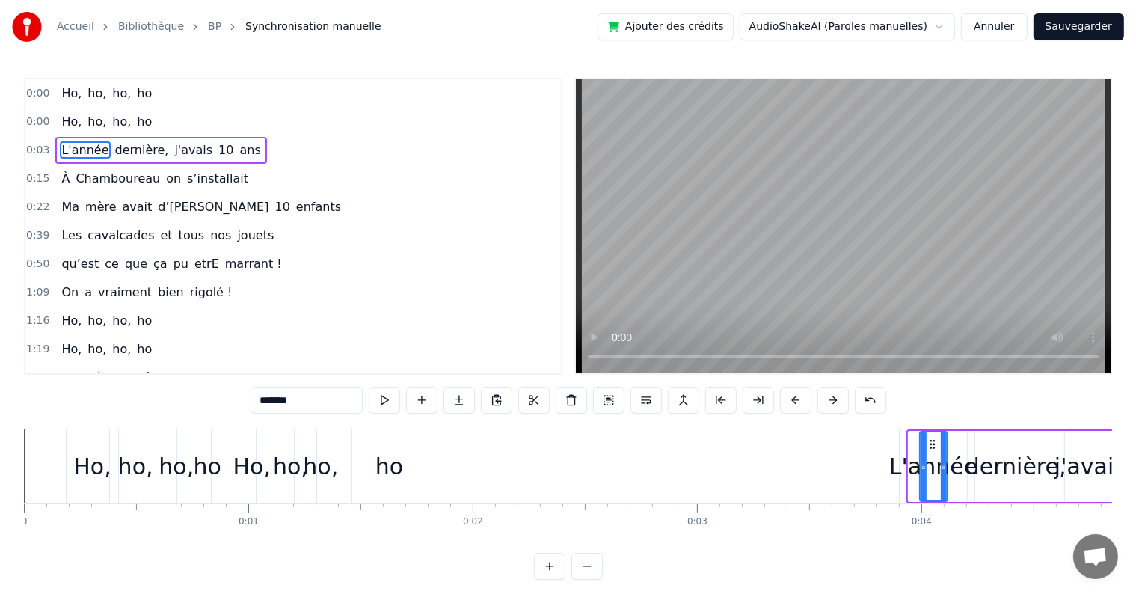
drag, startPoint x: 910, startPoint y: 456, endPoint x: 922, endPoint y: 458, distance: 11.3
click at [922, 458] on div at bounding box center [924, 466] width 6 height 68
click at [114, 85] on span "ho," at bounding box center [122, 93] width 22 height 17
type input "***"
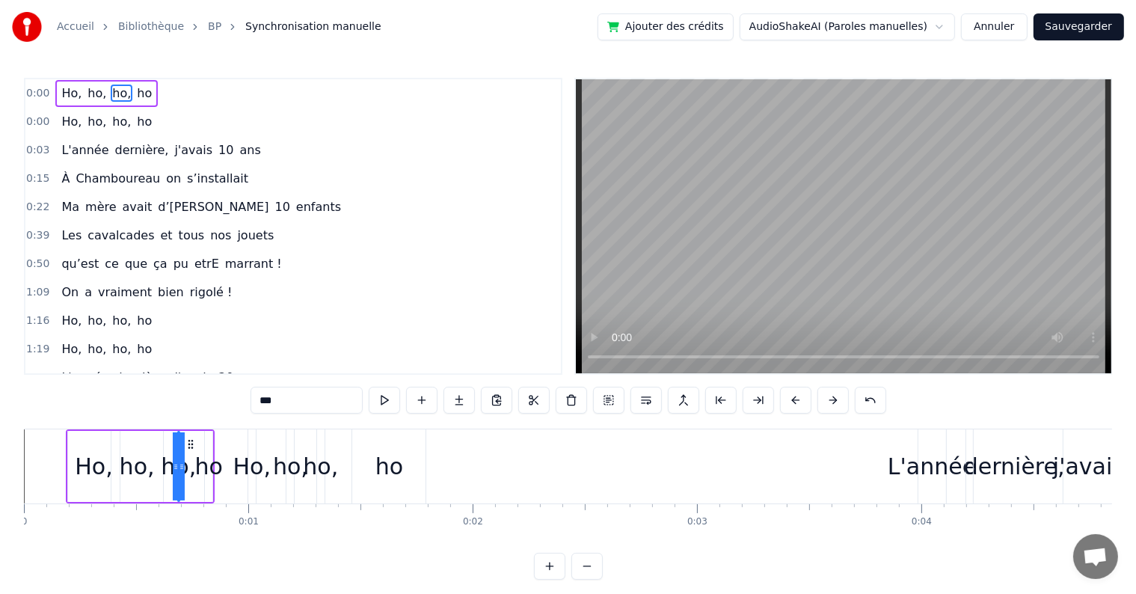
drag, startPoint x: 91, startPoint y: 461, endPoint x: 123, endPoint y: 459, distance: 33.0
click at [123, 459] on div "Ho, ho, ho, ho" at bounding box center [140, 466] width 149 height 74
click at [82, 464] on div "Ho," at bounding box center [93, 467] width 37 height 34
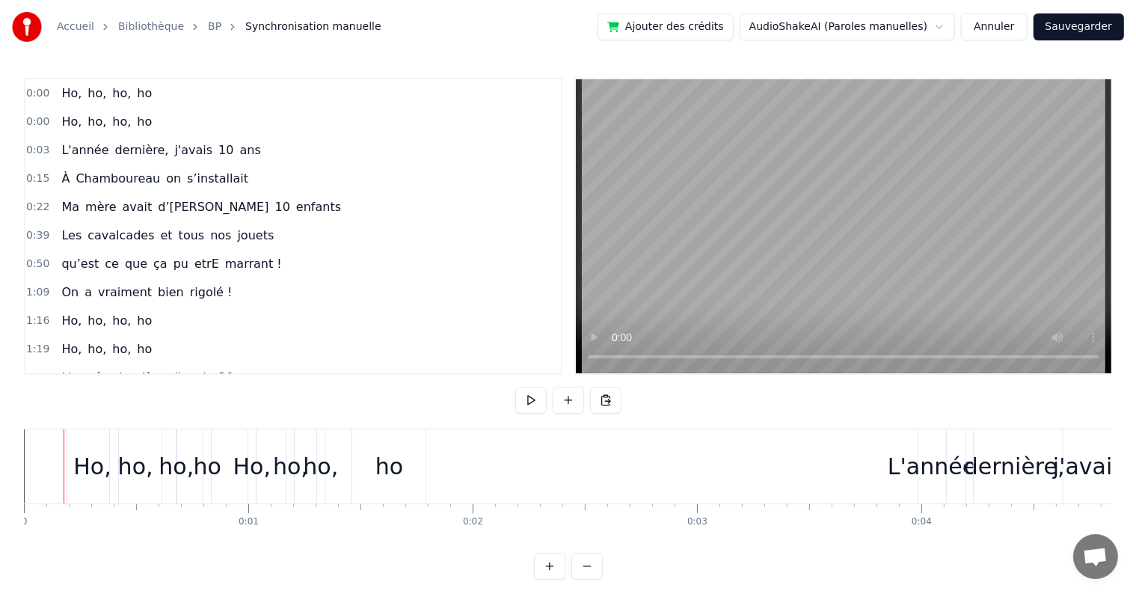
drag, startPoint x: 96, startPoint y: 471, endPoint x: 81, endPoint y: 477, distance: 15.9
click at [81, 477] on div "Ho," at bounding box center [91, 467] width 37 height 34
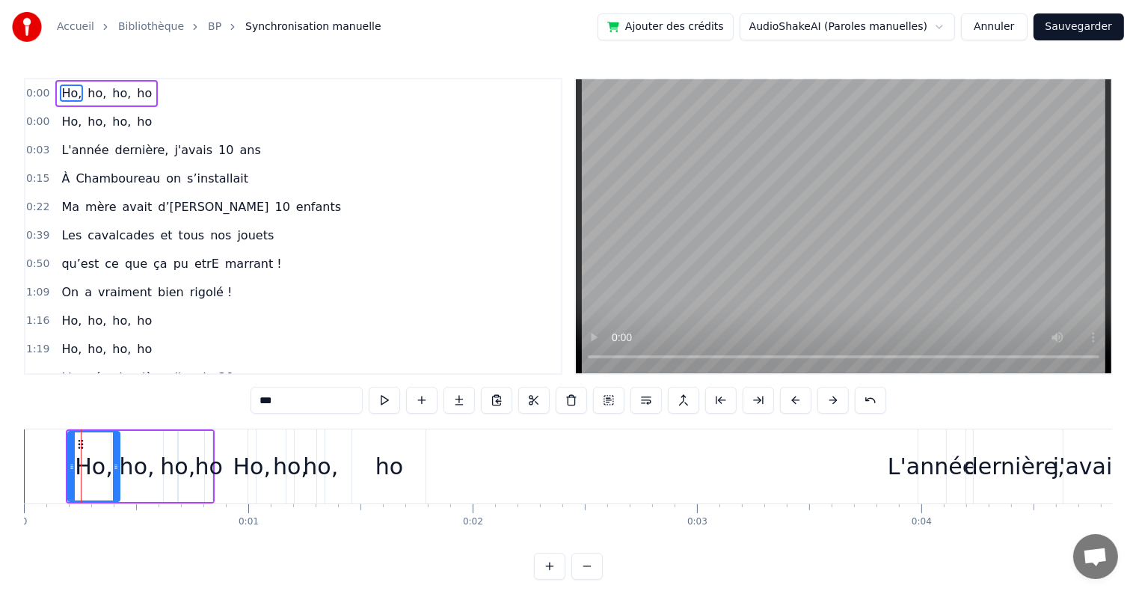
click at [81, 477] on div at bounding box center [81, 466] width 1 height 74
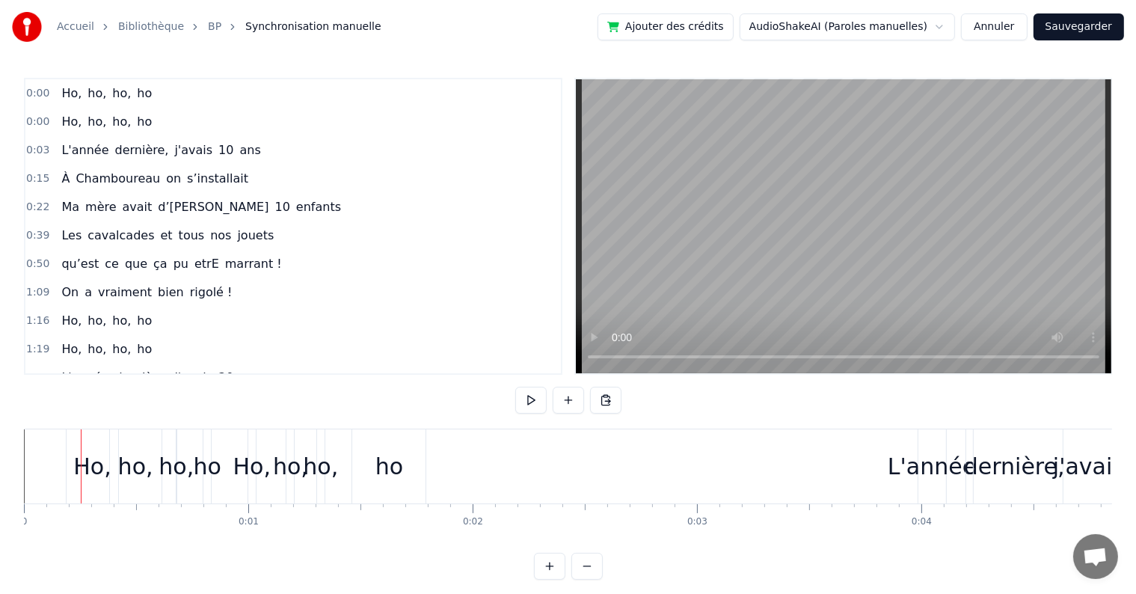
click at [78, 455] on div "Ho," at bounding box center [91, 467] width 37 height 34
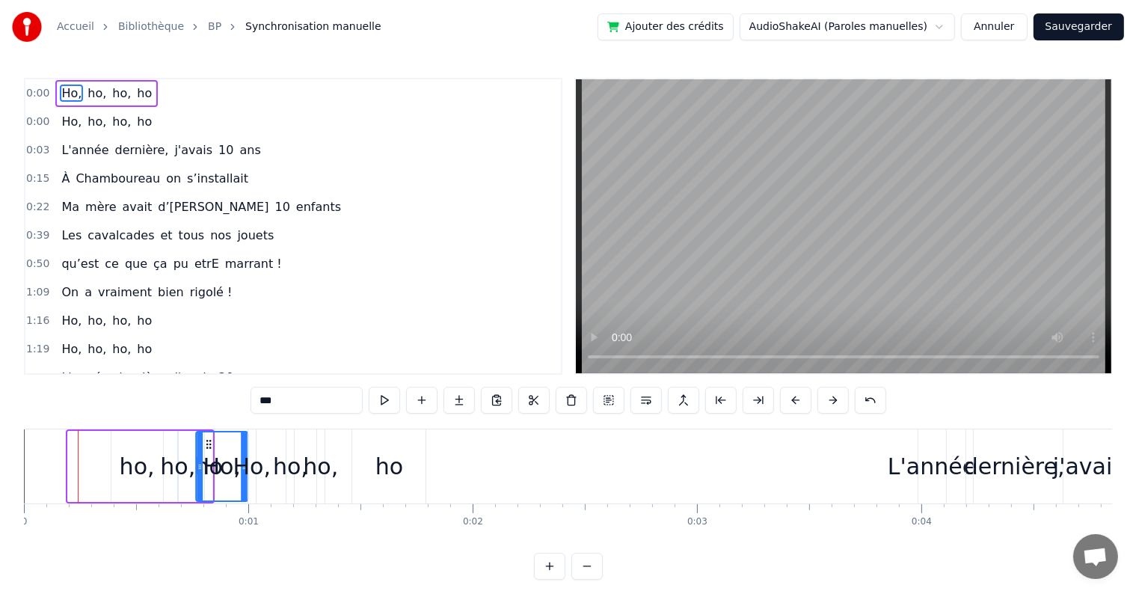
drag, startPoint x: 80, startPoint y: 441, endPoint x: 208, endPoint y: 464, distance: 129.9
click at [130, 467] on div "ho," at bounding box center [137, 467] width 35 height 34
type input "***"
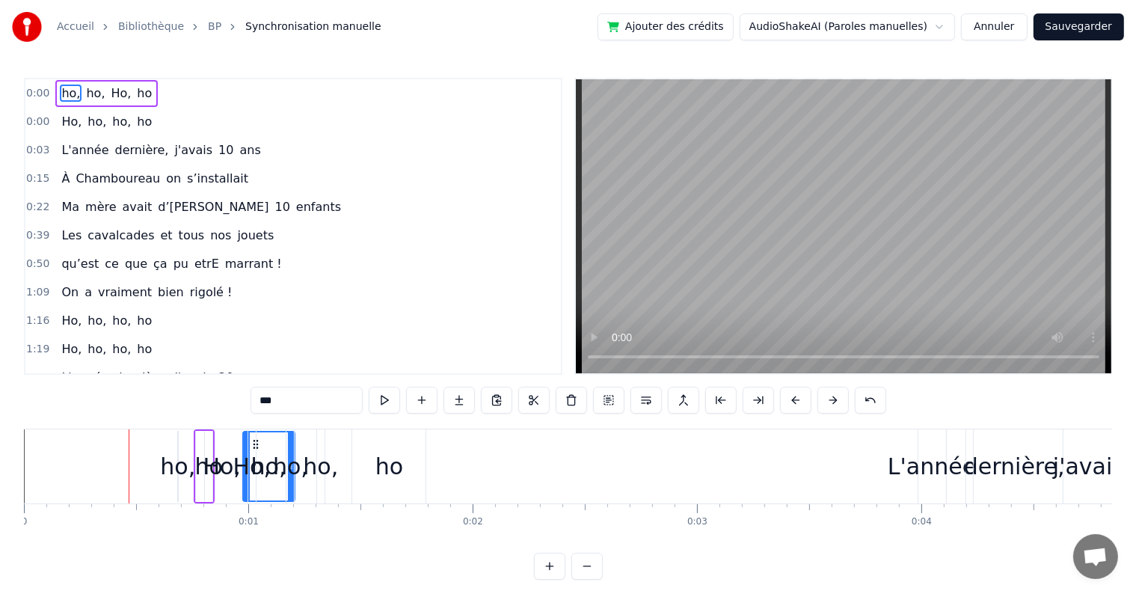
drag, startPoint x: 122, startPoint y: 444, endPoint x: 254, endPoint y: 464, distance: 133.1
click at [165, 458] on div "ho," at bounding box center [177, 467] width 35 height 34
drag, startPoint x: 178, startPoint y: 466, endPoint x: 186, endPoint y: 467, distance: 7.5
click at [179, 467] on div "ho," at bounding box center [179, 466] width 0 height 68
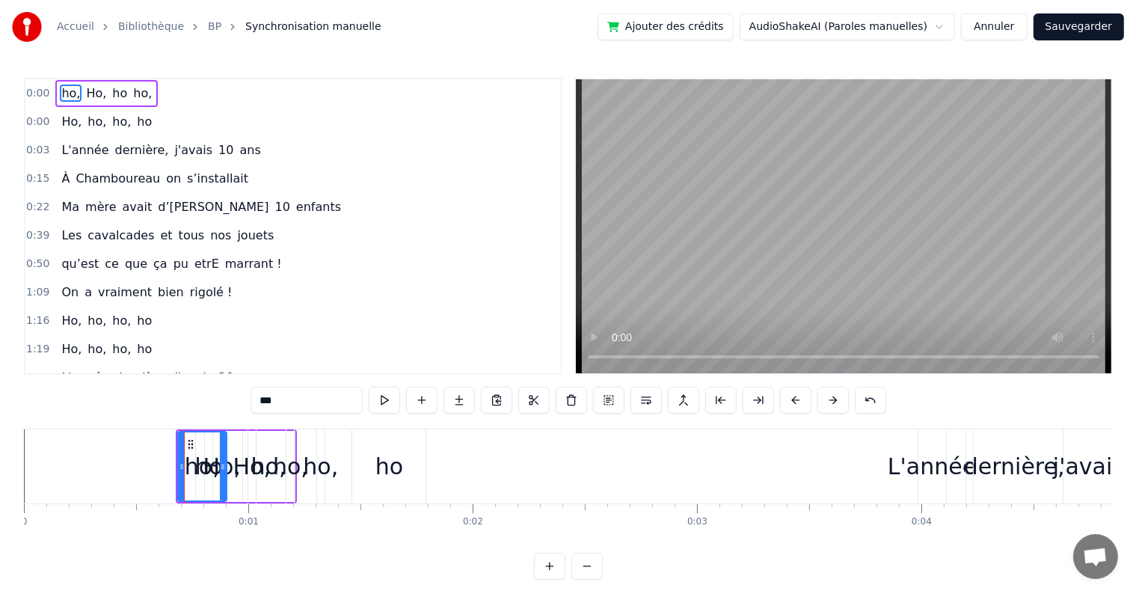
drag, startPoint x: 177, startPoint y: 465, endPoint x: 227, endPoint y: 471, distance: 50.6
click at [227, 471] on div "ho, Ho, ho ho," at bounding box center [236, 466] width 121 height 74
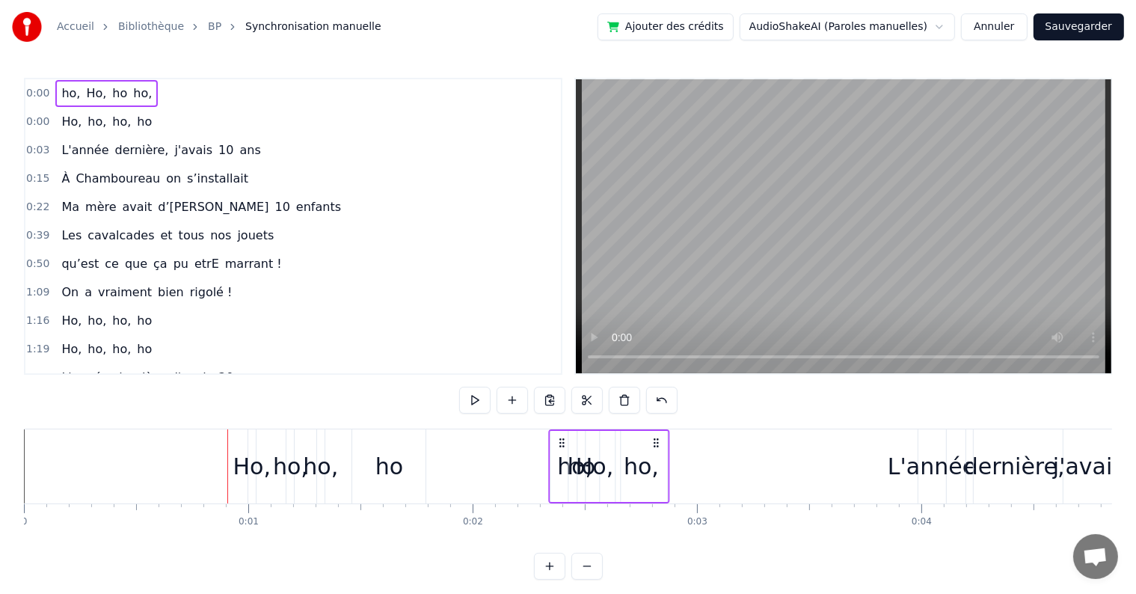
drag, startPoint x: 188, startPoint y: 443, endPoint x: 562, endPoint y: 470, distance: 375.0
click at [552, 466] on div "ho," at bounding box center [576, 466] width 49 height 71
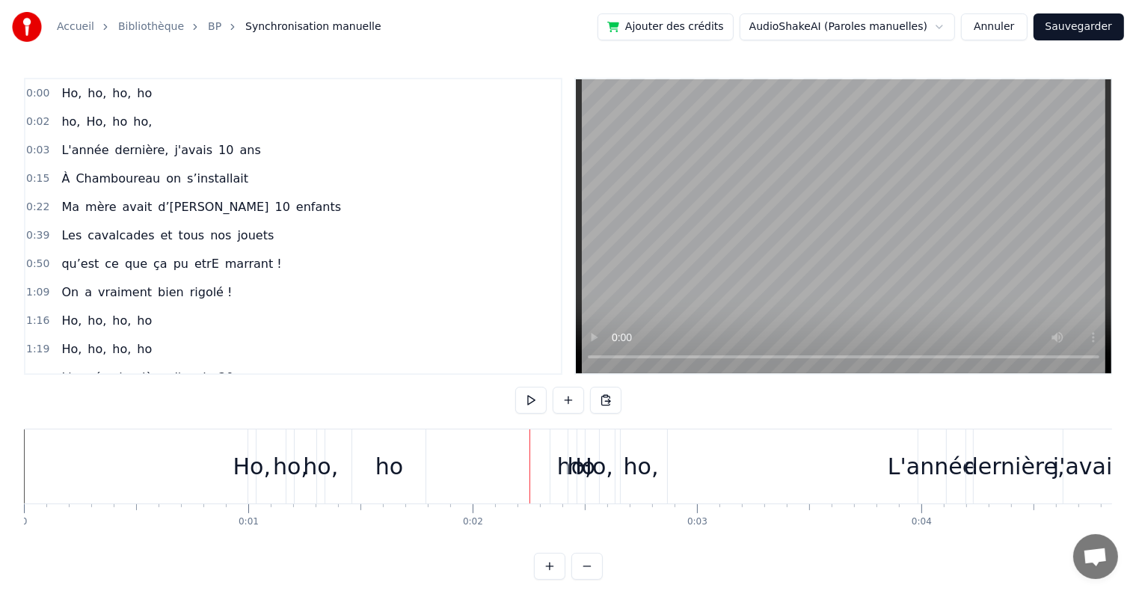
click at [558, 467] on div "ho," at bounding box center [575, 466] width 49 height 74
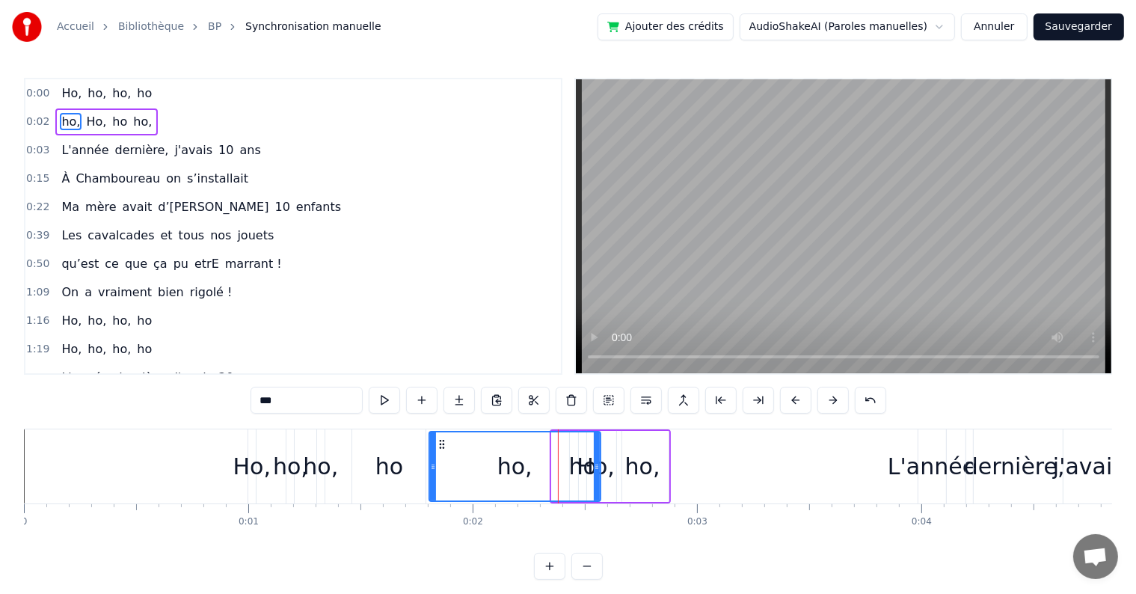
drag, startPoint x: 553, startPoint y: 462, endPoint x: 430, endPoint y: 471, distance: 123.0
click at [430, 471] on icon at bounding box center [433, 467] width 6 height 12
click at [658, 460] on div "ho," at bounding box center [642, 467] width 35 height 34
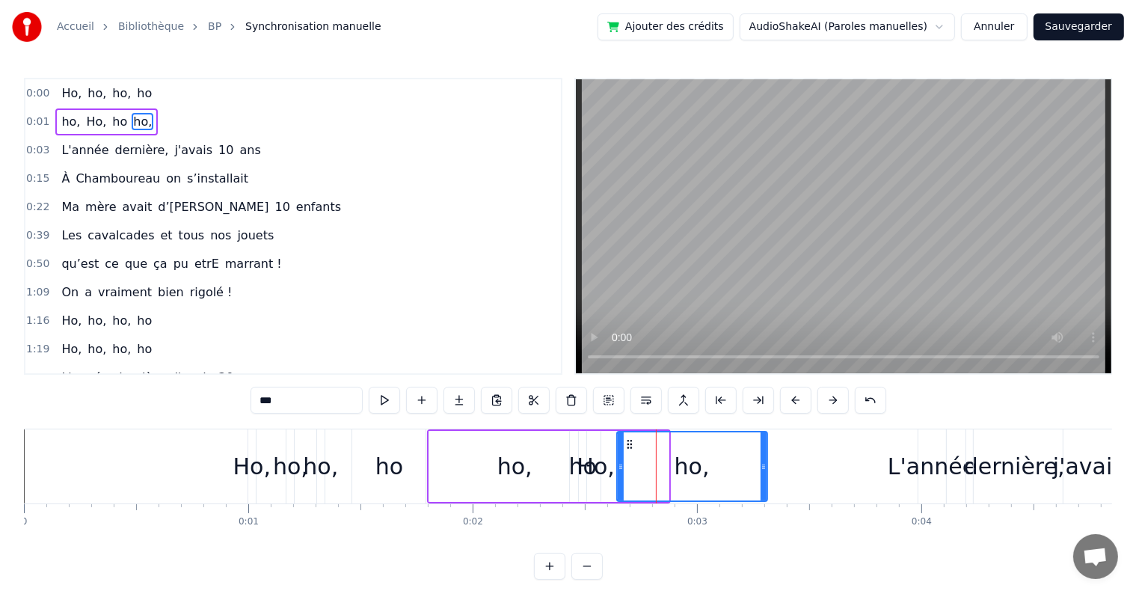
drag, startPoint x: 665, startPoint y: 464, endPoint x: 764, endPoint y: 463, distance: 98.7
click at [764, 463] on icon at bounding box center [764, 467] width 6 height 12
click at [595, 468] on div "ho" at bounding box center [583, 467] width 28 height 34
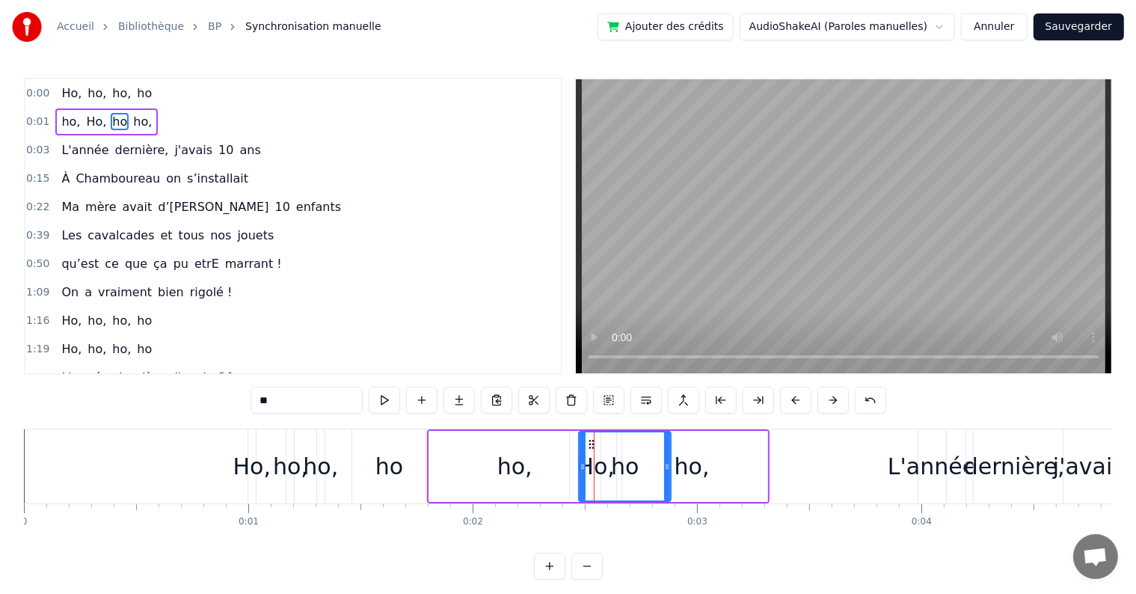
drag, startPoint x: 580, startPoint y: 469, endPoint x: 665, endPoint y: 477, distance: 84.9
click at [665, 477] on div at bounding box center [667, 466] width 6 height 68
click at [592, 471] on div "ho" at bounding box center [625, 466] width 91 height 68
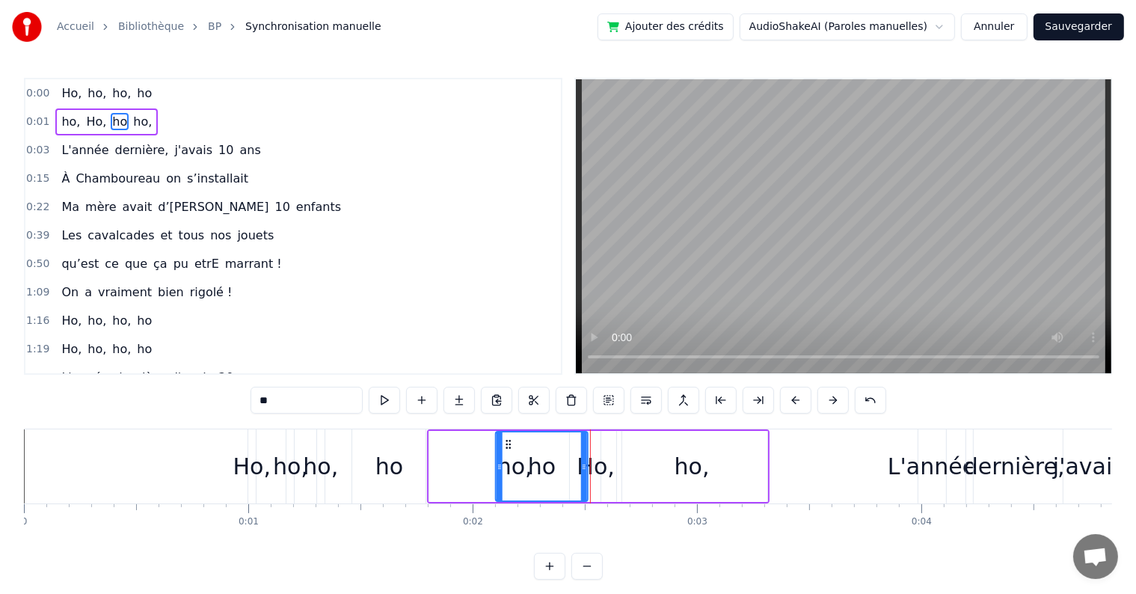
drag, startPoint x: 589, startPoint y: 443, endPoint x: 503, endPoint y: 446, distance: 86.1
click at [503, 446] on icon at bounding box center [509, 444] width 12 height 12
click at [595, 462] on div "Ho," at bounding box center [595, 467] width 37 height 34
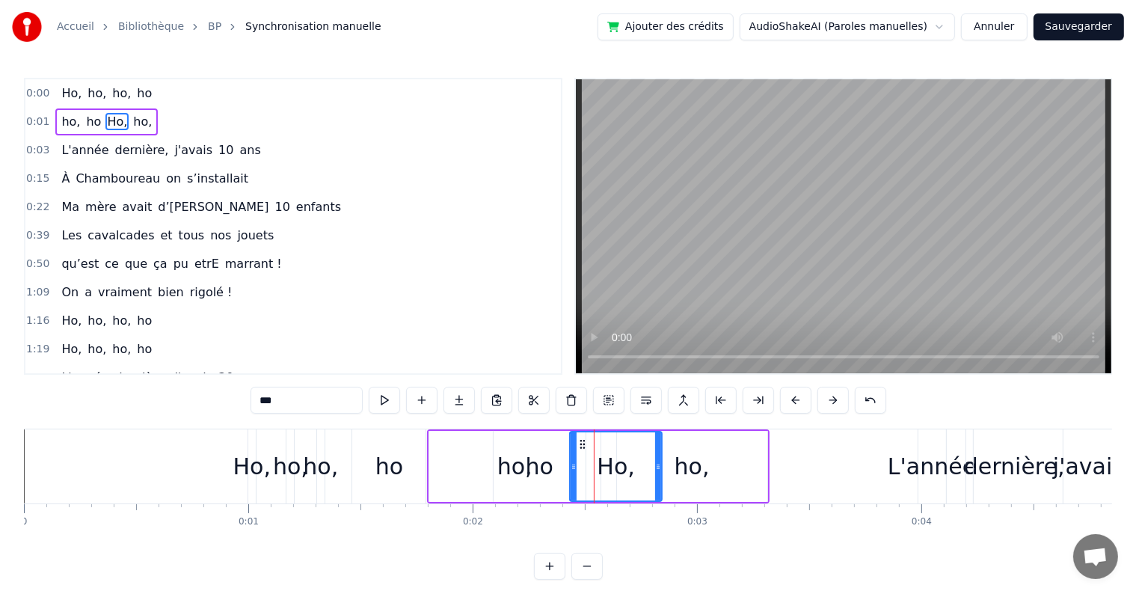
drag, startPoint x: 618, startPoint y: 470, endPoint x: 658, endPoint y: 472, distance: 40.5
click at [658, 472] on div at bounding box center [658, 466] width 6 height 68
drag, startPoint x: 624, startPoint y: 453, endPoint x: 646, endPoint y: 479, distance: 33.4
click at [646, 479] on div "Ho," at bounding box center [616, 466] width 91 height 68
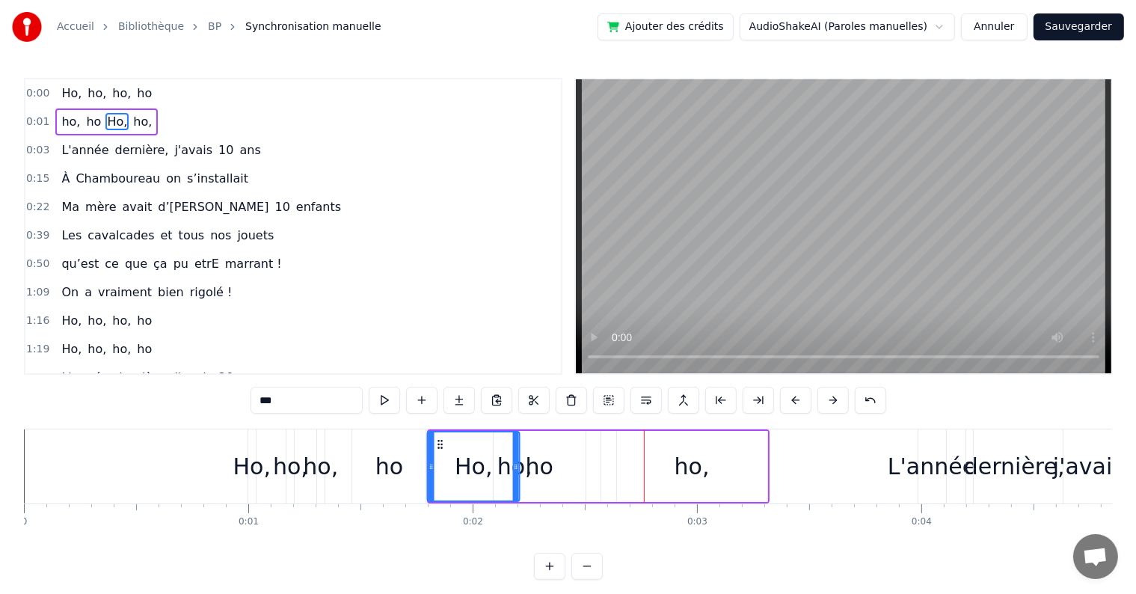
drag, startPoint x: 579, startPoint y: 442, endPoint x: 437, endPoint y: 458, distance: 143.0
click at [437, 458] on div "Ho," at bounding box center [474, 466] width 91 height 68
drag, startPoint x: 517, startPoint y: 465, endPoint x: 486, endPoint y: 467, distance: 30.7
click at [486, 467] on icon at bounding box center [485, 467] width 6 height 12
click at [502, 469] on div "ho" at bounding box center [540, 466] width 92 height 71
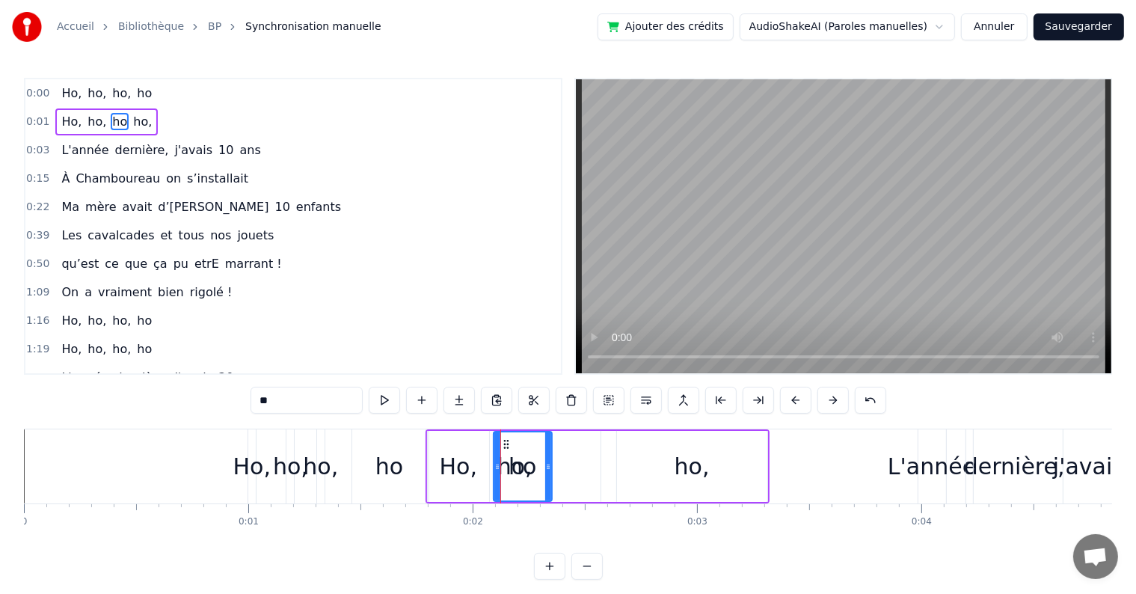
drag, startPoint x: 580, startPoint y: 464, endPoint x: 548, endPoint y: 465, distance: 32.9
click at [548, 465] on icon at bounding box center [548, 467] width 6 height 12
drag, startPoint x: 503, startPoint y: 442, endPoint x: 546, endPoint y: 455, distance: 45.2
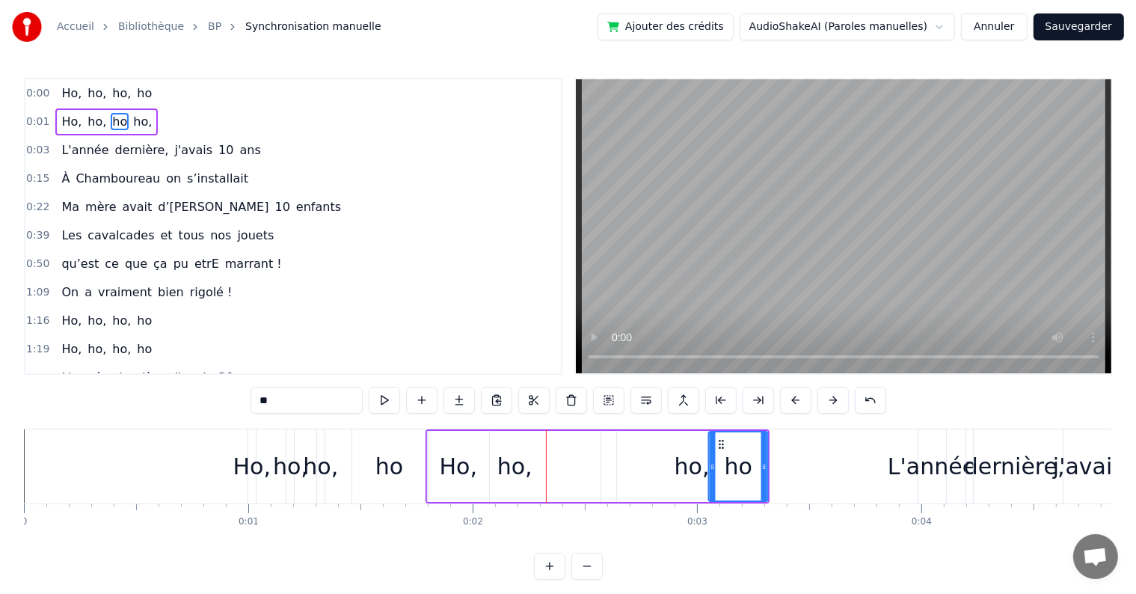
drag, startPoint x: 553, startPoint y: 441, endPoint x: 724, endPoint y: 443, distance: 171.3
click at [647, 448] on div "ho," at bounding box center [692, 466] width 150 height 71
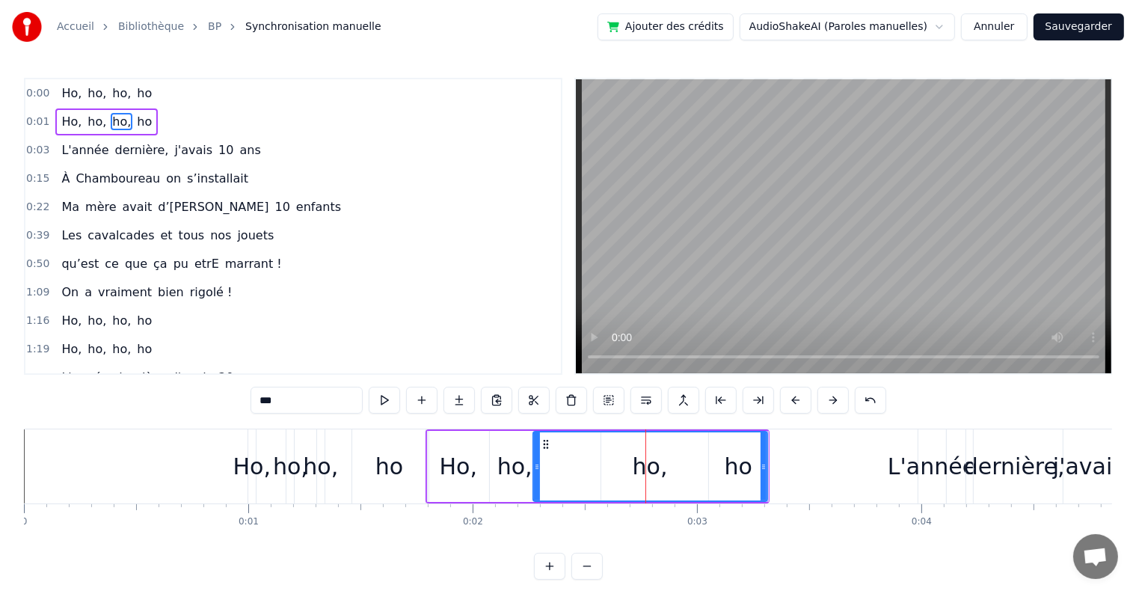
drag, startPoint x: 619, startPoint y: 461, endPoint x: 536, endPoint y: 471, distance: 84.3
click at [536, 471] on icon at bounding box center [537, 467] width 6 height 12
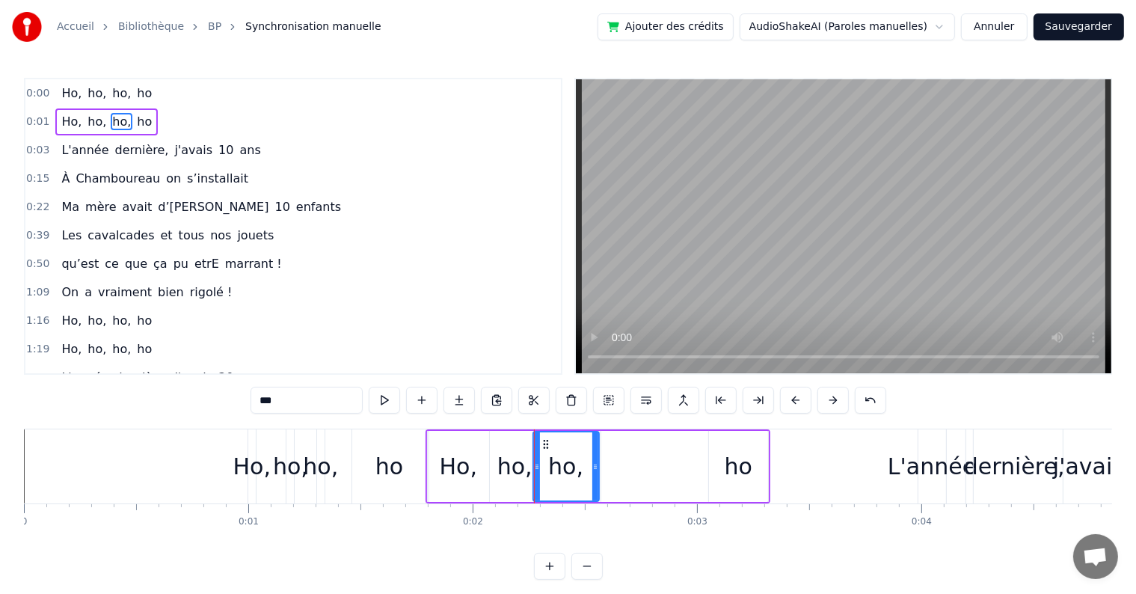
drag, startPoint x: 763, startPoint y: 464, endPoint x: 595, endPoint y: 472, distance: 168.5
click at [595, 472] on div at bounding box center [595, 466] width 6 height 68
click at [729, 466] on div "ho" at bounding box center [739, 467] width 28 height 34
type input "**"
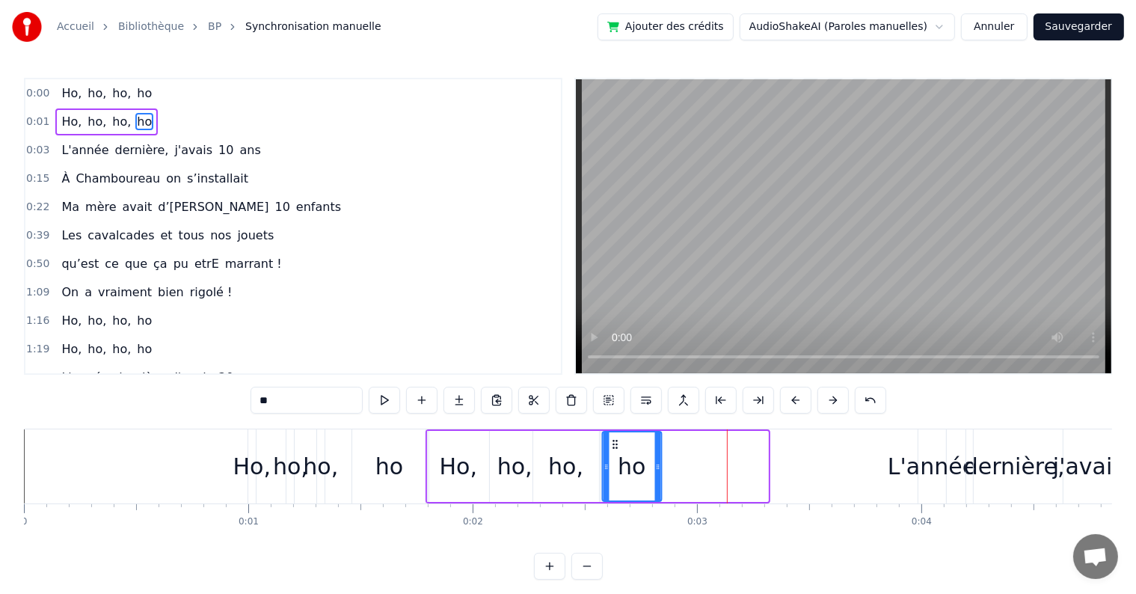
drag, startPoint x: 721, startPoint y: 444, endPoint x: 614, endPoint y: 468, distance: 109.6
click at [614, 468] on div "ho" at bounding box center [632, 466] width 58 height 68
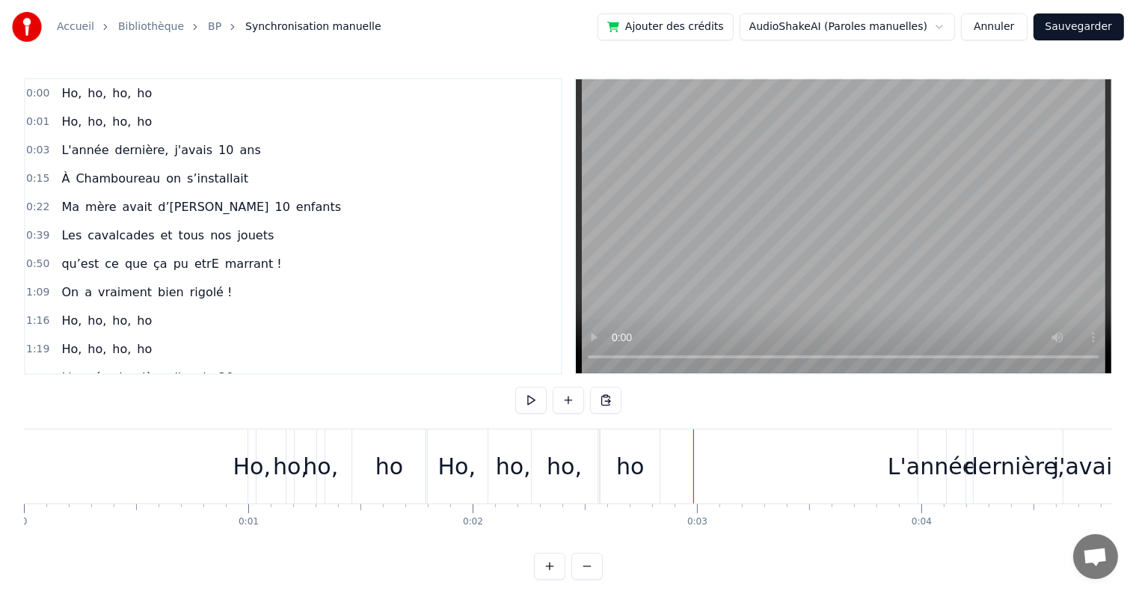
drag, startPoint x: 484, startPoint y: 452, endPoint x: 509, endPoint y: 467, distance: 28.9
click at [509, 467] on div "ho," at bounding box center [513, 466] width 171 height 74
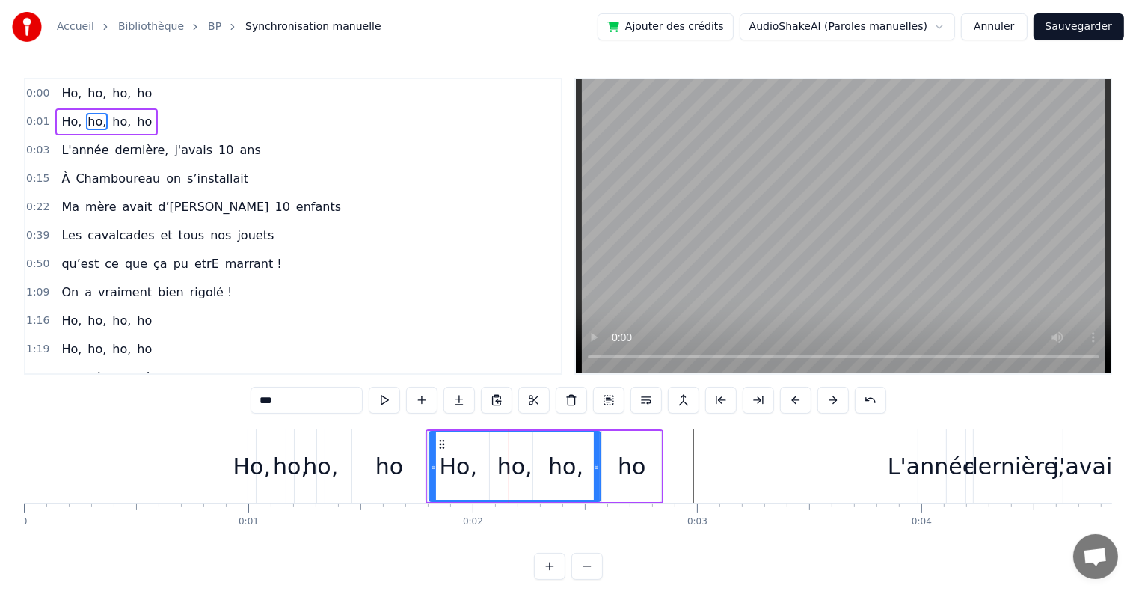
drag, startPoint x: 642, startPoint y: 438, endPoint x: 431, endPoint y: 444, distance: 211.0
click at [431, 444] on div "Ho, ho, ho, ho" at bounding box center [545, 466] width 239 height 74
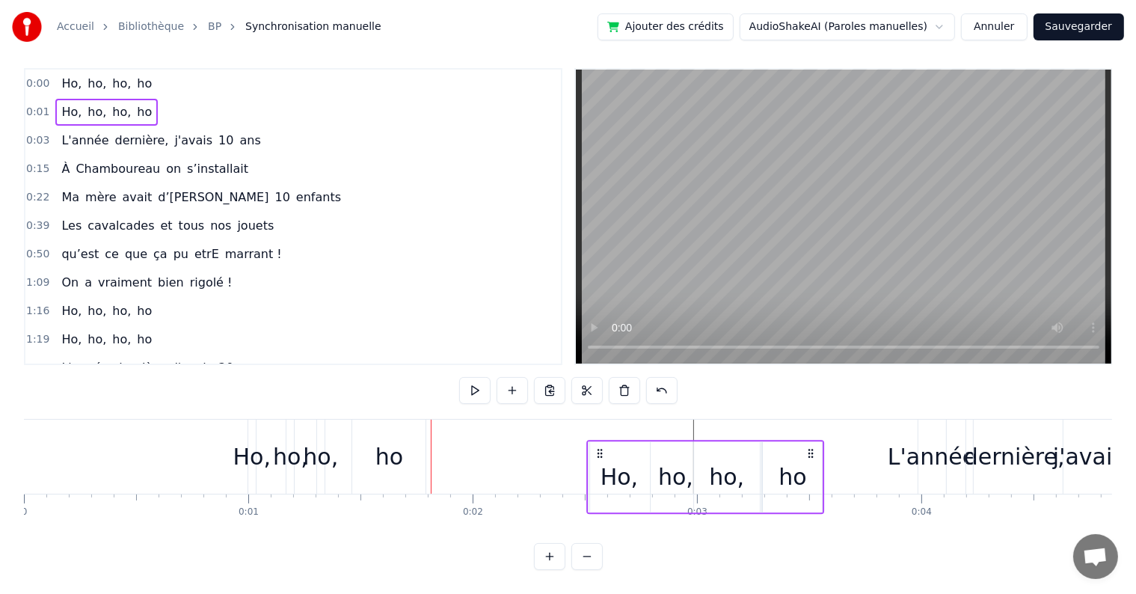
scroll to position [22, 0]
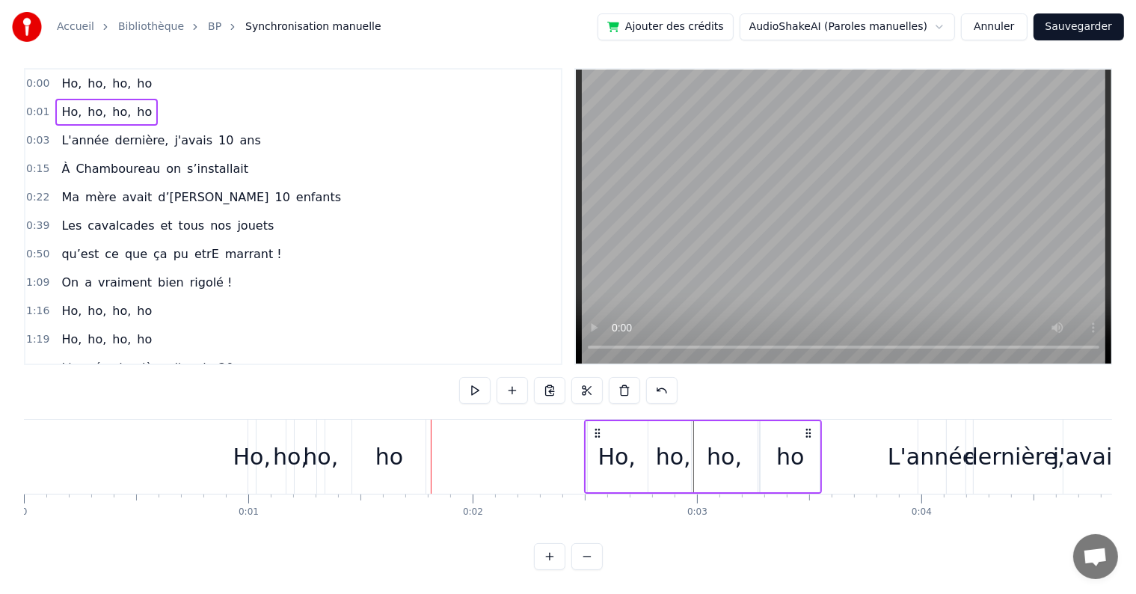
drag, startPoint x: 438, startPoint y: 439, endPoint x: 655, endPoint y: 465, distance: 218.5
click at [655, 465] on div "Ho, ho, ho, ho" at bounding box center [703, 457] width 239 height 74
click at [389, 464] on div "ho" at bounding box center [388, 457] width 73 height 74
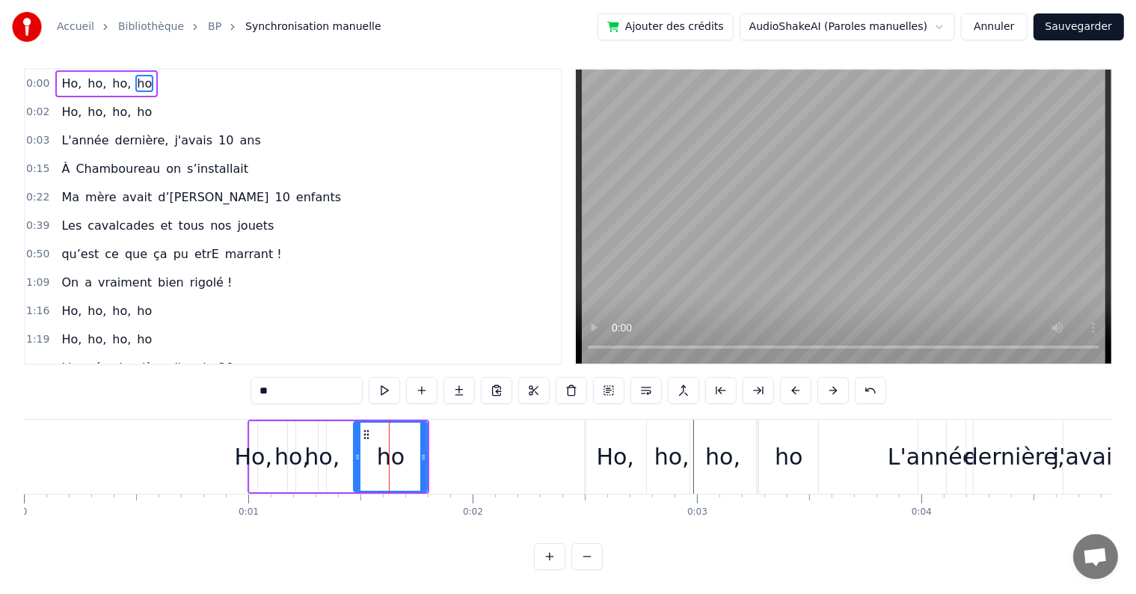
scroll to position [0, 0]
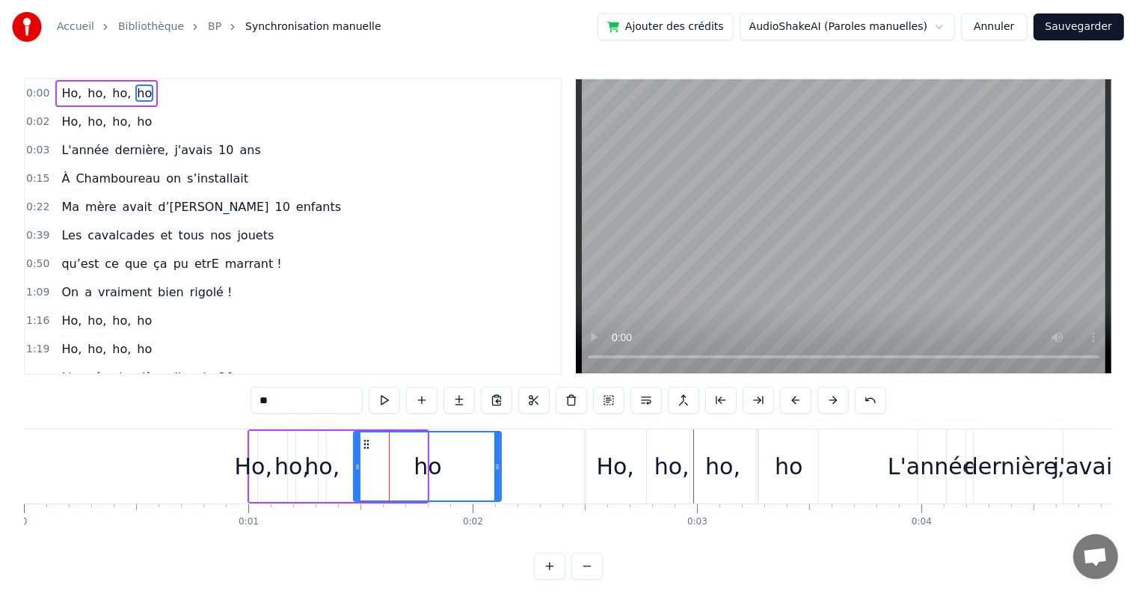
drag, startPoint x: 423, startPoint y: 471, endPoint x: 497, endPoint y: 477, distance: 74.2
click at [497, 477] on div at bounding box center [497, 466] width 6 height 68
click at [61, 25] on link "Accueil" at bounding box center [75, 26] width 37 height 15
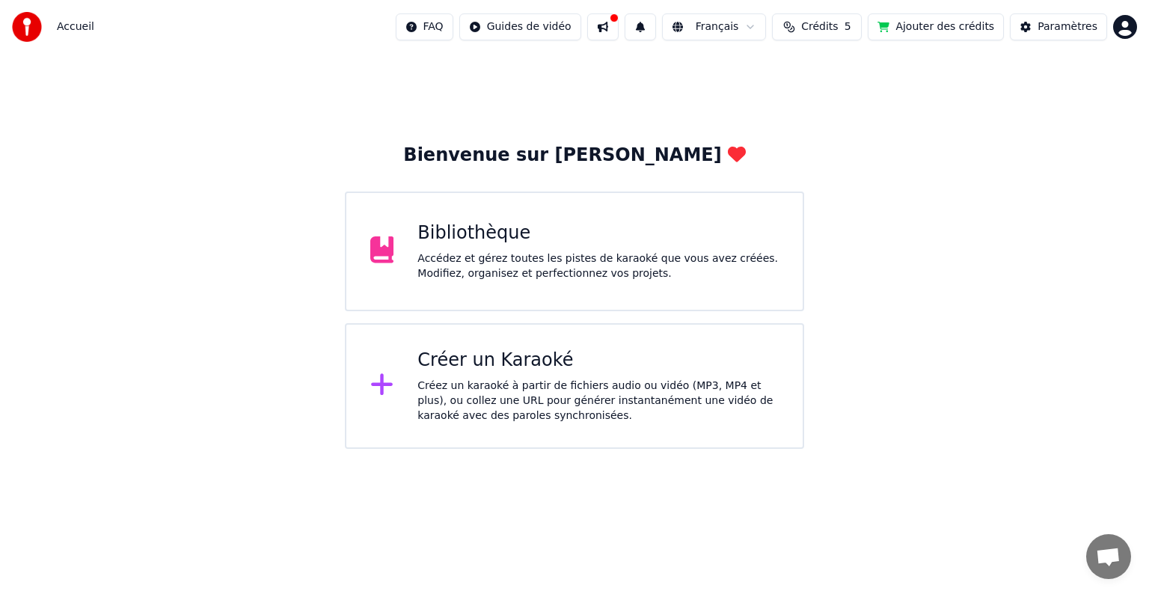
click at [466, 230] on div "Bibliothèque" at bounding box center [597, 233] width 361 height 24
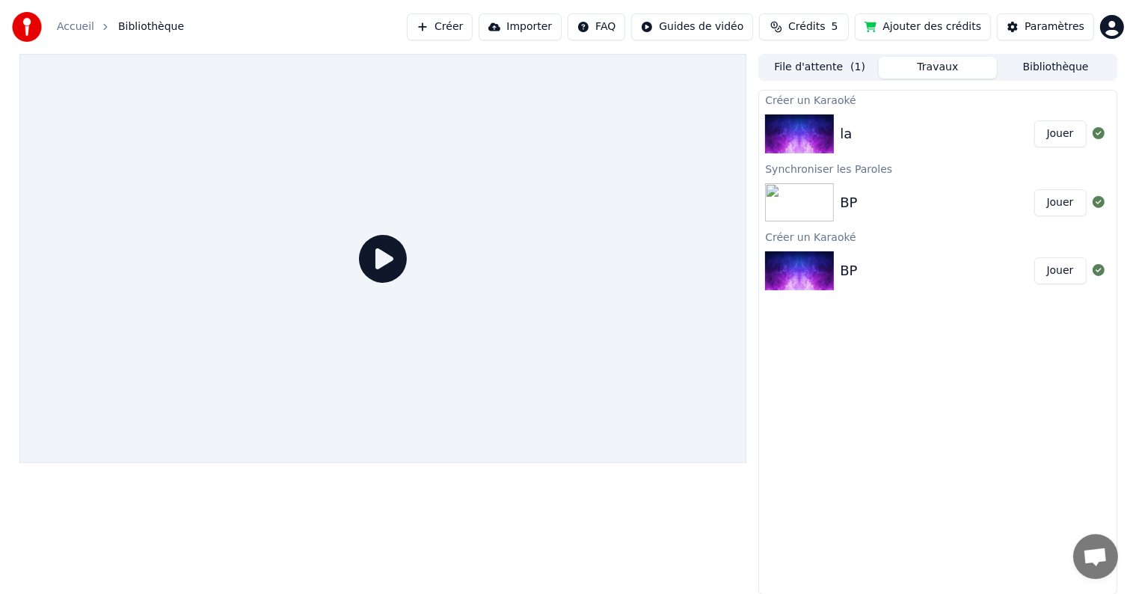
click at [1008, 191] on div "BP Jouer" at bounding box center [937, 202] width 357 height 51
click at [1023, 252] on div "BP Jouer" at bounding box center [937, 270] width 357 height 51
click at [1041, 80] on div "File d'attente ( 1 ) Travaux Bibliothèque" at bounding box center [938, 67] width 358 height 27
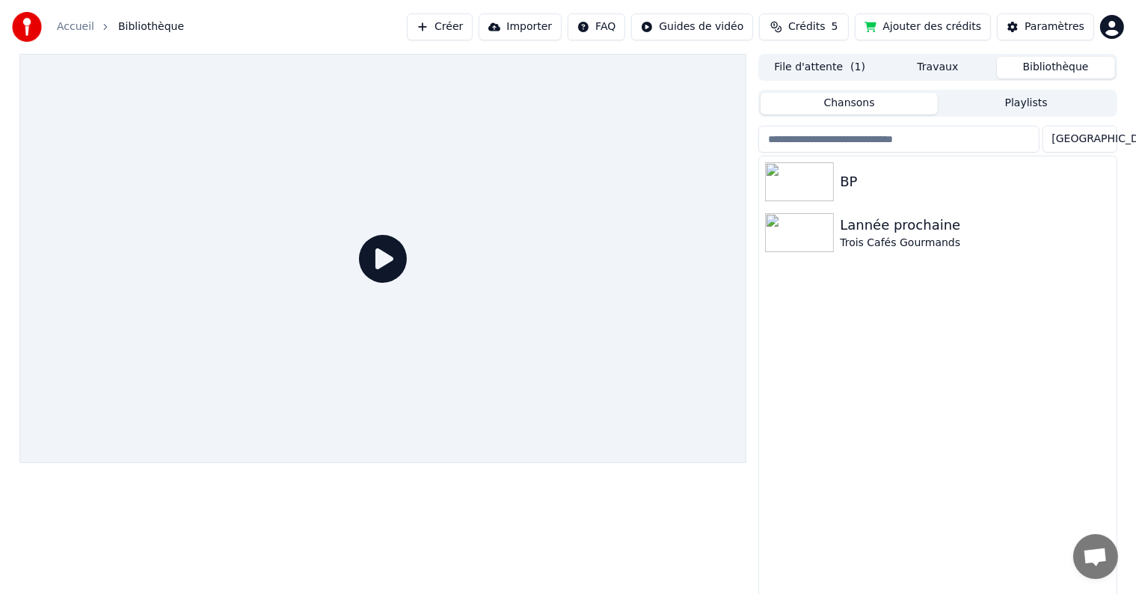
click at [1038, 64] on button "Bibliothèque" at bounding box center [1056, 68] width 118 height 22
click at [842, 159] on div "BP" at bounding box center [937, 181] width 357 height 51
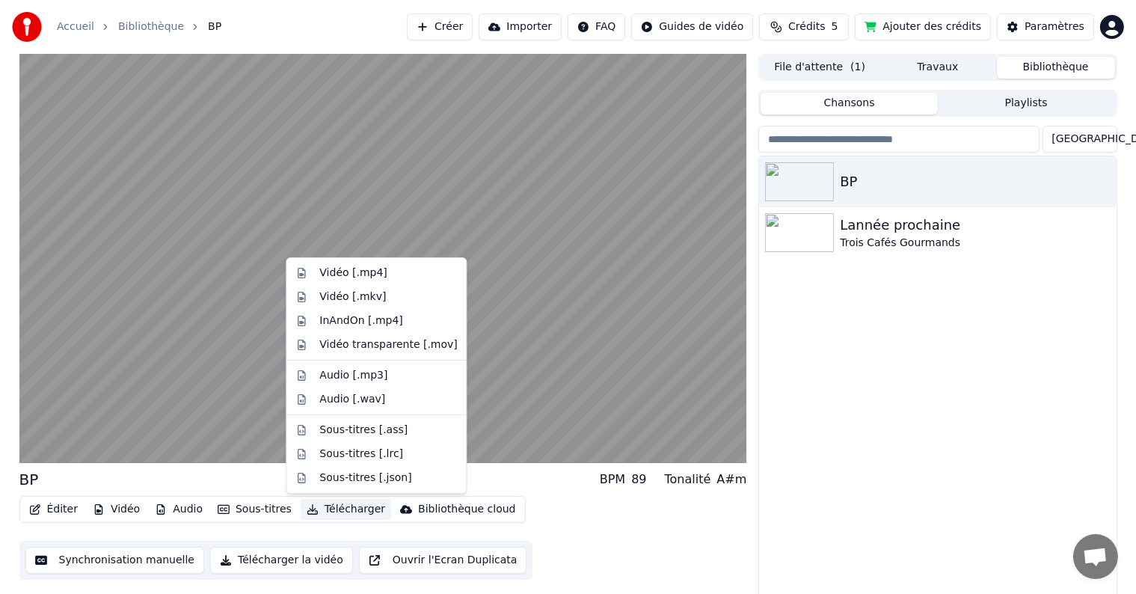
click at [331, 517] on button "Télécharger" at bounding box center [346, 509] width 91 height 21
click at [355, 278] on div "Vidéo [.mp4]" at bounding box center [352, 273] width 67 height 15
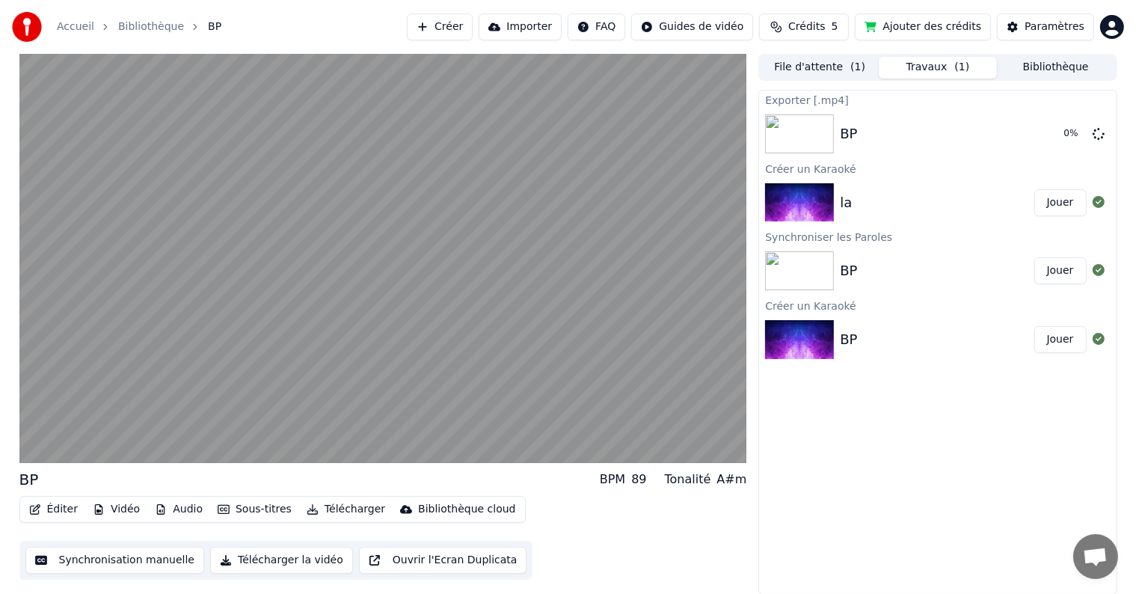
click at [302, 561] on button "Télécharger la vidéo" at bounding box center [281, 560] width 143 height 27
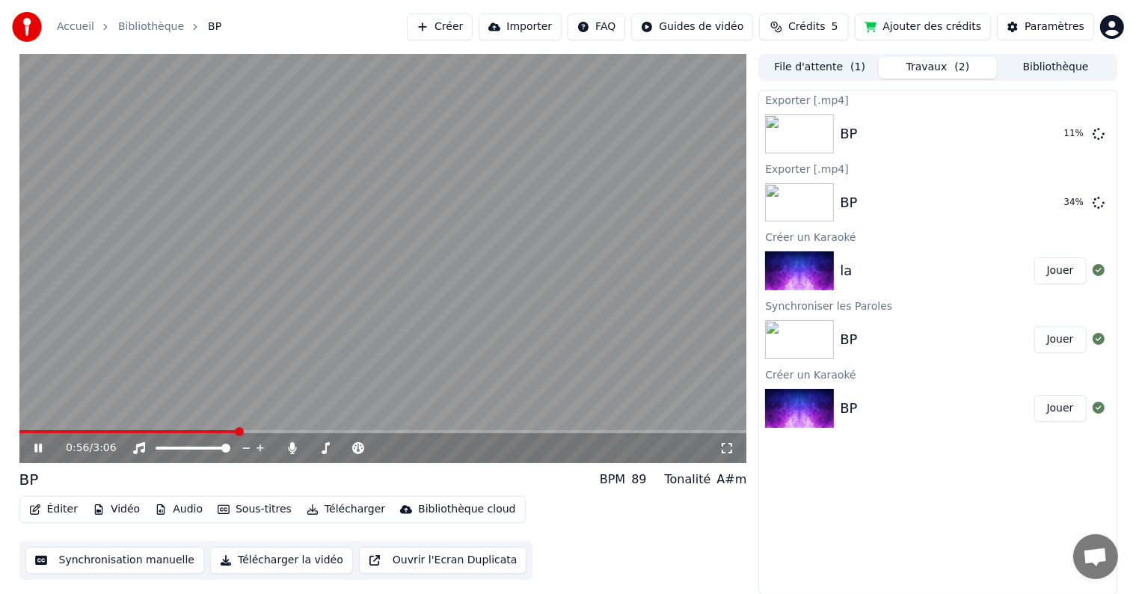
click at [521, 276] on video at bounding box center [383, 258] width 728 height 409
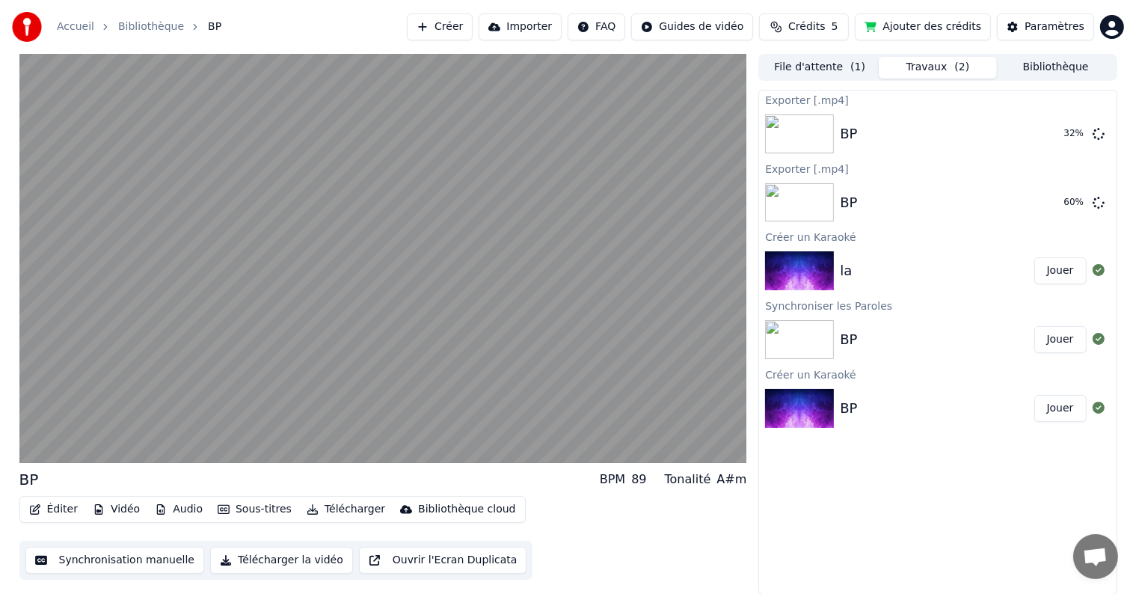
click at [558, 31] on button "Importer" at bounding box center [520, 26] width 83 height 27
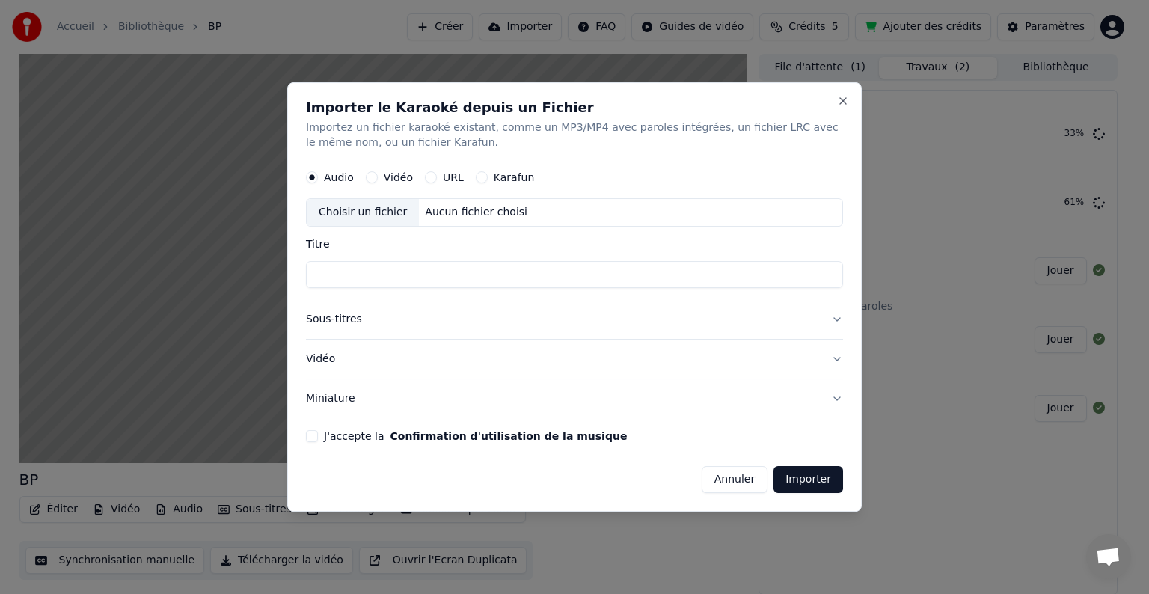
click at [370, 179] on button "Vidéo" at bounding box center [372, 177] width 12 height 12
click at [431, 208] on div "Aucun fichier choisi" at bounding box center [476, 212] width 114 height 15
type input "**********"
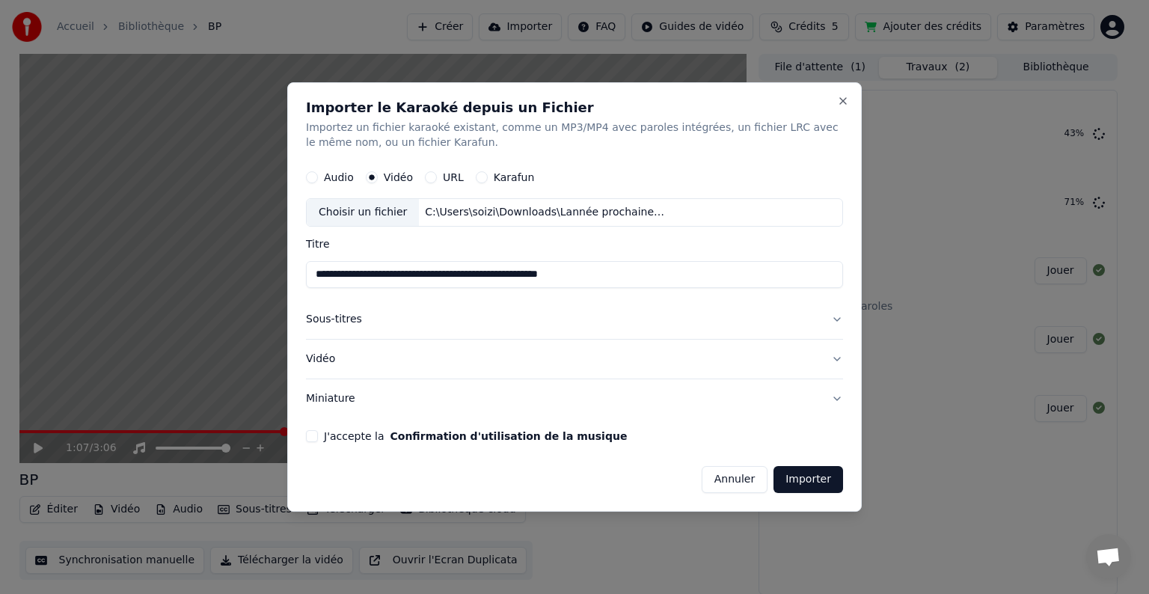
click at [311, 433] on button "J'accepte la Confirmation d'utilisation de la musique" at bounding box center [312, 436] width 12 height 12
click at [328, 390] on button "Miniature" at bounding box center [574, 398] width 537 height 39
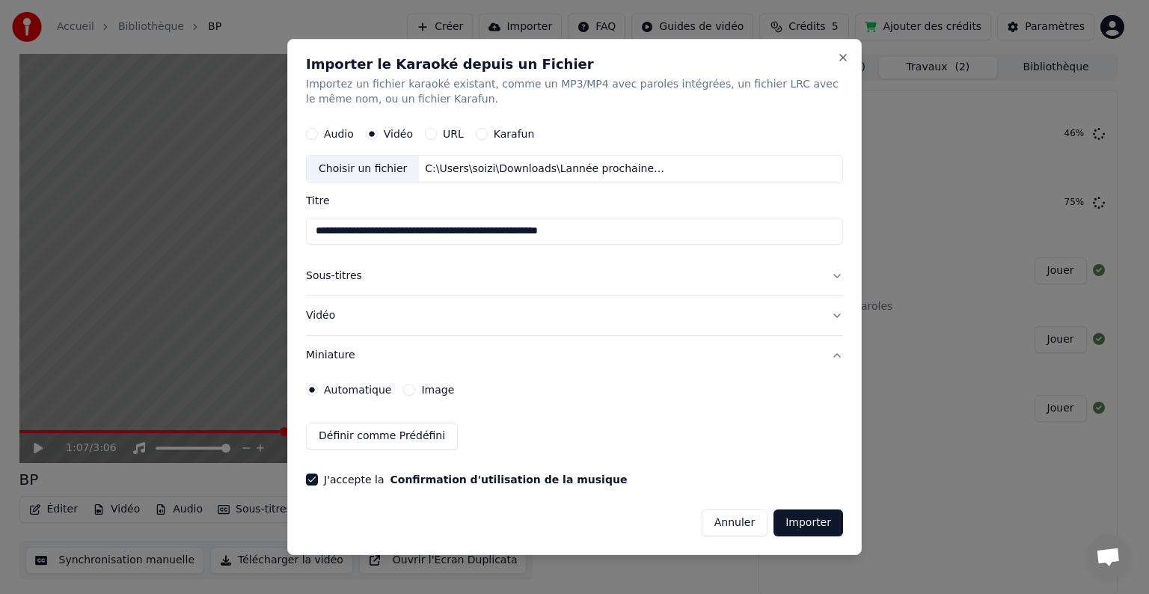
click at [329, 311] on button "Vidéo" at bounding box center [574, 315] width 537 height 39
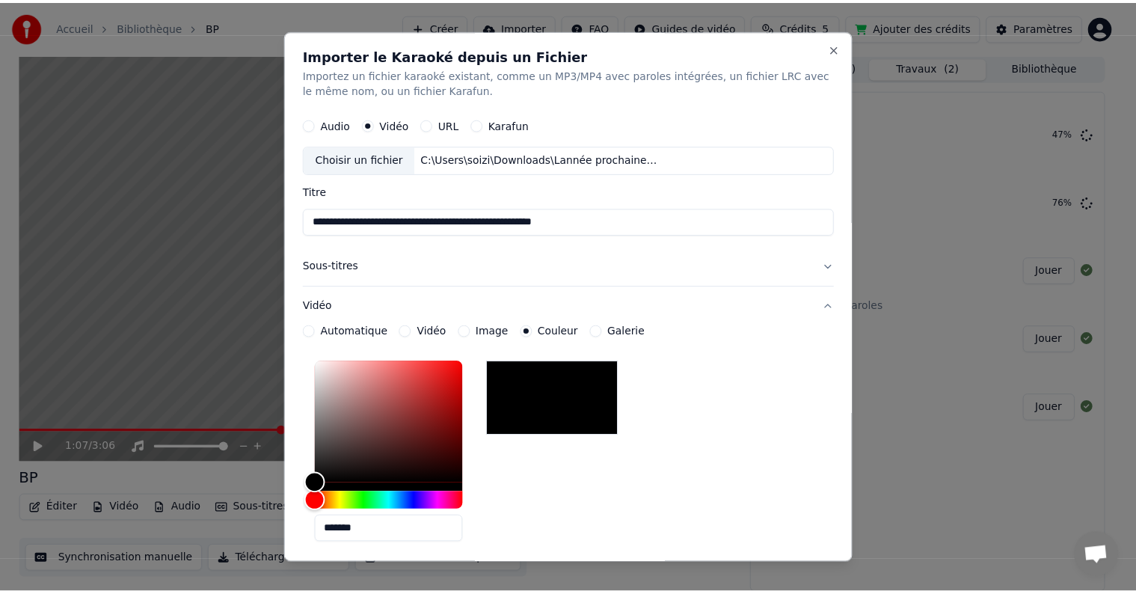
scroll to position [254, 0]
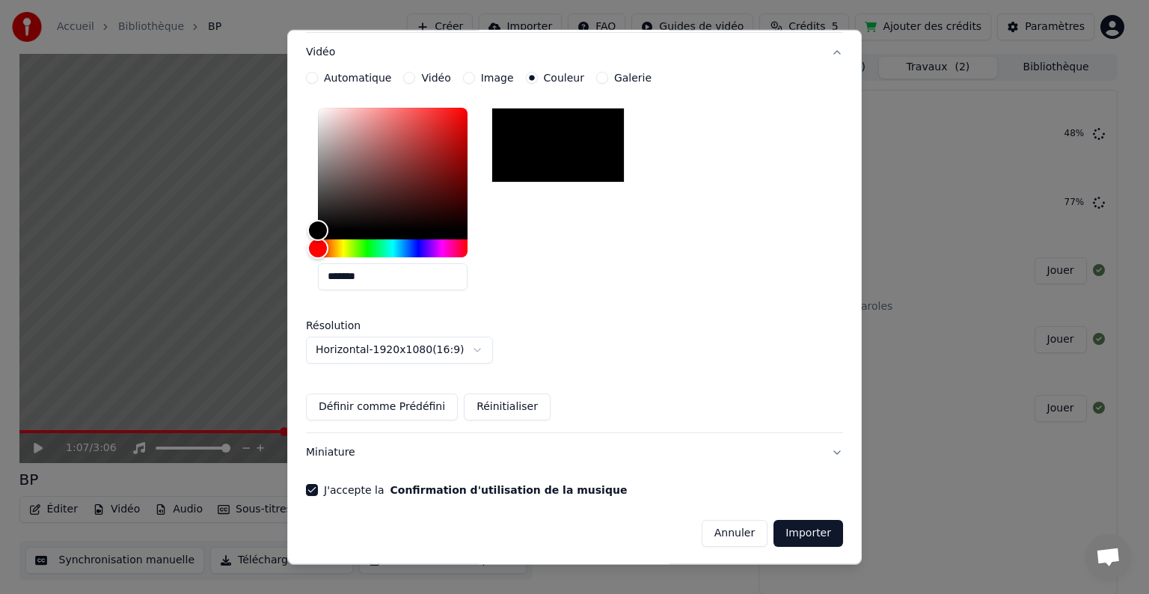
click at [805, 539] on button "Importer" at bounding box center [808, 533] width 70 height 27
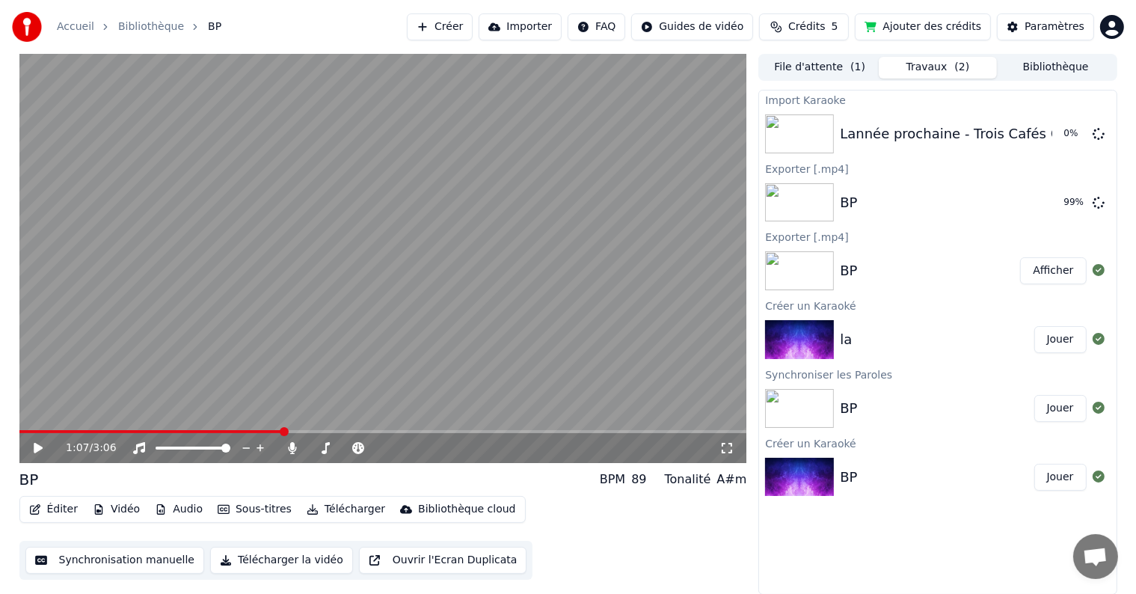
click at [1046, 261] on button "Afficher" at bounding box center [1053, 270] width 66 height 27
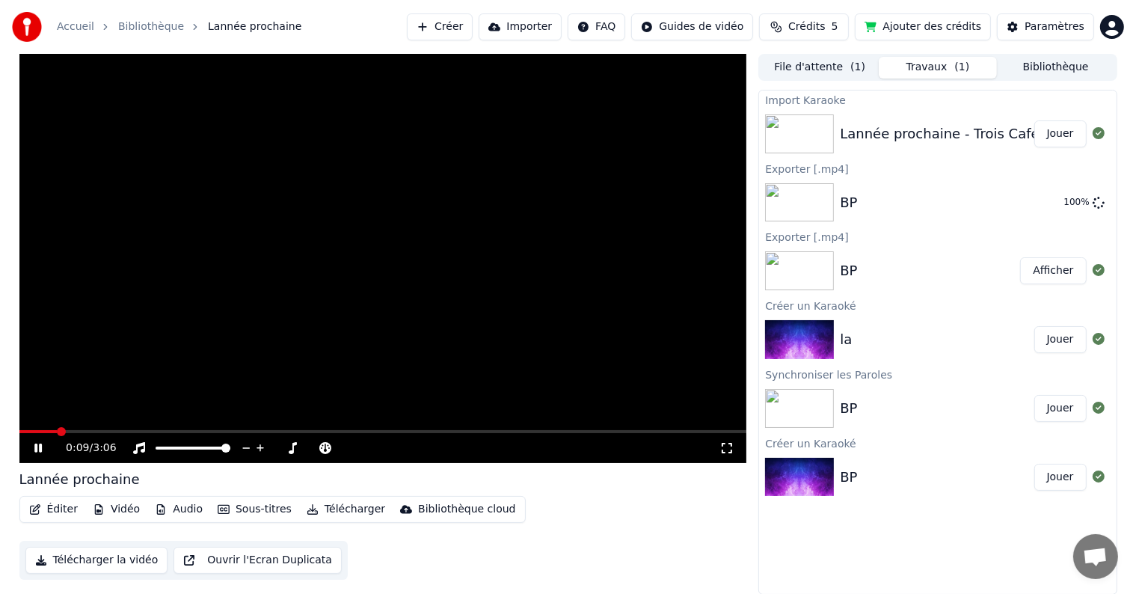
click at [940, 103] on div "Import Karaoke" at bounding box center [937, 100] width 357 height 18
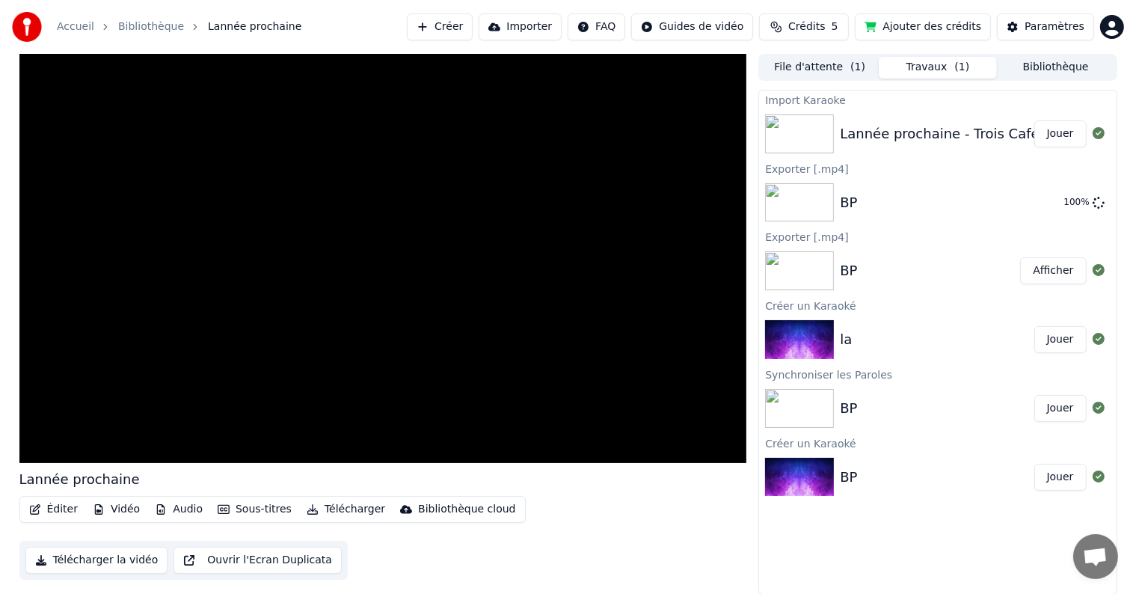
click at [1048, 124] on button "Jouer" at bounding box center [1061, 133] width 52 height 27
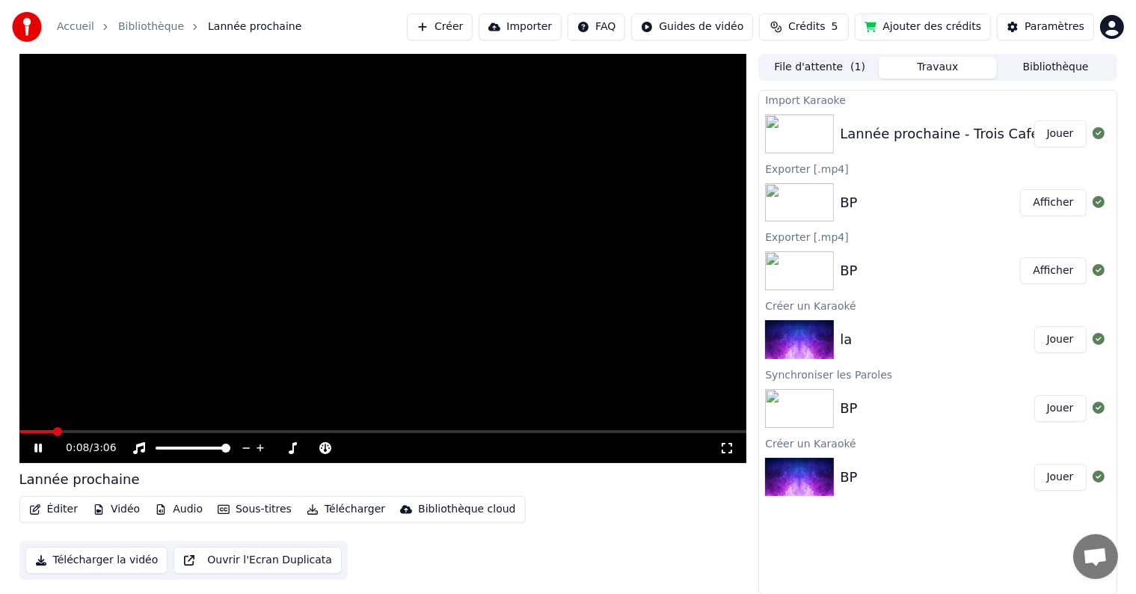
click at [35, 446] on icon at bounding box center [37, 448] width 7 height 9
click at [542, 33] on button "Importer" at bounding box center [520, 26] width 83 height 27
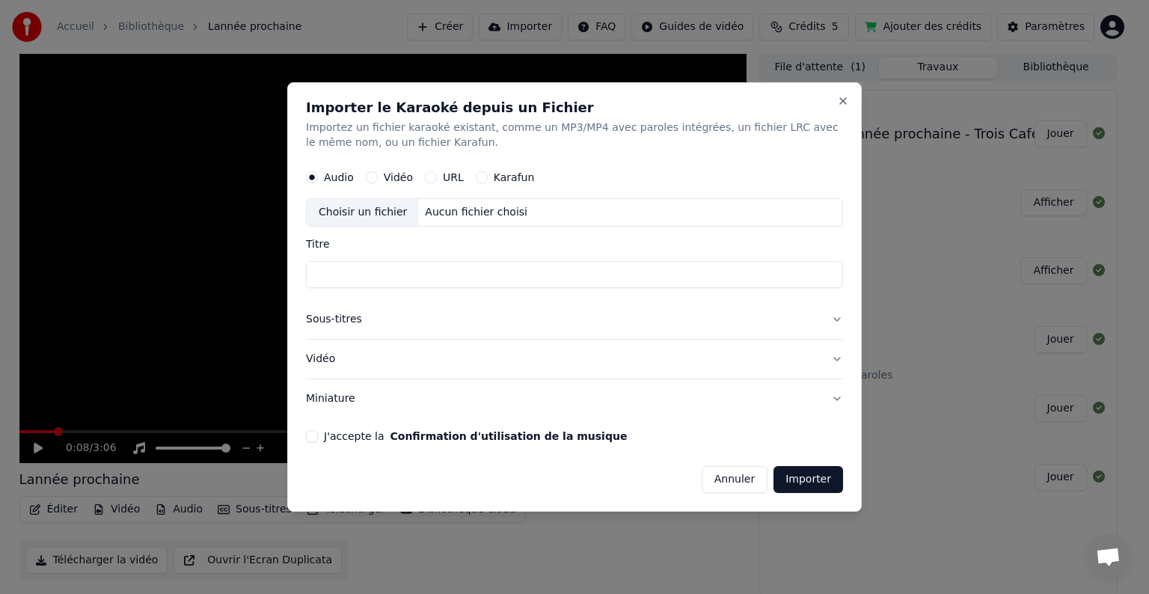
click at [373, 177] on button "Vidéo" at bounding box center [372, 177] width 12 height 12
click at [372, 206] on div "Choisir un fichier" at bounding box center [363, 212] width 112 height 27
type input "**********"
click at [307, 435] on button "J'accepte la Confirmation d'utilisation de la musique" at bounding box center [312, 436] width 12 height 12
click at [801, 485] on button "Importer" at bounding box center [808, 479] width 70 height 27
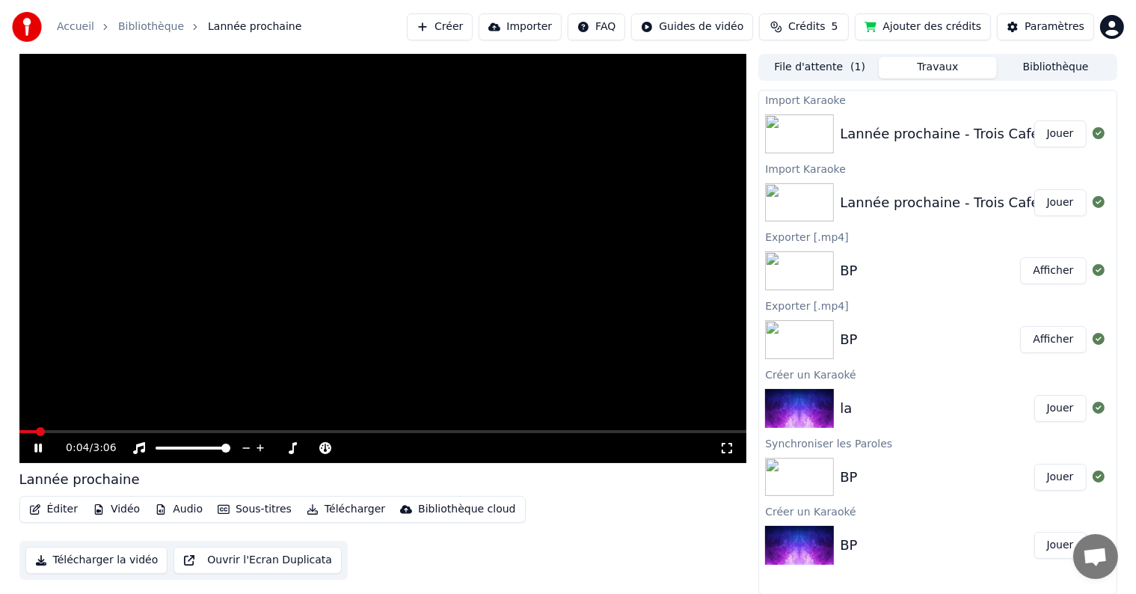
click at [37, 443] on icon at bounding box center [48, 448] width 35 height 12
